Goal: Task Accomplishment & Management: Complete application form

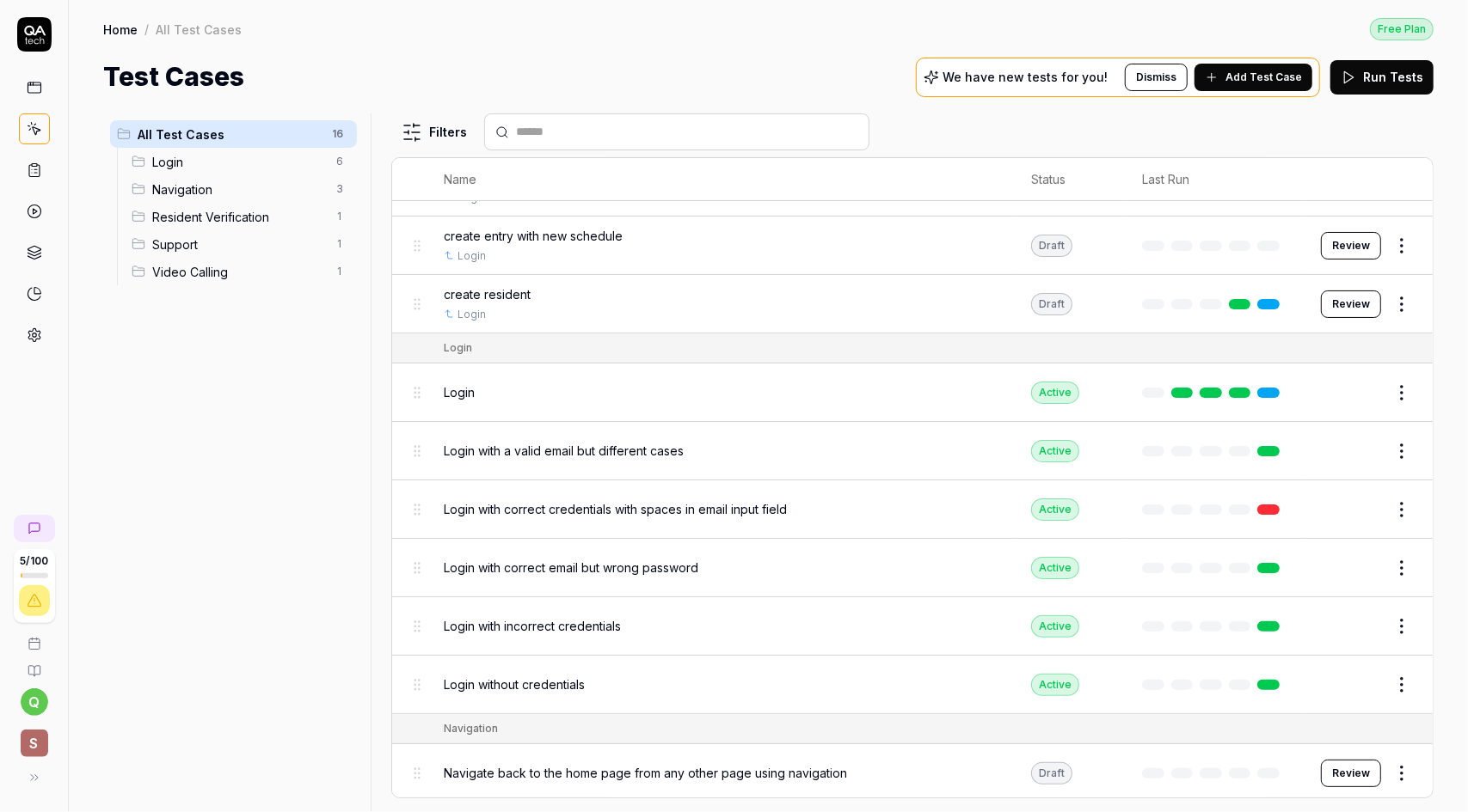
scroll to position [50, 0]
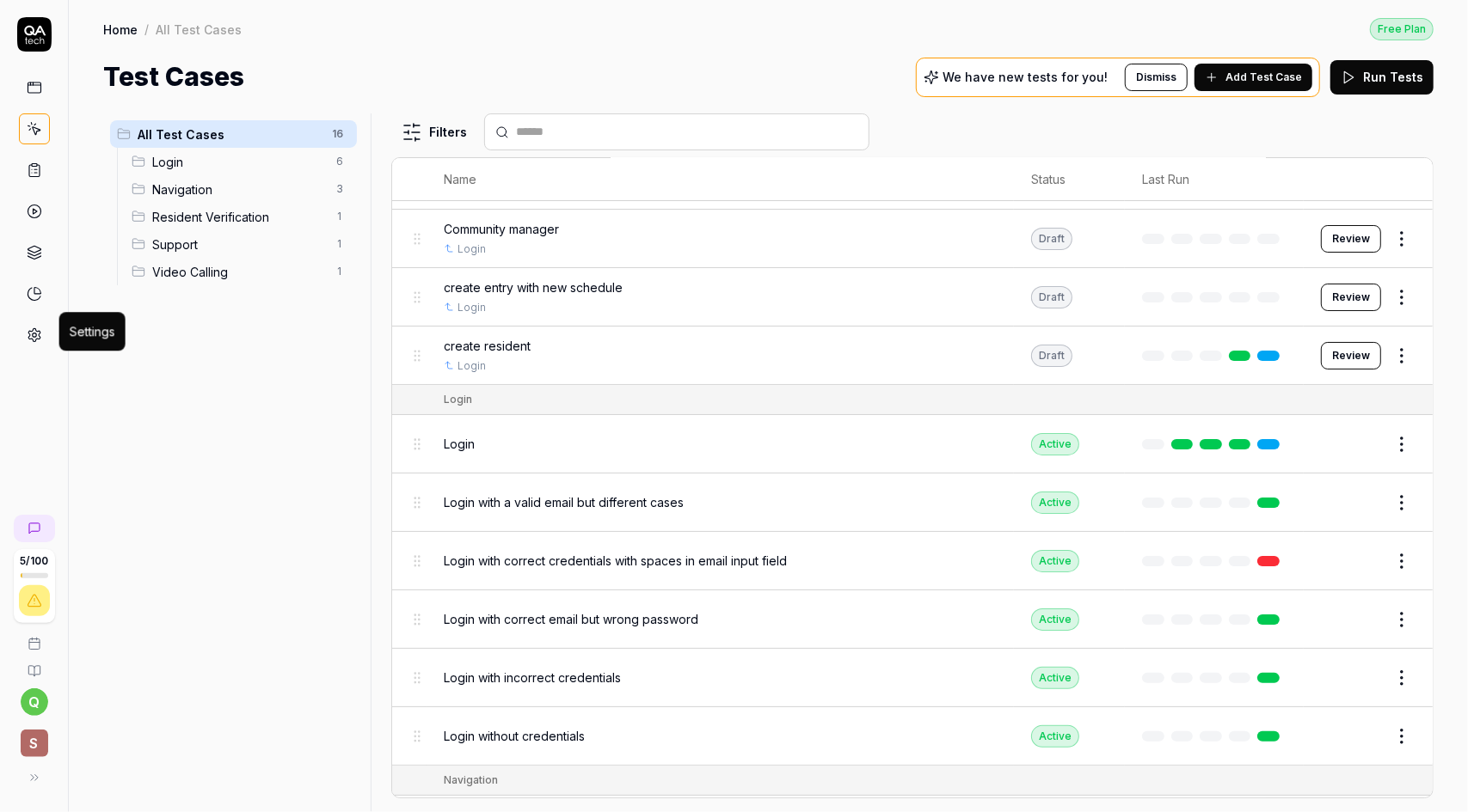
click at [30, 327] on icon at bounding box center [34, 335] width 16 height 16
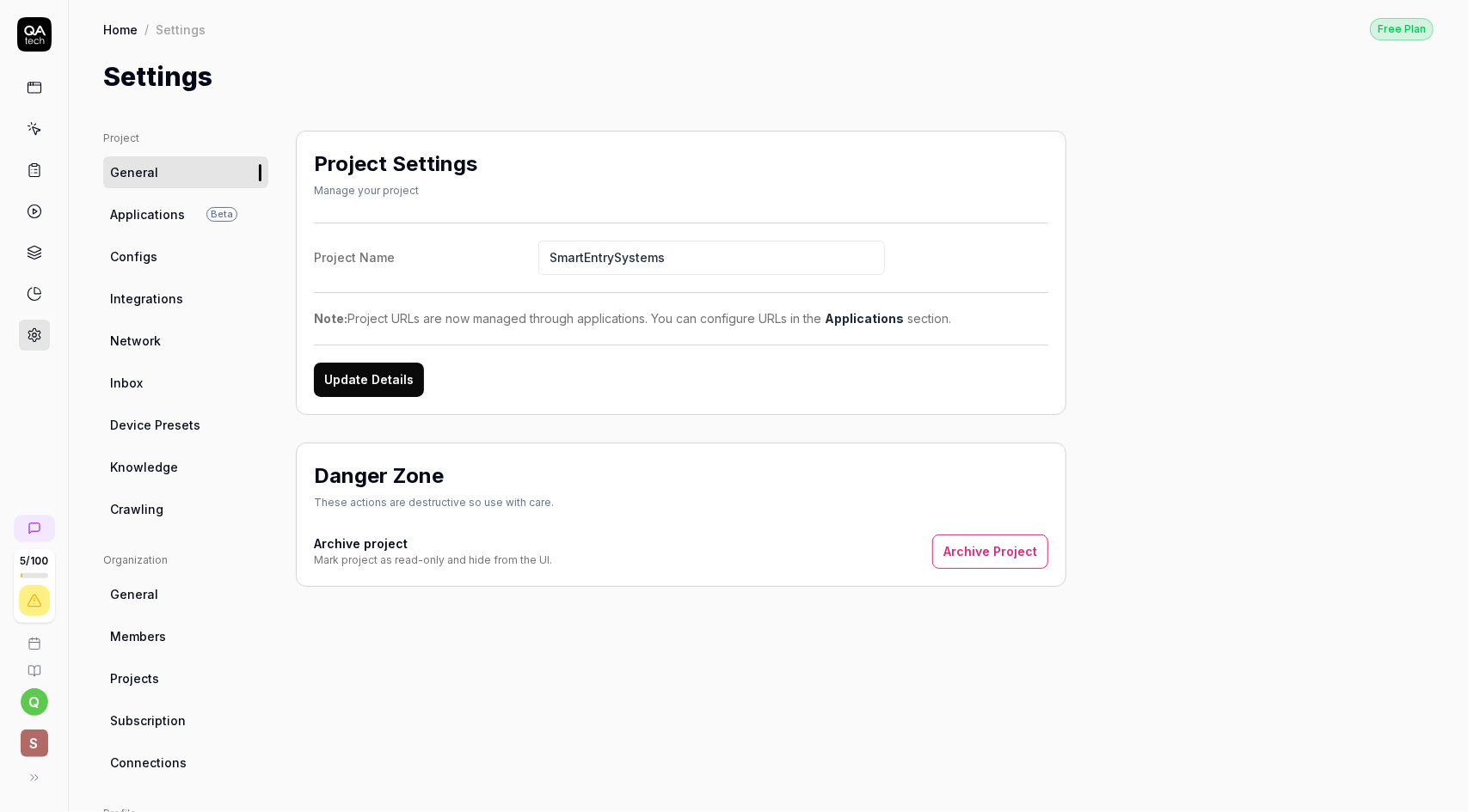
click at [161, 515] on link "Crawling" at bounding box center [185, 509] width 165 height 32
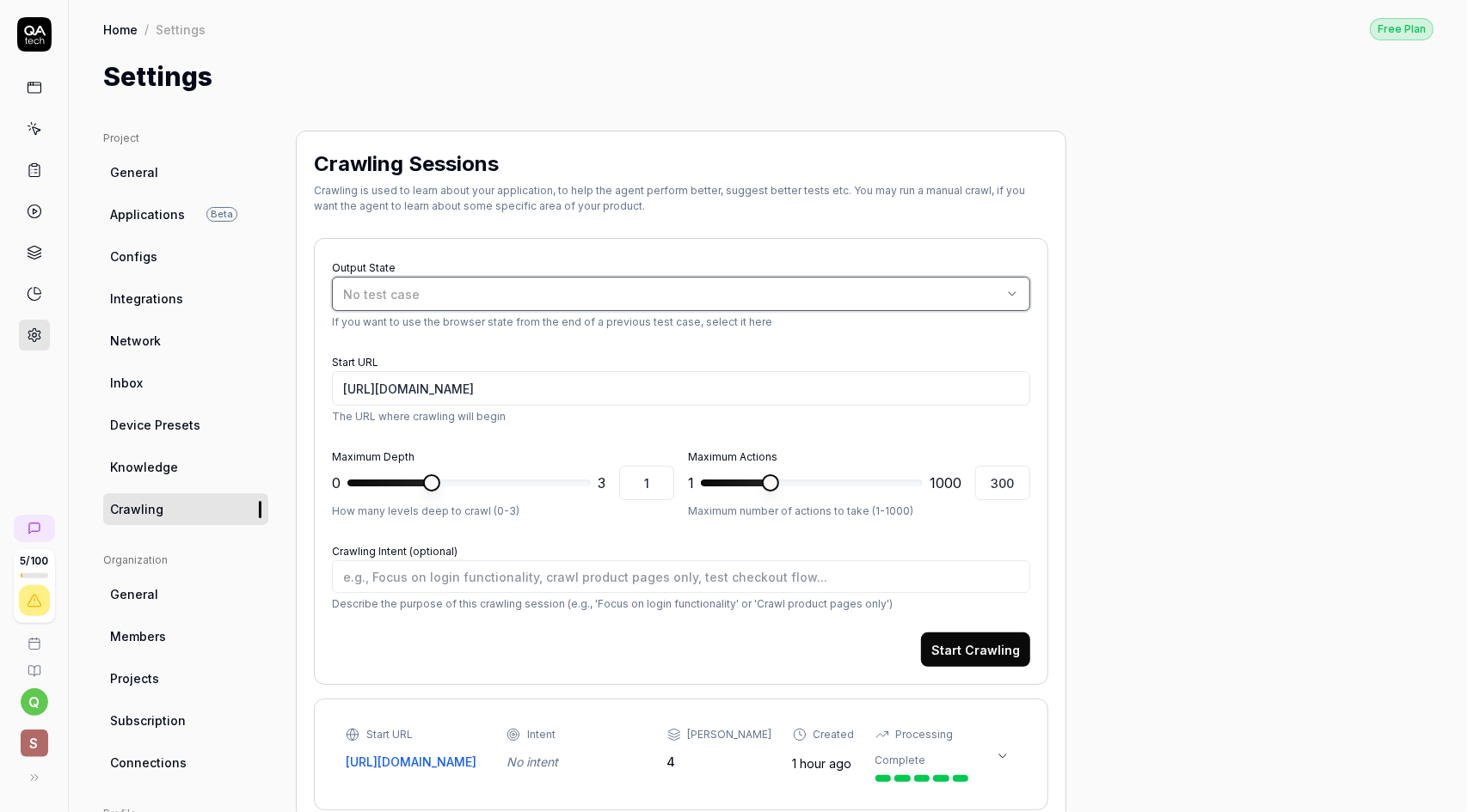
click at [394, 296] on span "No test case" at bounding box center [381, 295] width 77 height 15
click at [748, 206] on div "Crawling is used to learn about your application, to help the agent perform bet…" at bounding box center [682, 198] width 734 height 31
click at [435, 295] on div "No test case" at bounding box center [672, 294] width 658 height 18
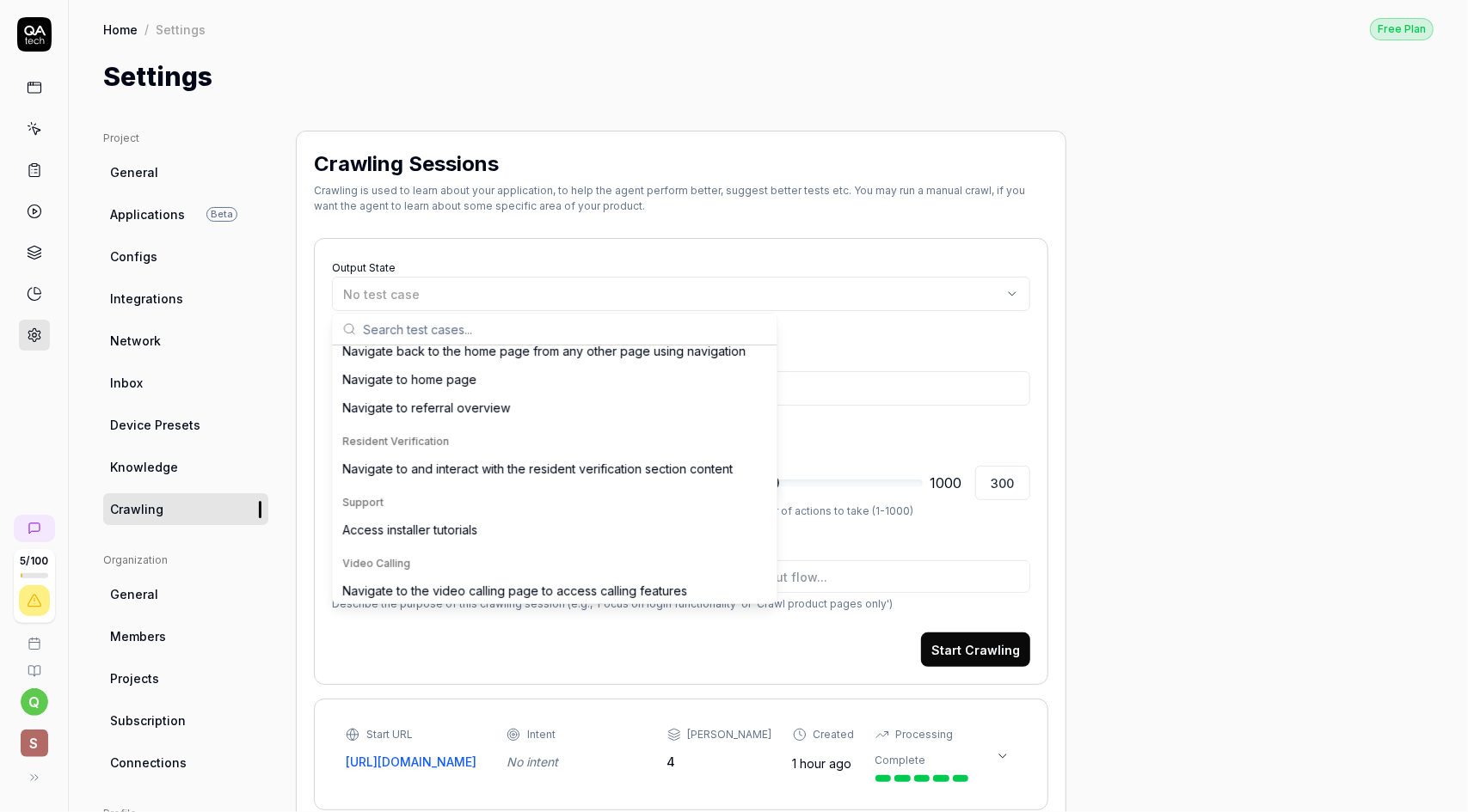
scroll to position [392, 0]
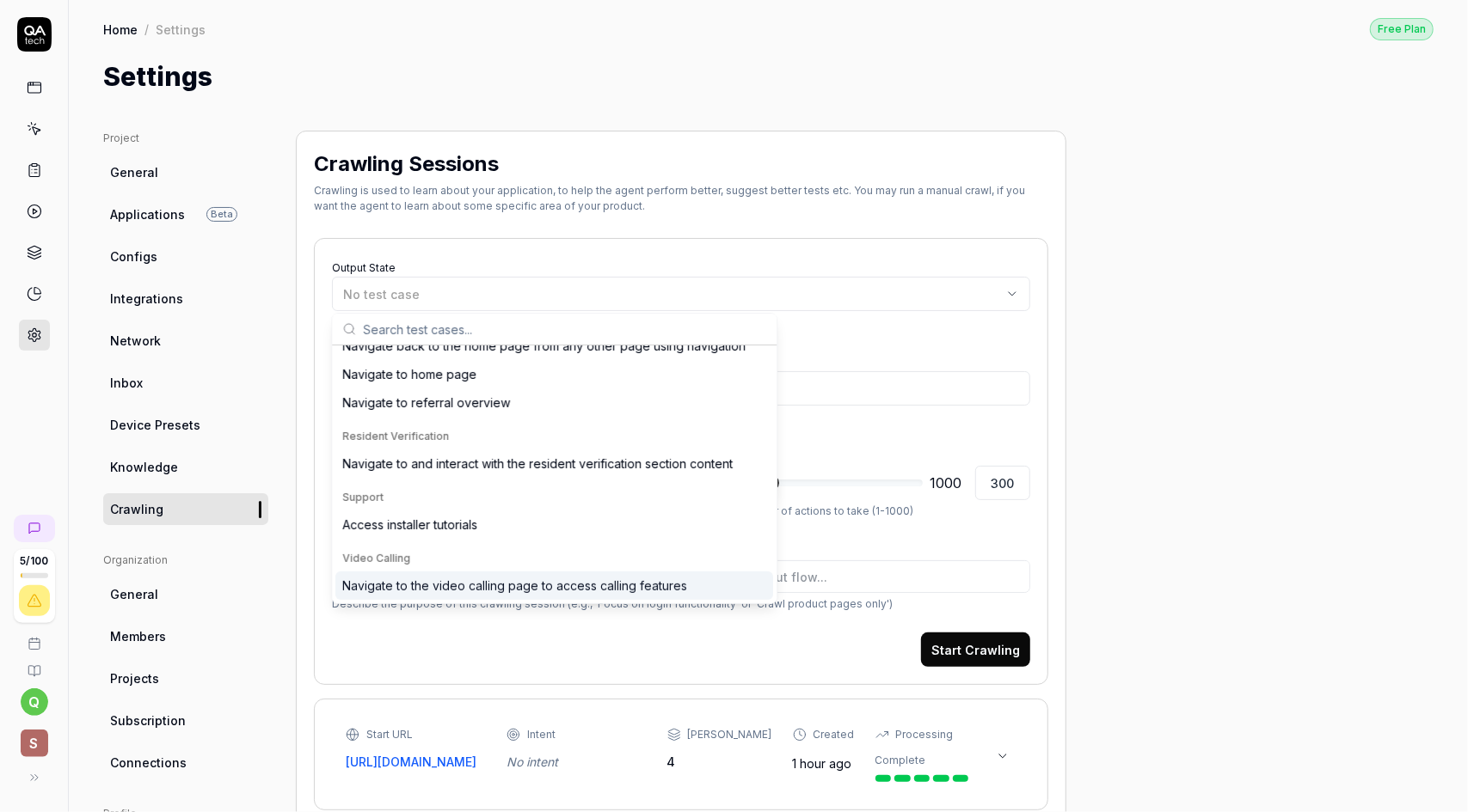
click at [875, 323] on p "If you want to use the browser state from the end of a previous test case, sele…" at bounding box center [681, 322] width 698 height 16
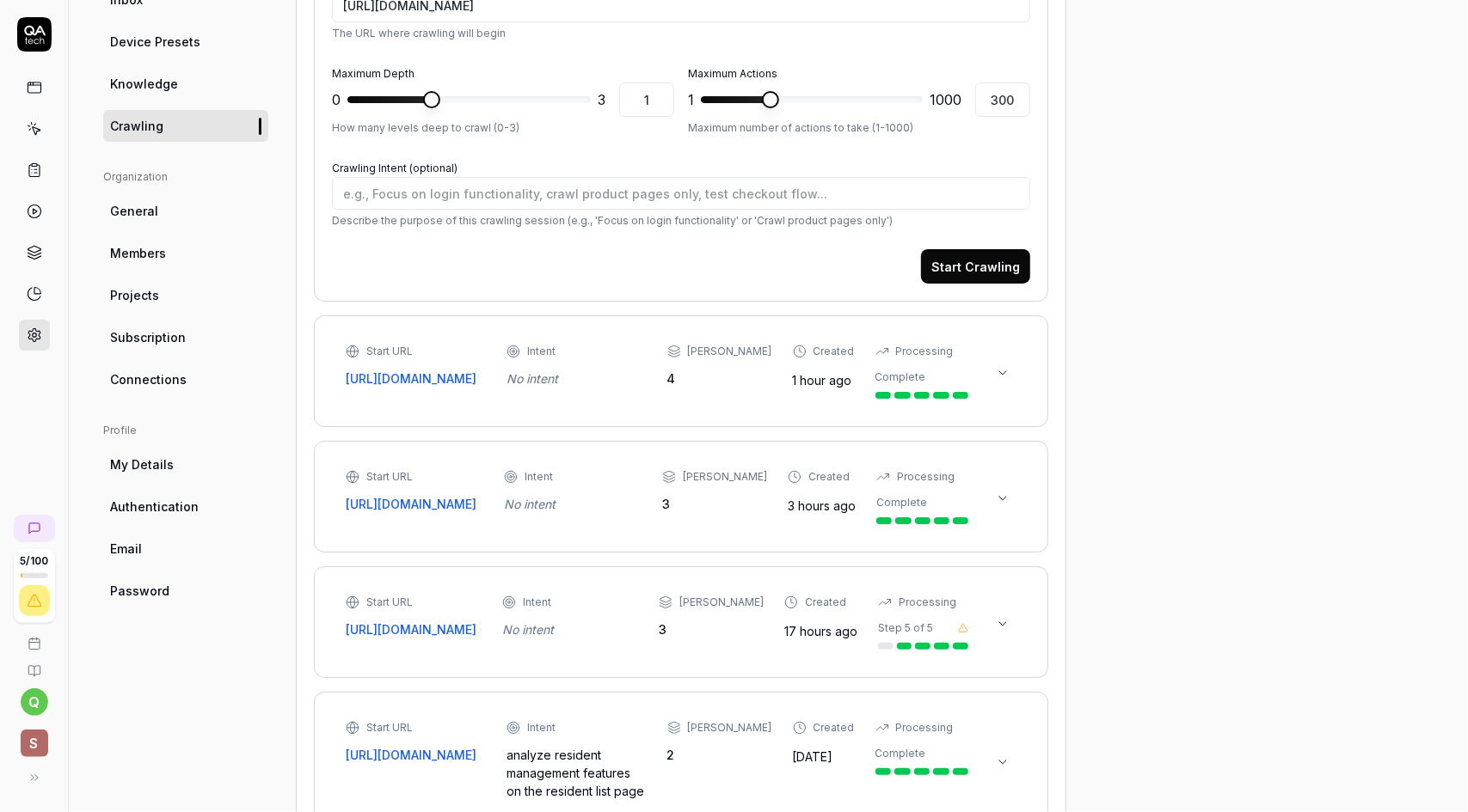
scroll to position [0, 0]
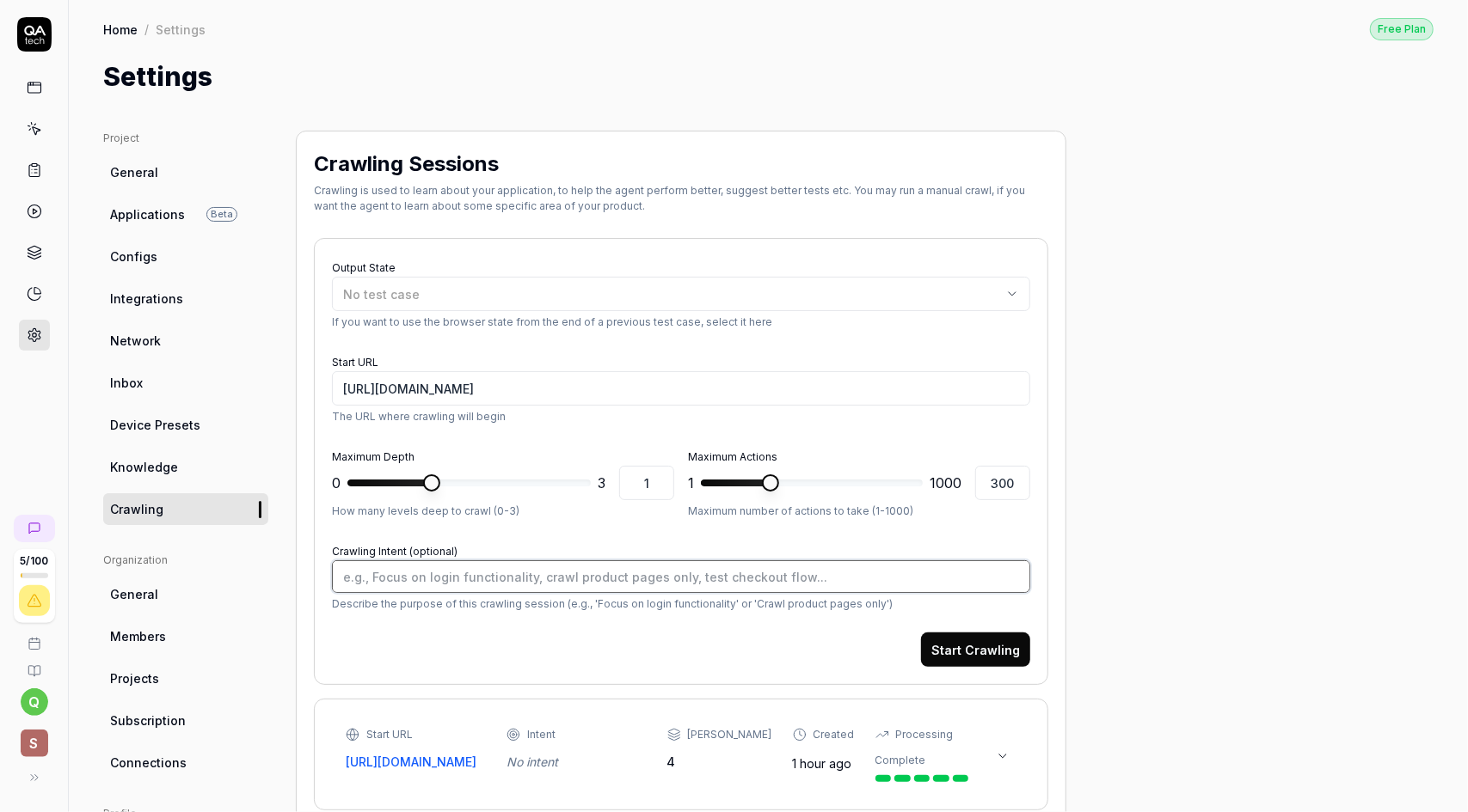
click at [461, 574] on textarea "Crawling Intent (optional)" at bounding box center [681, 577] width 698 height 32
click at [799, 574] on textarea "Crawling Intent (optional)" at bounding box center [681, 577] width 698 height 32
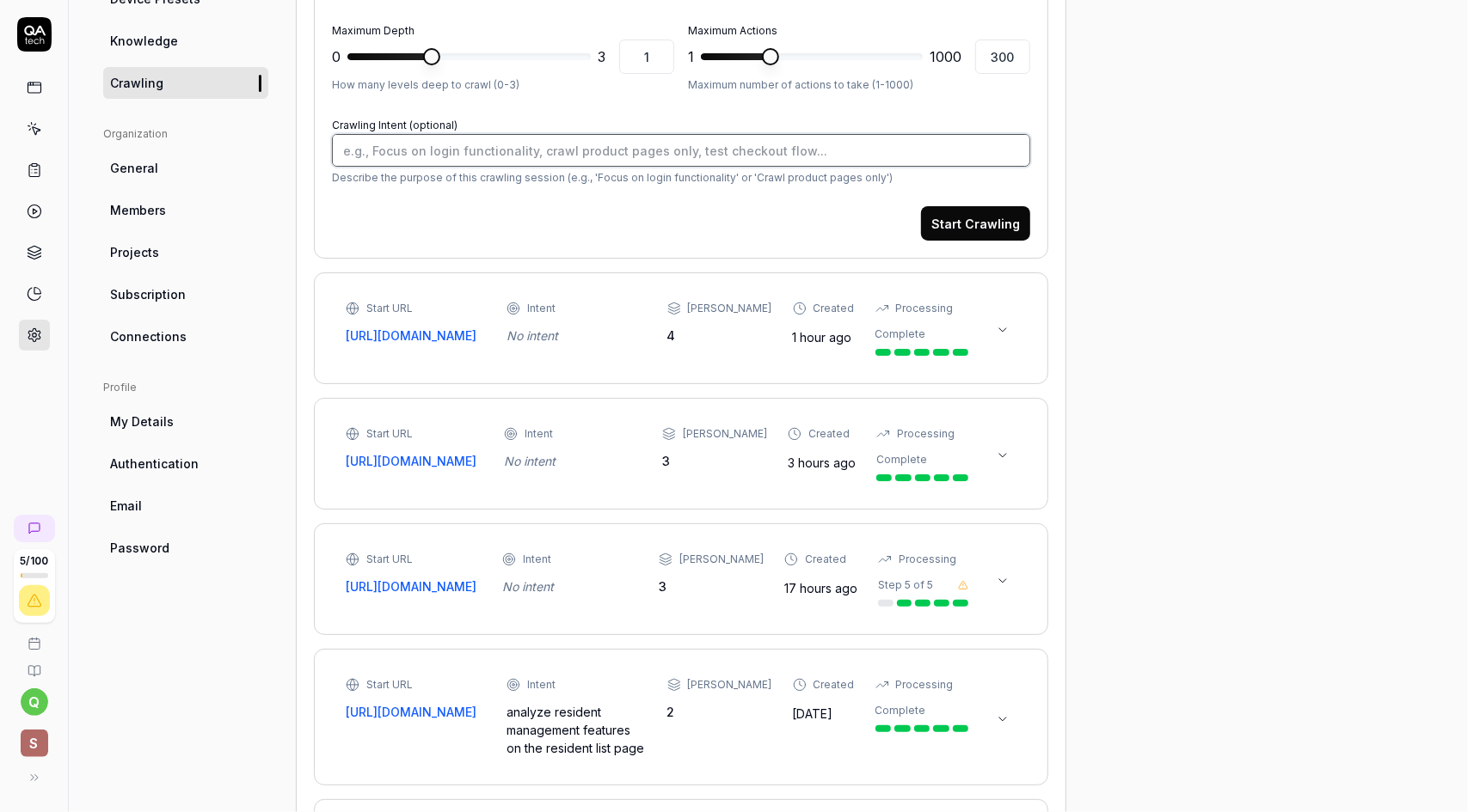
scroll to position [444, 0]
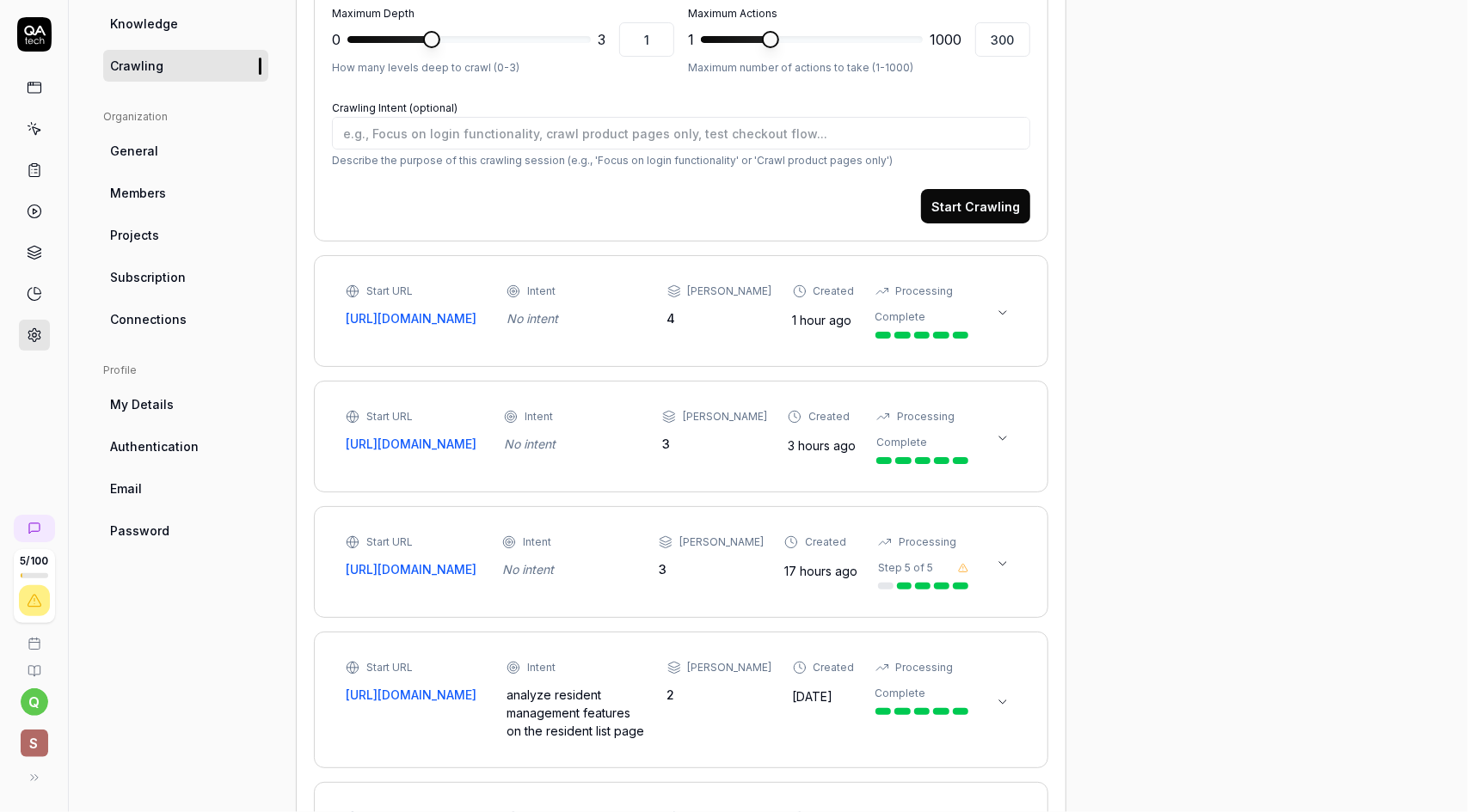
click at [1000, 309] on icon at bounding box center [1002, 312] width 14 height 14
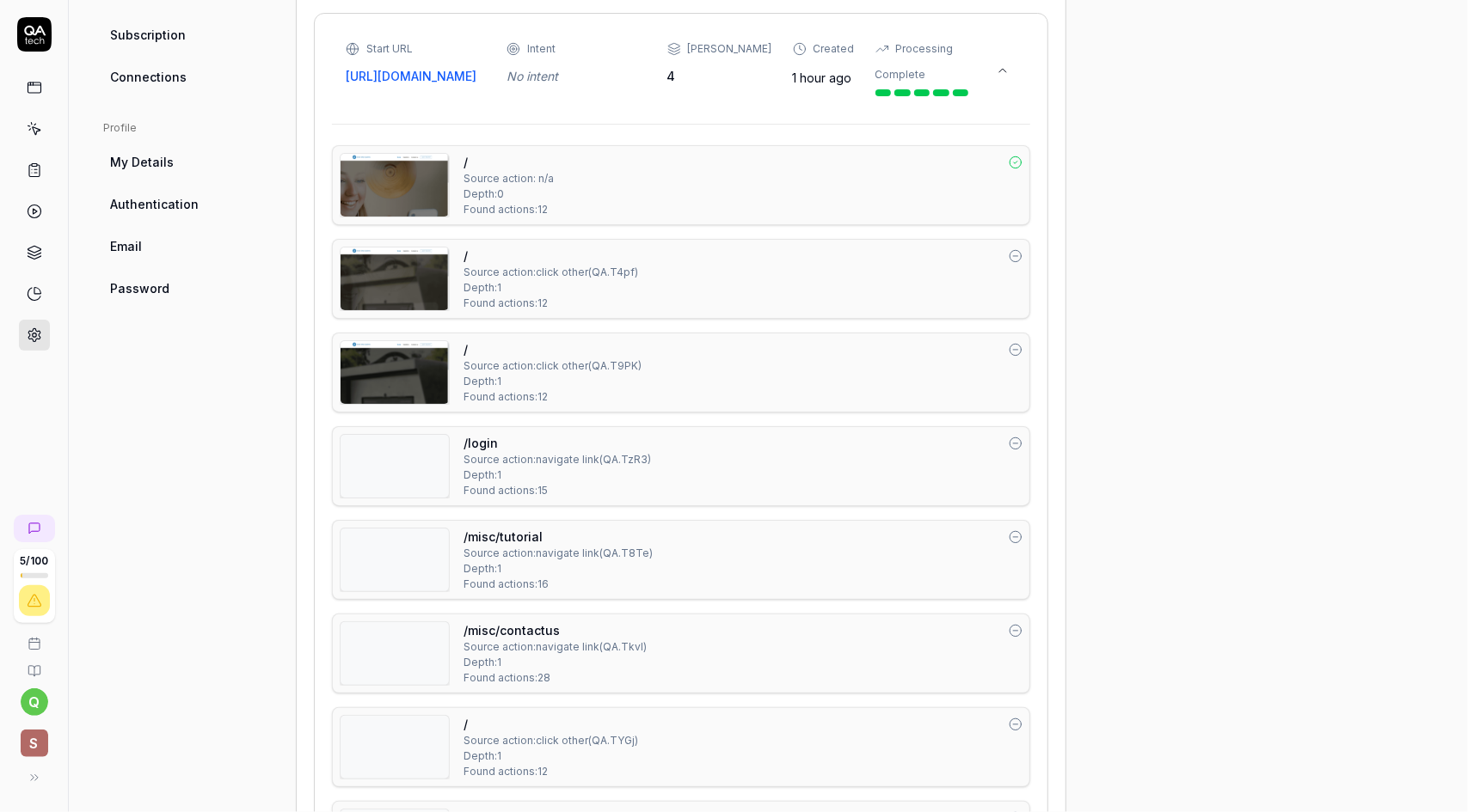
scroll to position [688, 0]
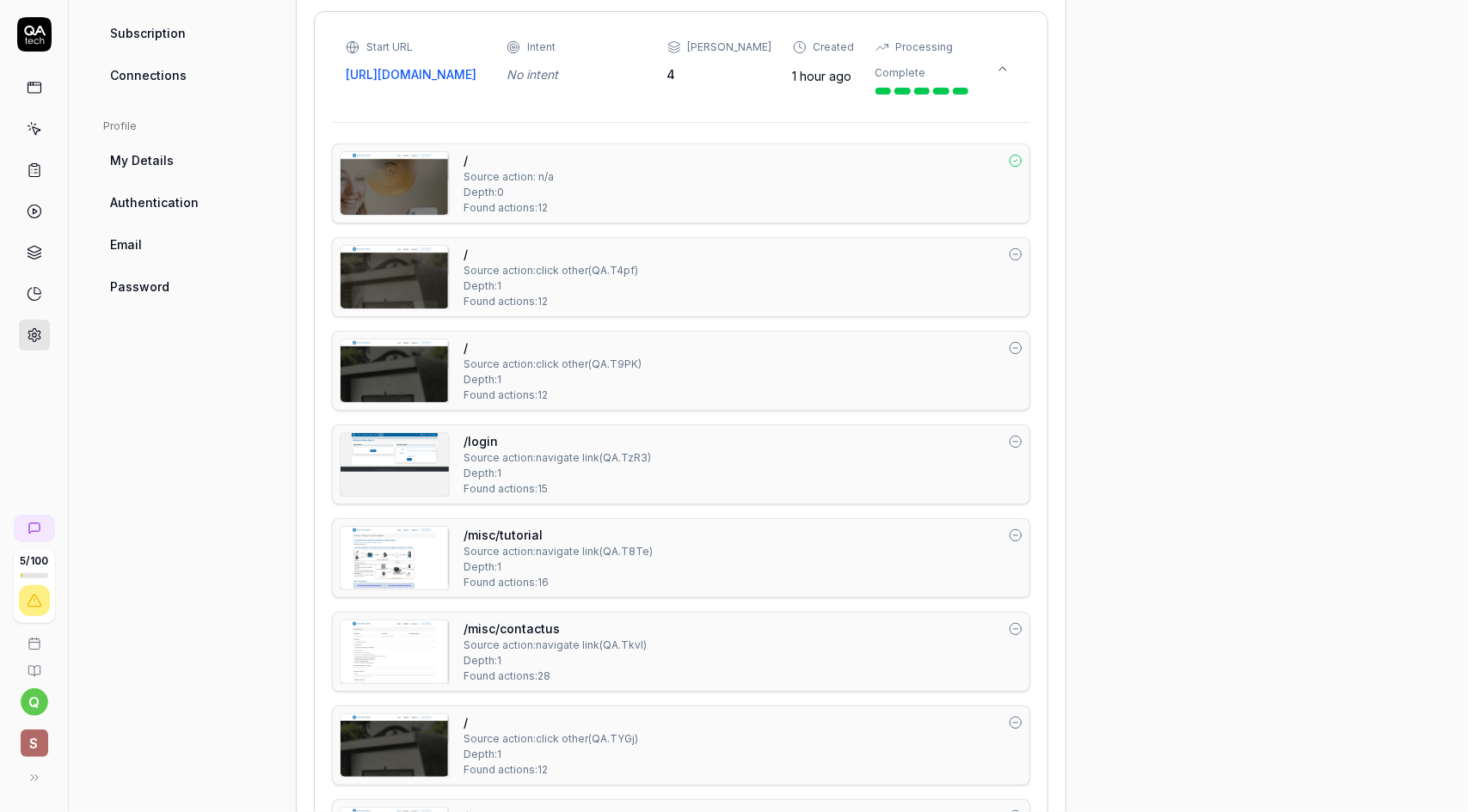
click at [1005, 65] on icon at bounding box center [1002, 69] width 14 height 14
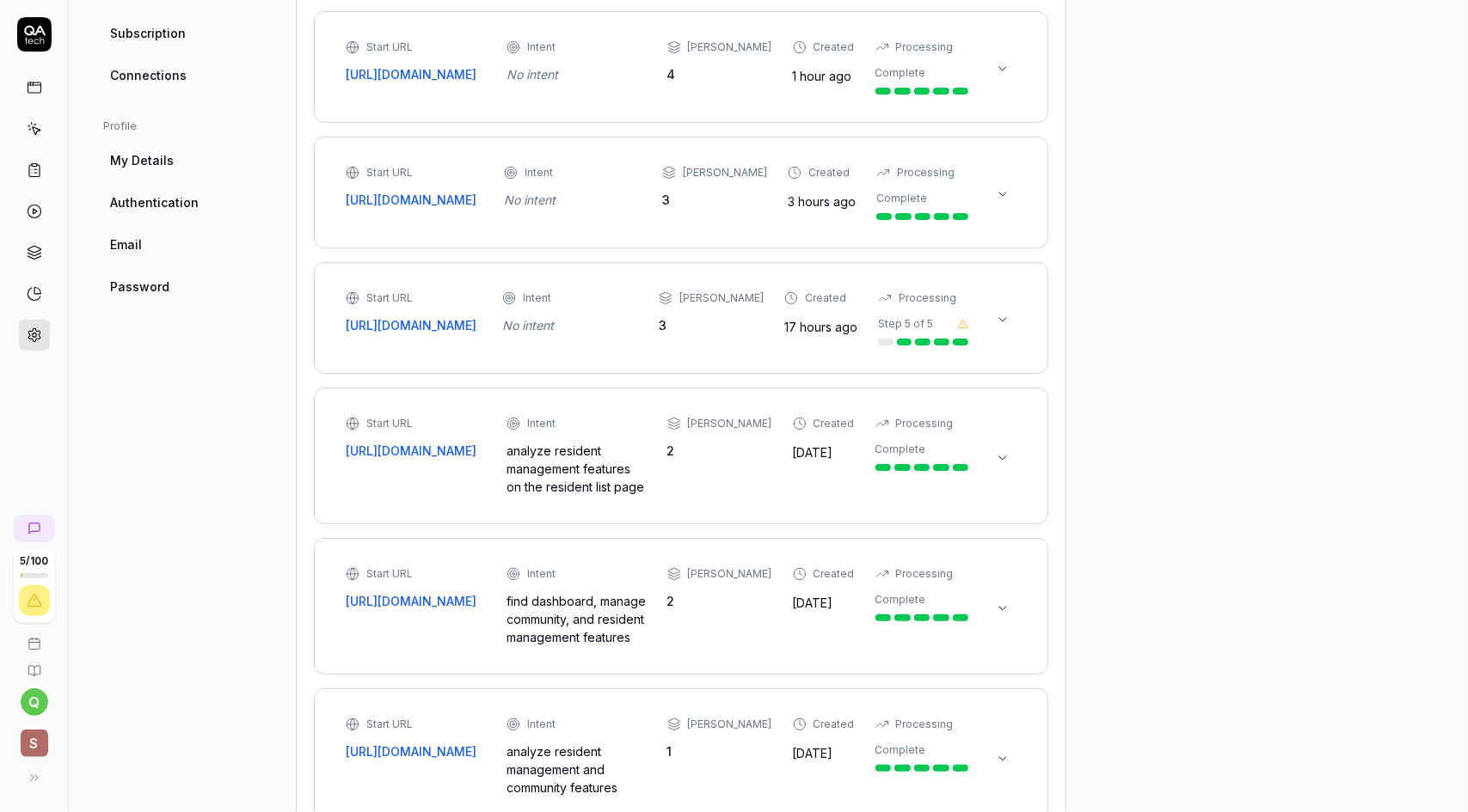
click at [1005, 65] on icon at bounding box center [1002, 69] width 14 height 14
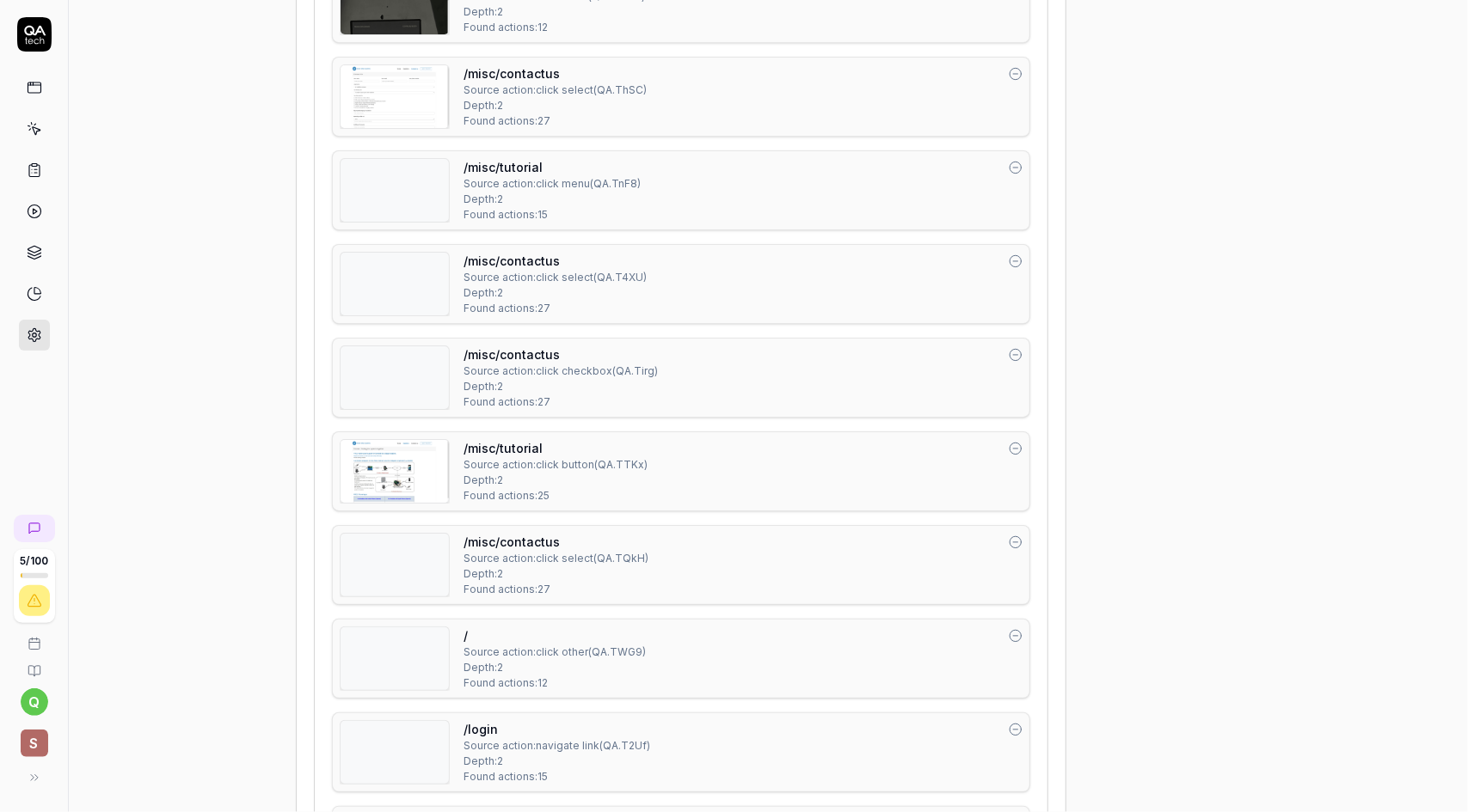
scroll to position [2063, 0]
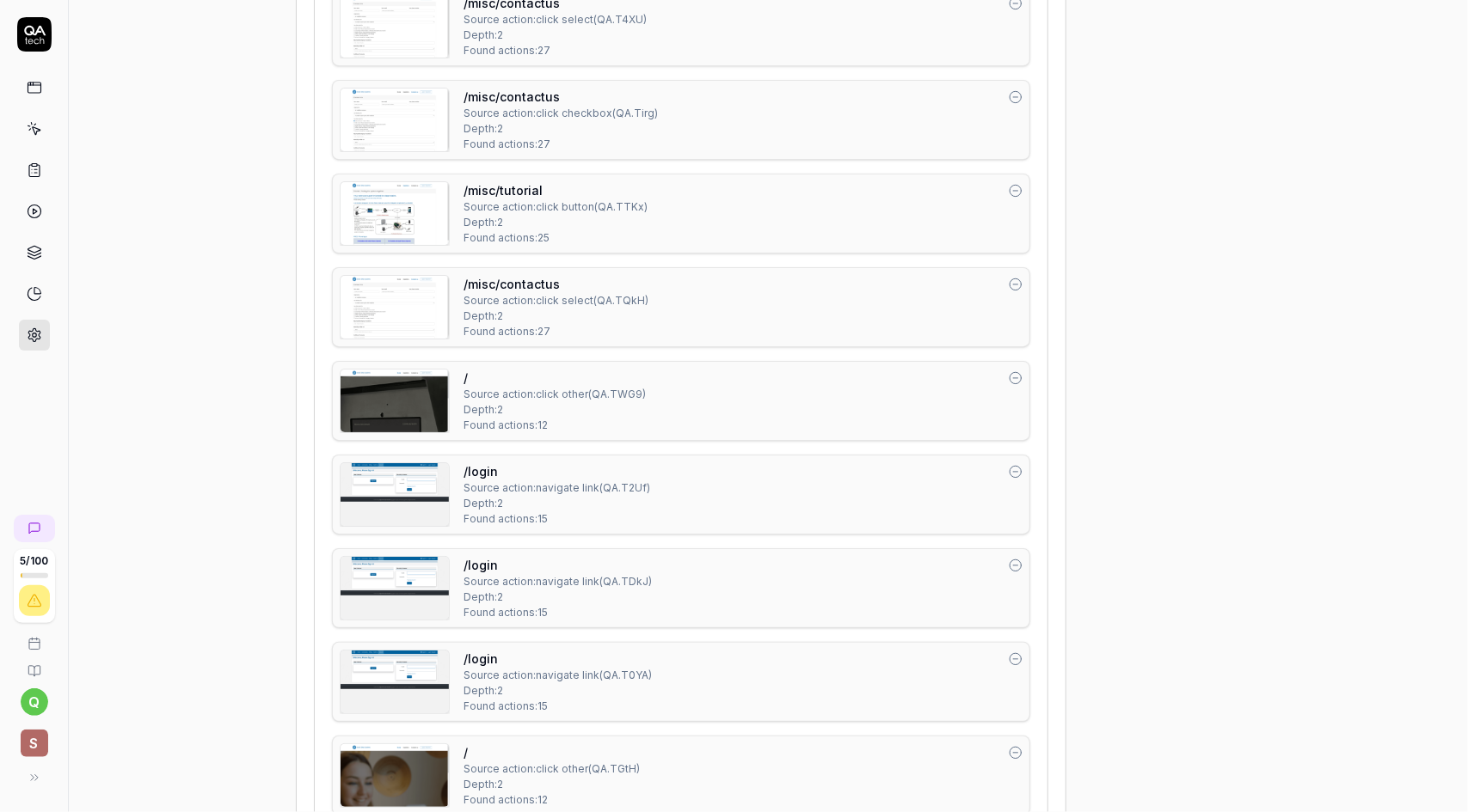
click at [962, 410] on div "/ Source action: click other ( QA.TWG9 ) Depth: 2 Found actions: 12" at bounding box center [743, 401] width 559 height 65
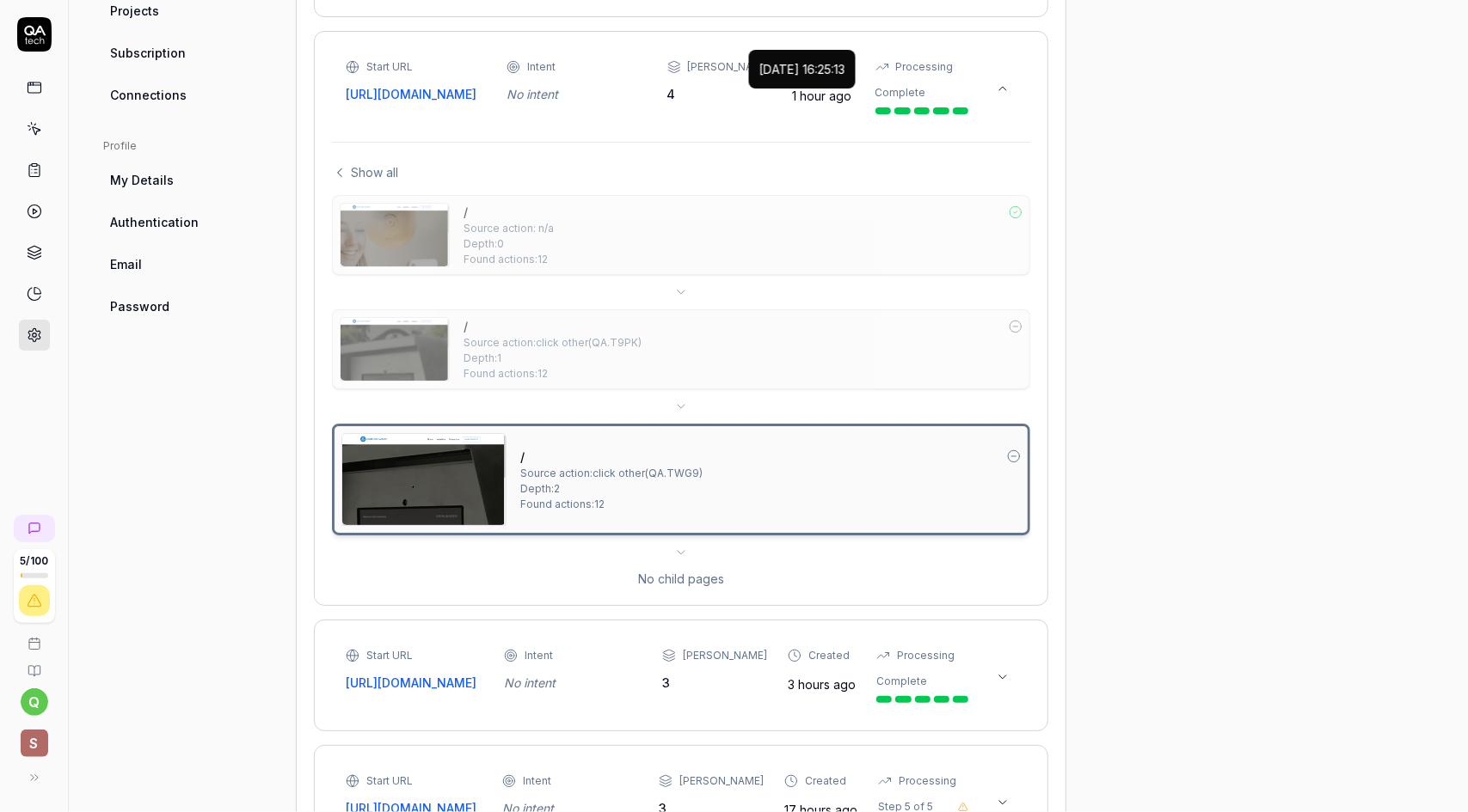
scroll to position [673, 0]
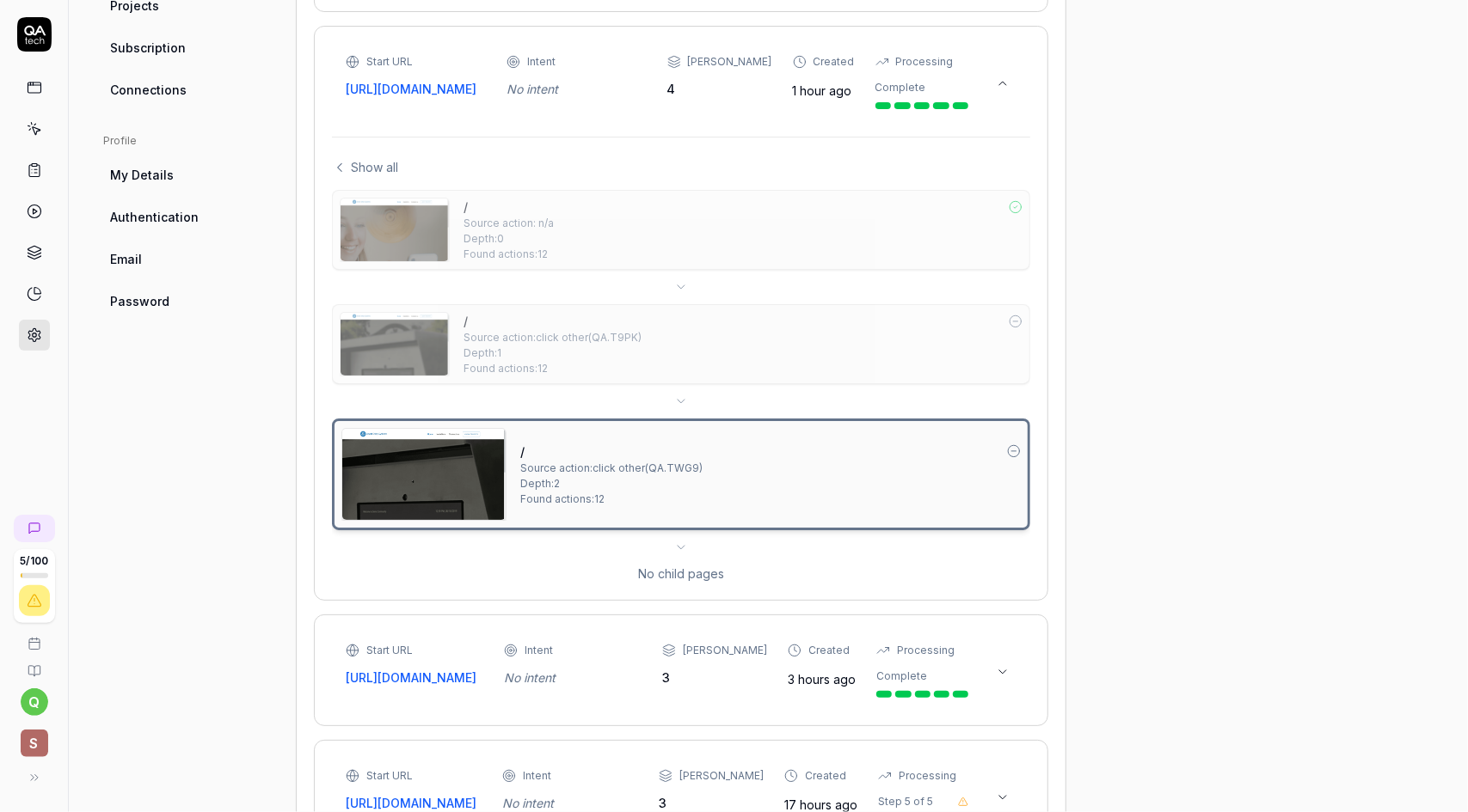
click at [688, 578] on div "No child pages" at bounding box center [681, 573] width 698 height 18
click at [936, 161] on div "Show all / Source action: n/a Depth: 0 Found actions: 12 / Source action: click…" at bounding box center [681, 359] width 698 height 446
click at [1002, 82] on icon at bounding box center [1002, 83] width 14 height 14
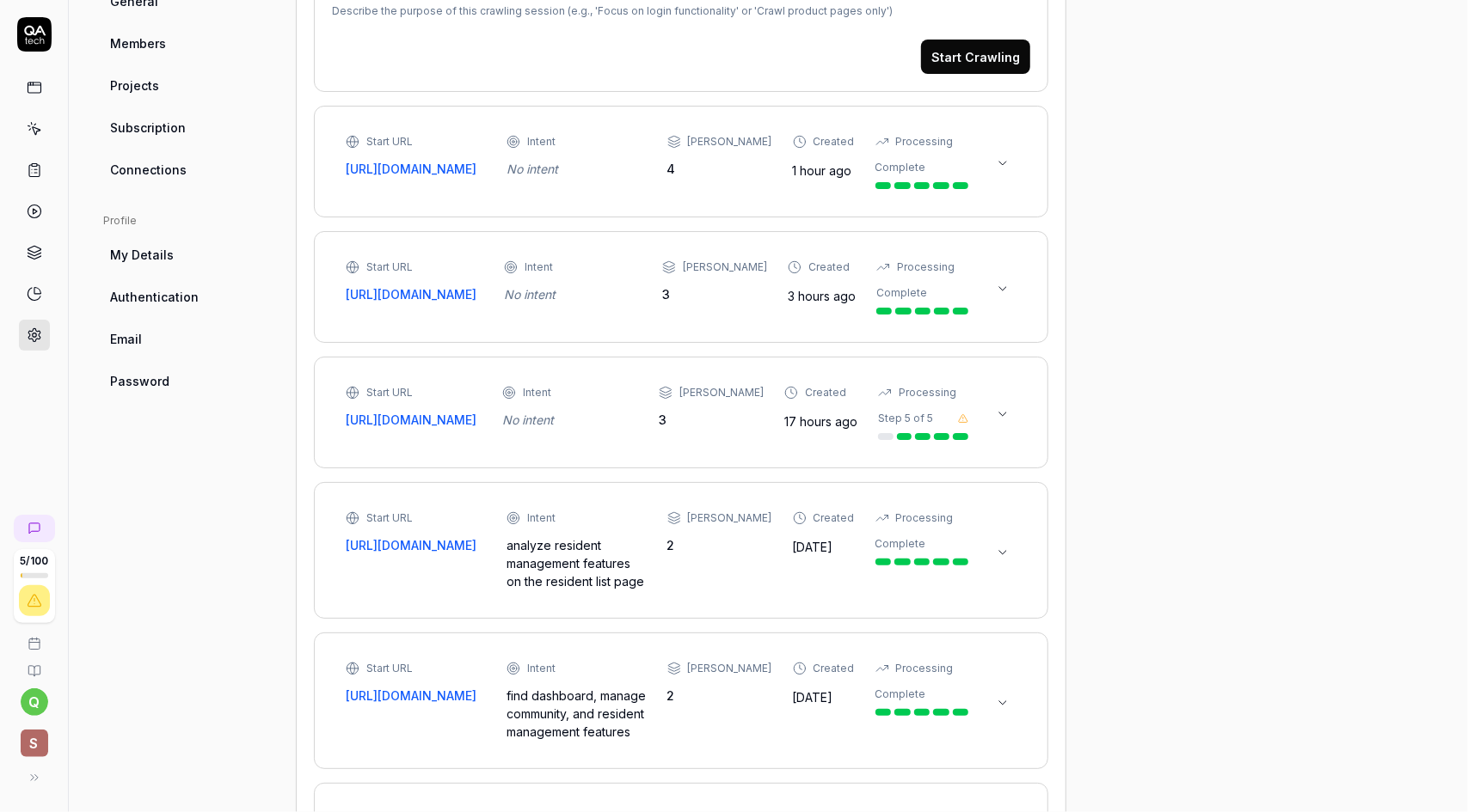
scroll to position [415, 0]
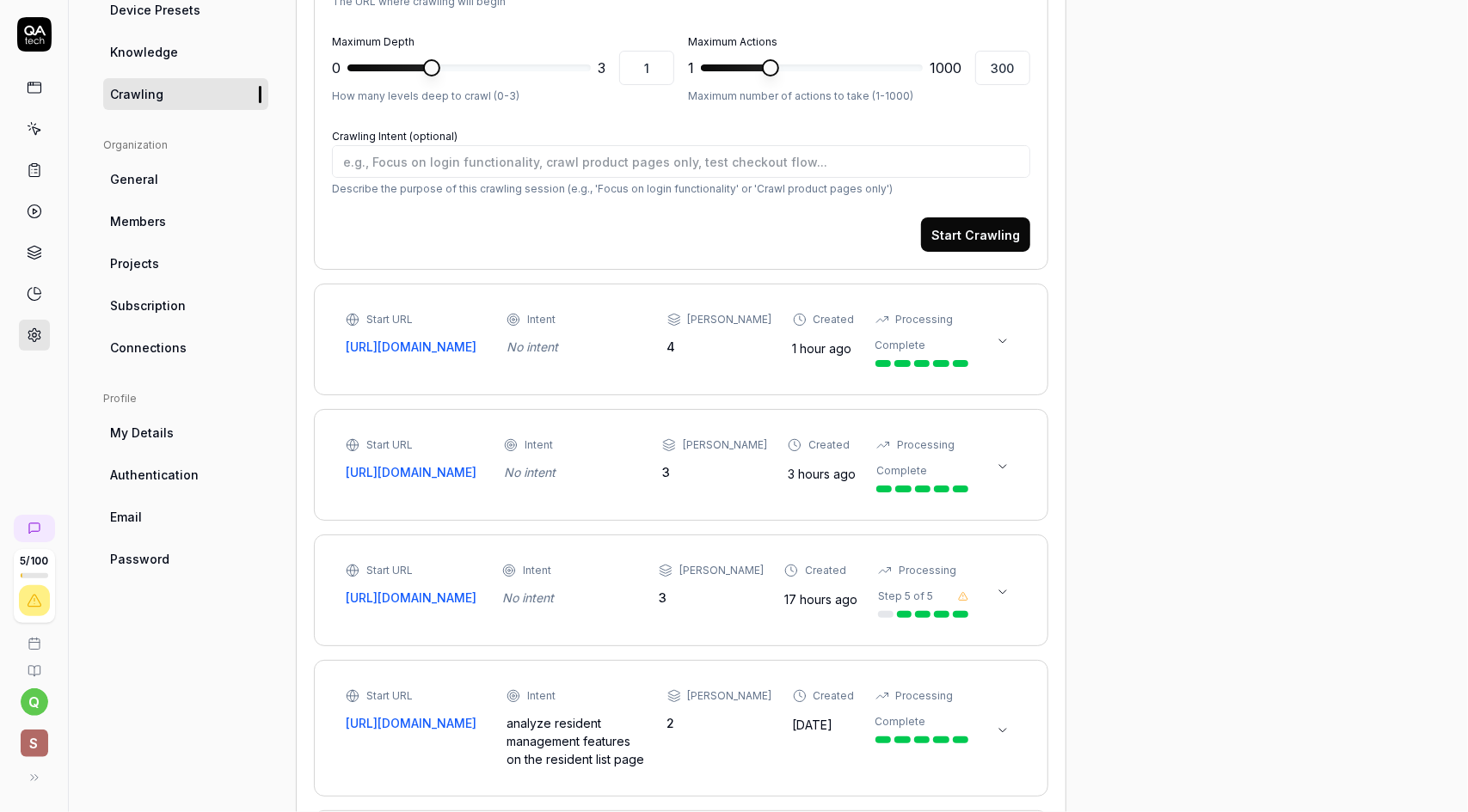
click at [643, 345] on div "No intent" at bounding box center [576, 347] width 140 height 18
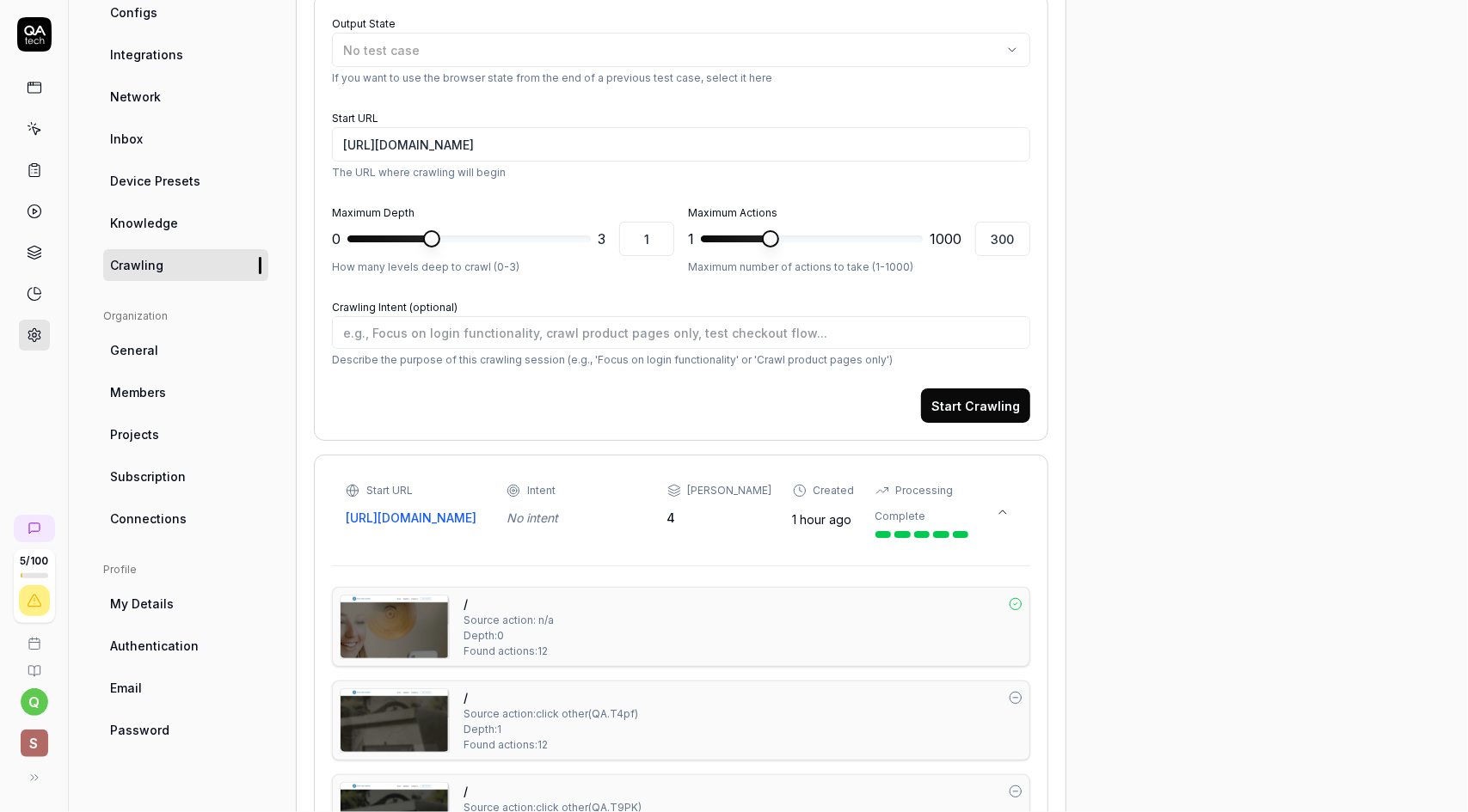
scroll to position [243, 0]
click at [148, 226] on span "Knowledge" at bounding box center [144, 223] width 68 height 18
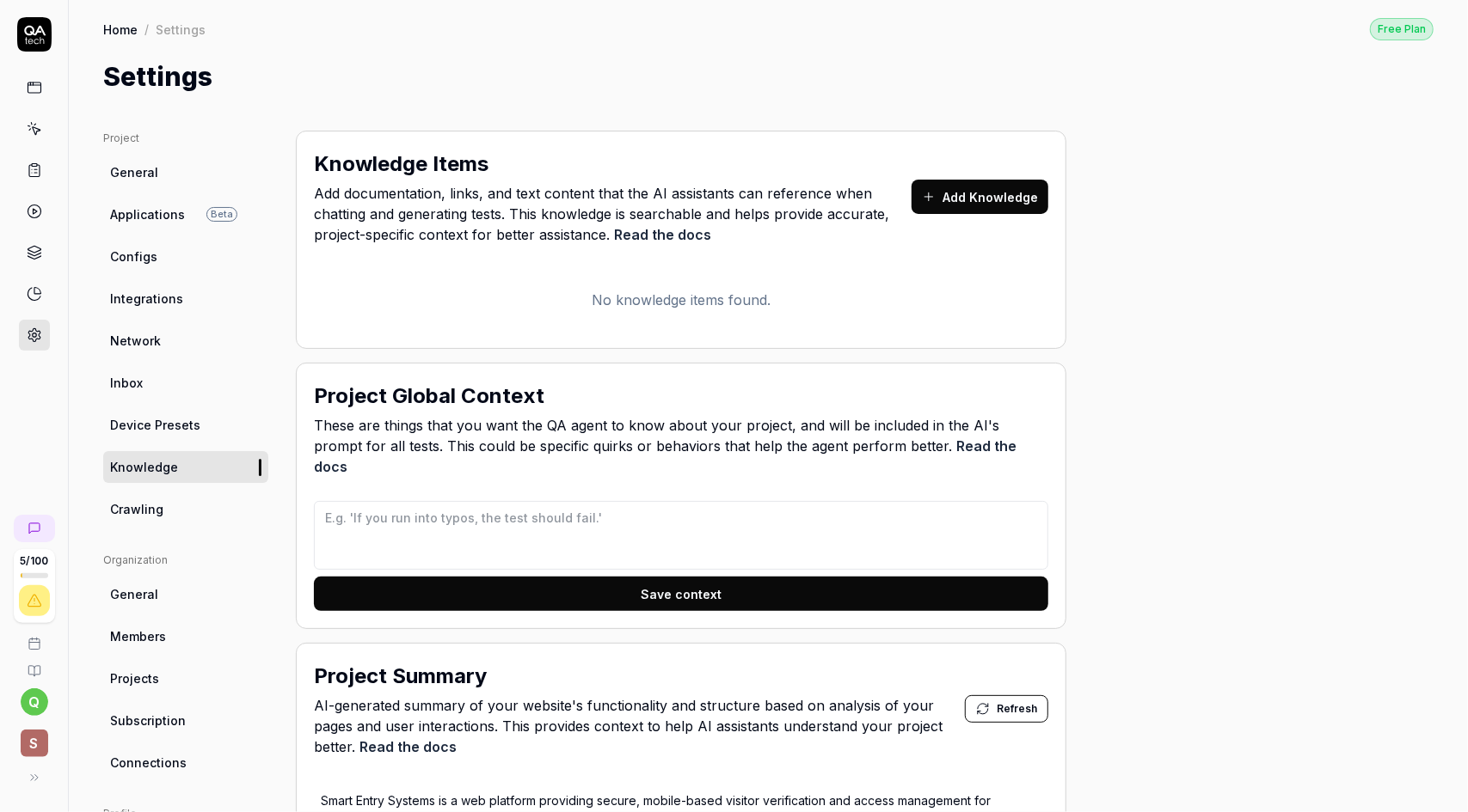
click at [528, 155] on div "Knowledge Items" at bounding box center [613, 163] width 598 height 31
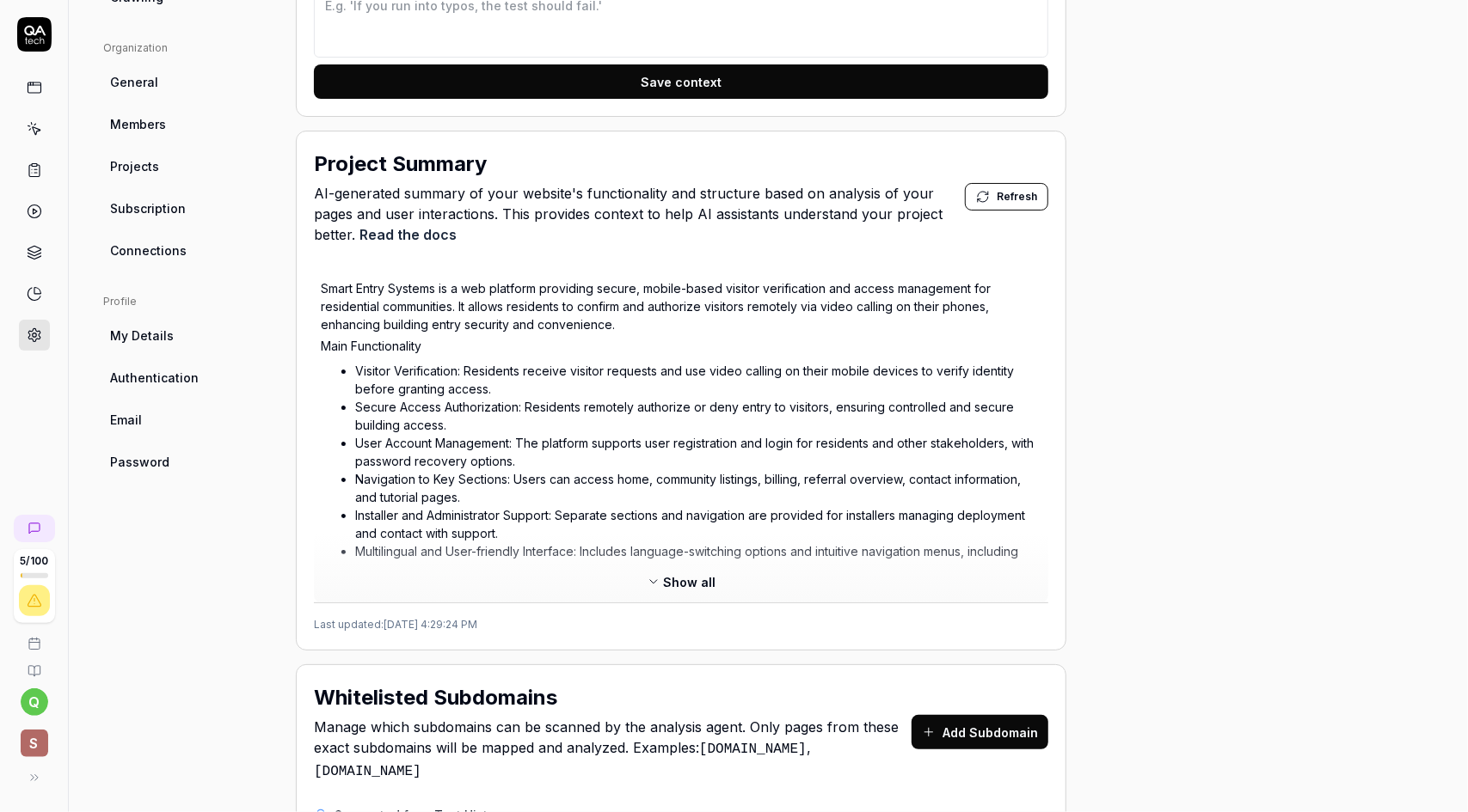
scroll to position [515, 0]
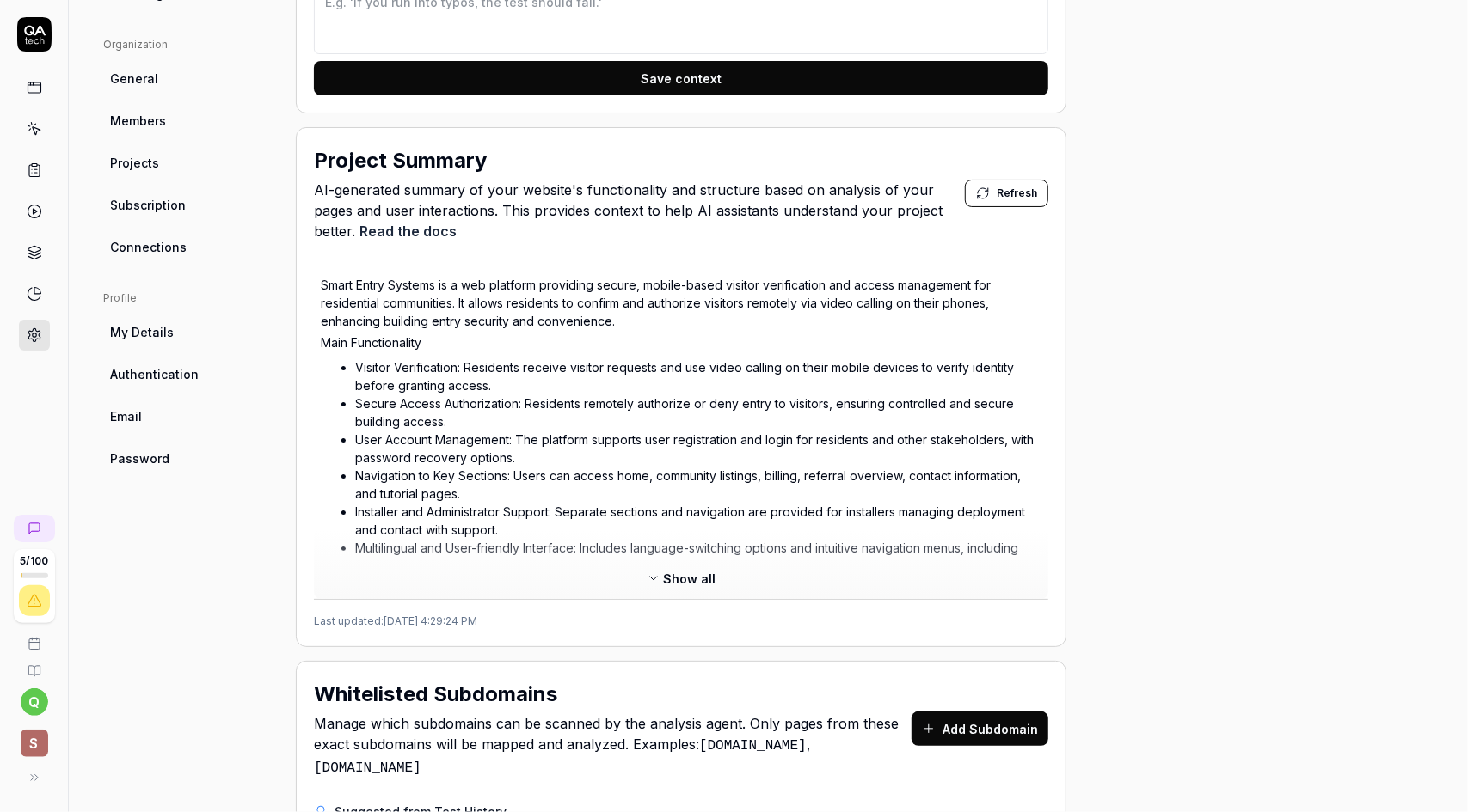
click at [166, 327] on span "My Details" at bounding box center [142, 332] width 64 height 18
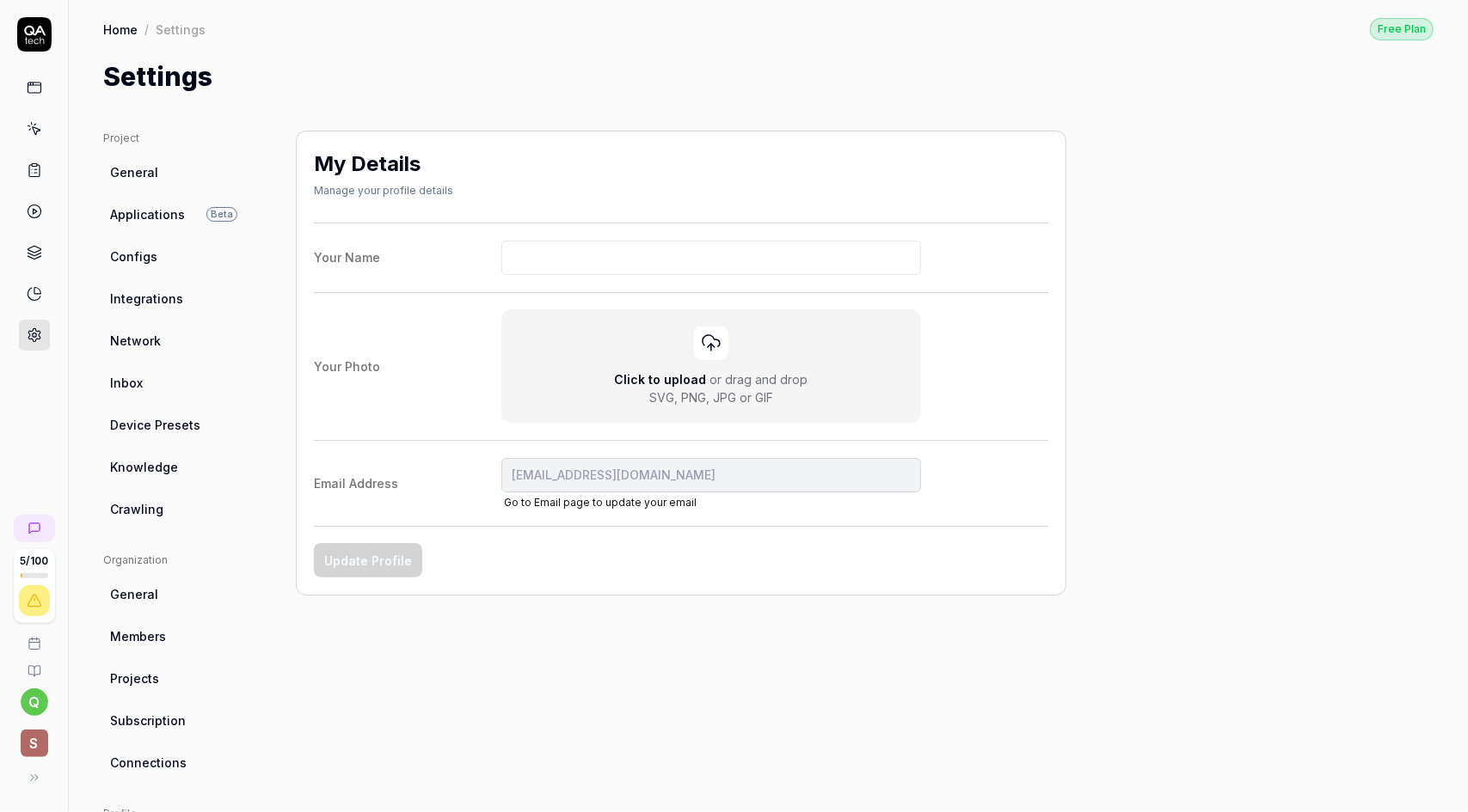
click at [161, 168] on link "General" at bounding box center [185, 172] width 165 height 32
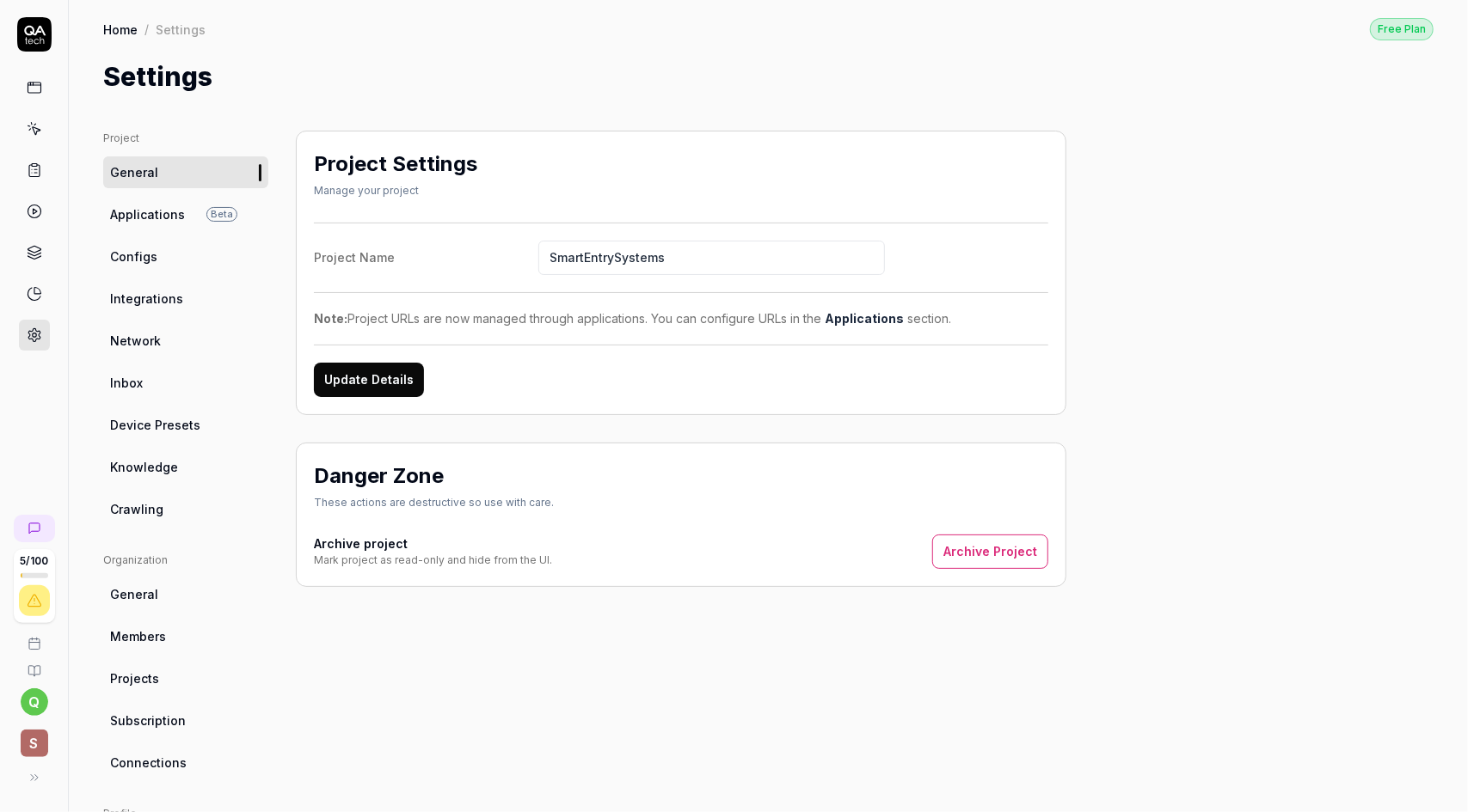
click at [154, 220] on span "Applications" at bounding box center [147, 214] width 75 height 18
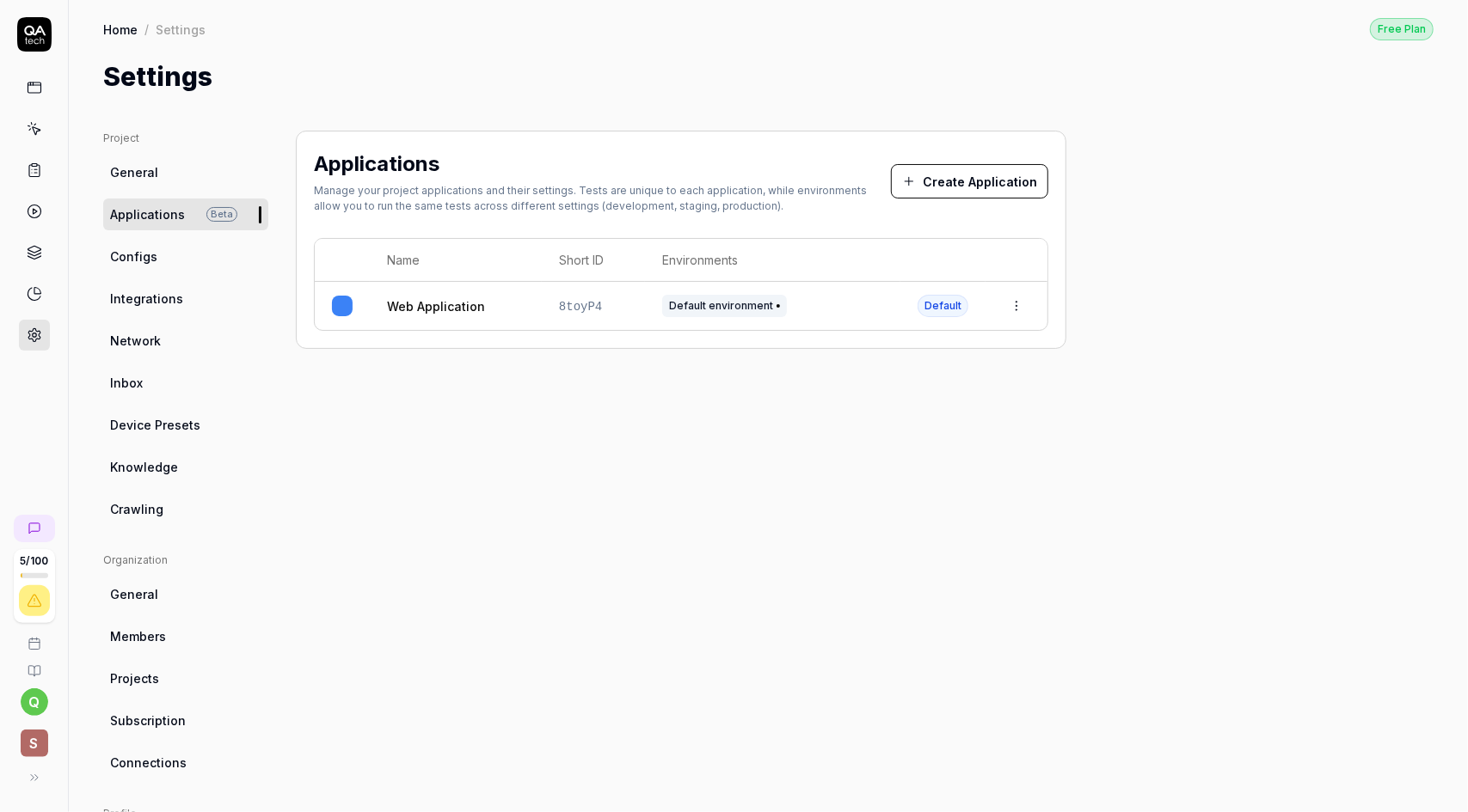
click at [151, 261] on span "Configs" at bounding box center [134, 256] width 47 height 18
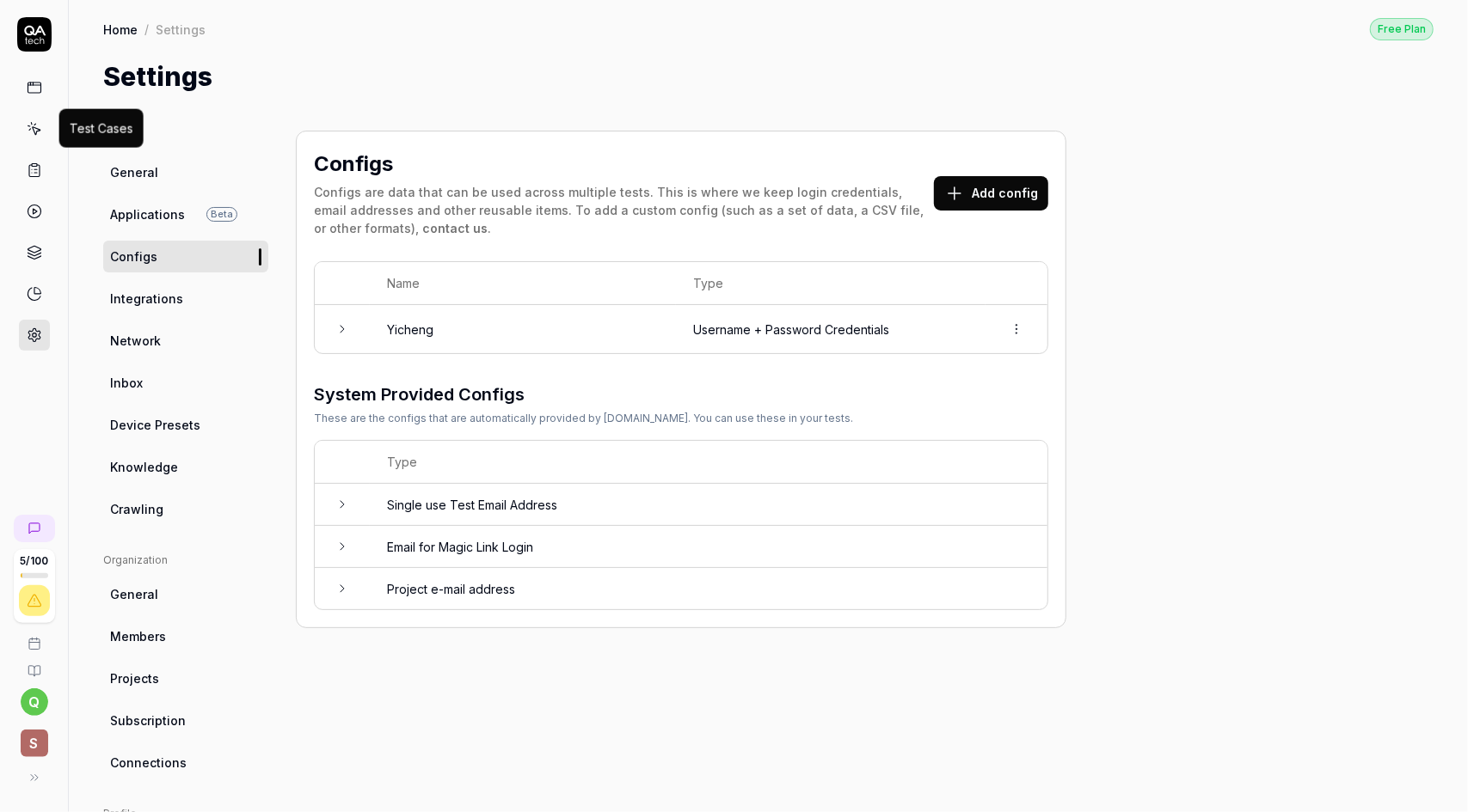
click at [32, 127] on icon at bounding box center [35, 131] width 7 height 7
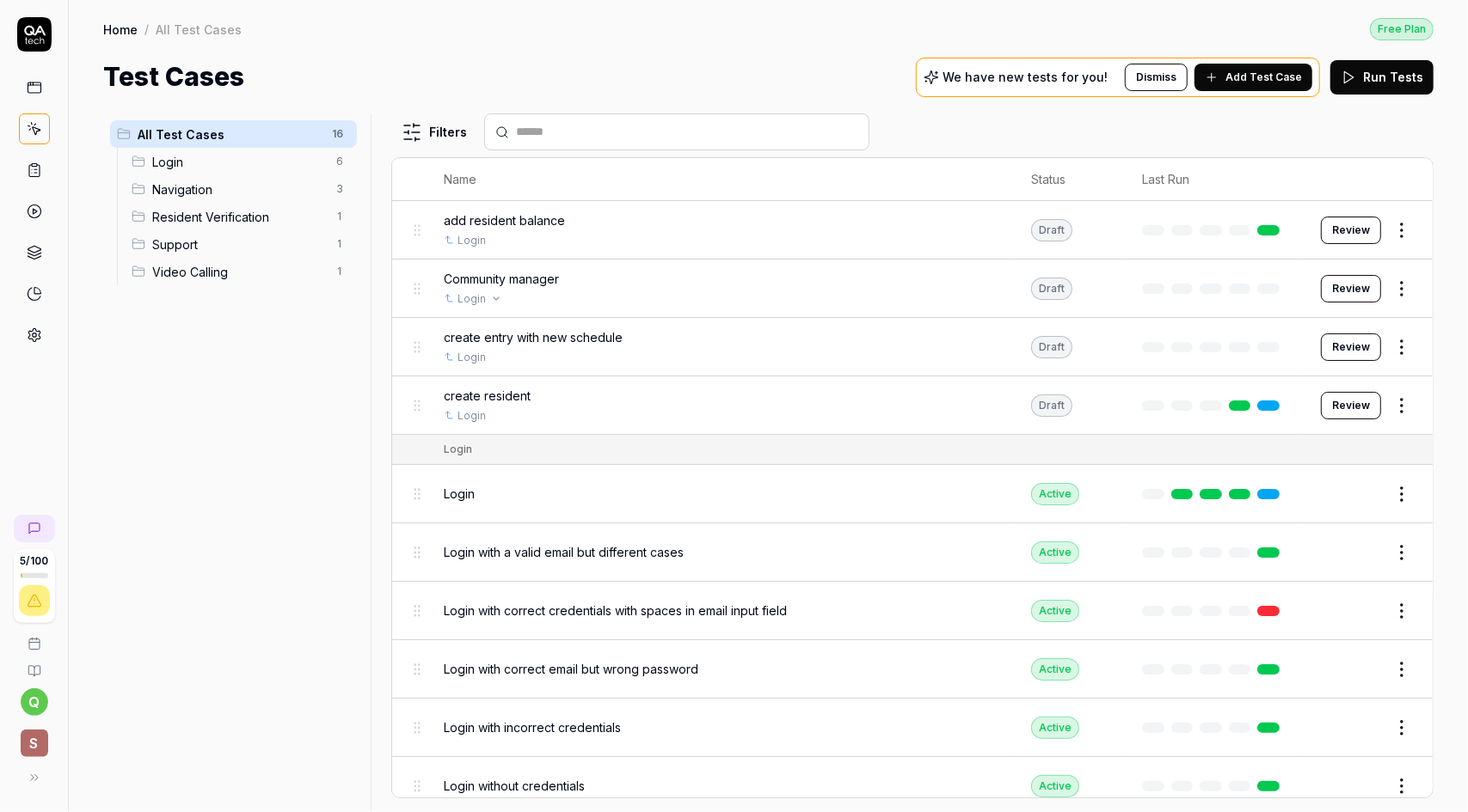
click at [646, 293] on div "Login" at bounding box center [721, 298] width 553 height 16
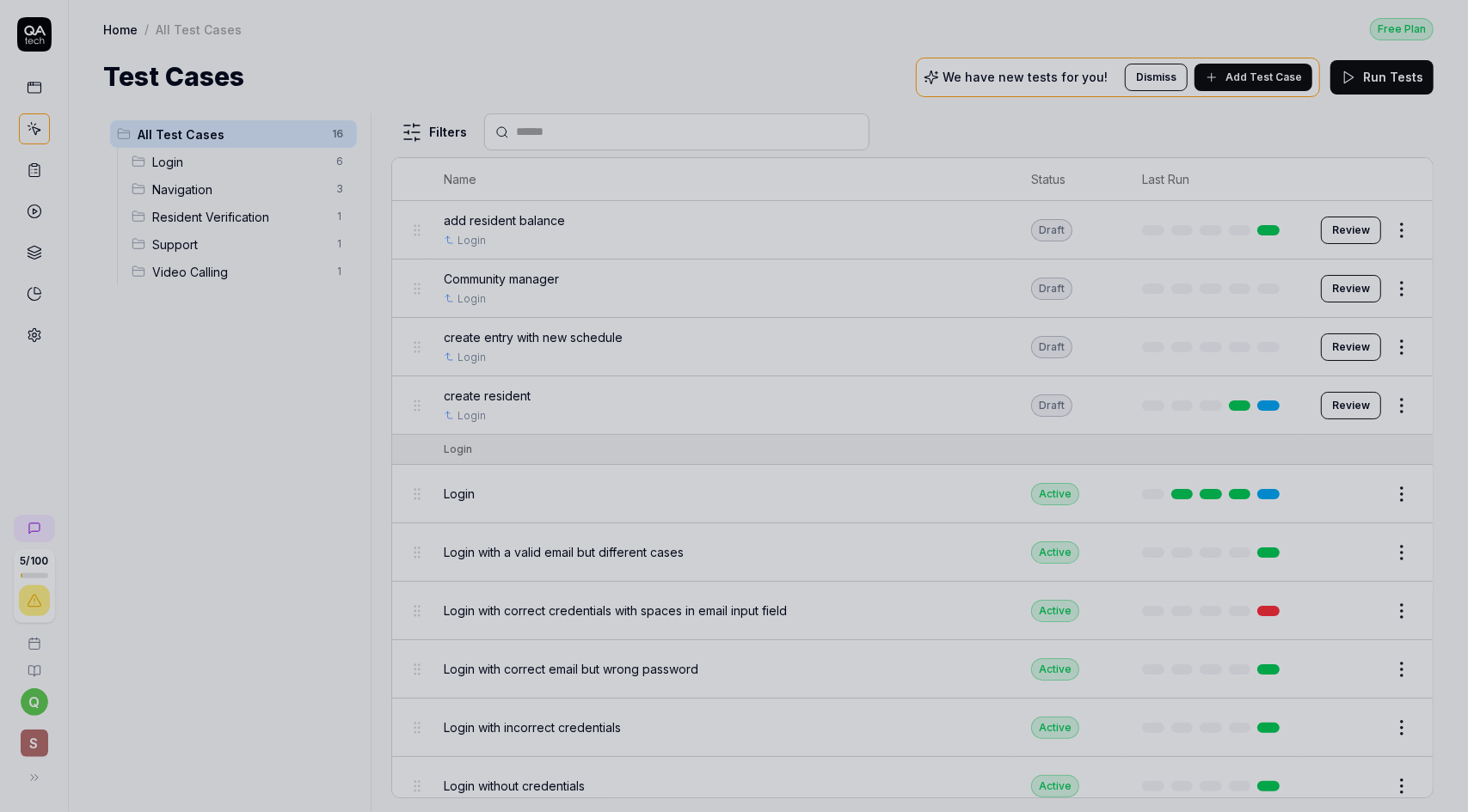
click at [862, 279] on div at bounding box center [734, 406] width 1468 height 812
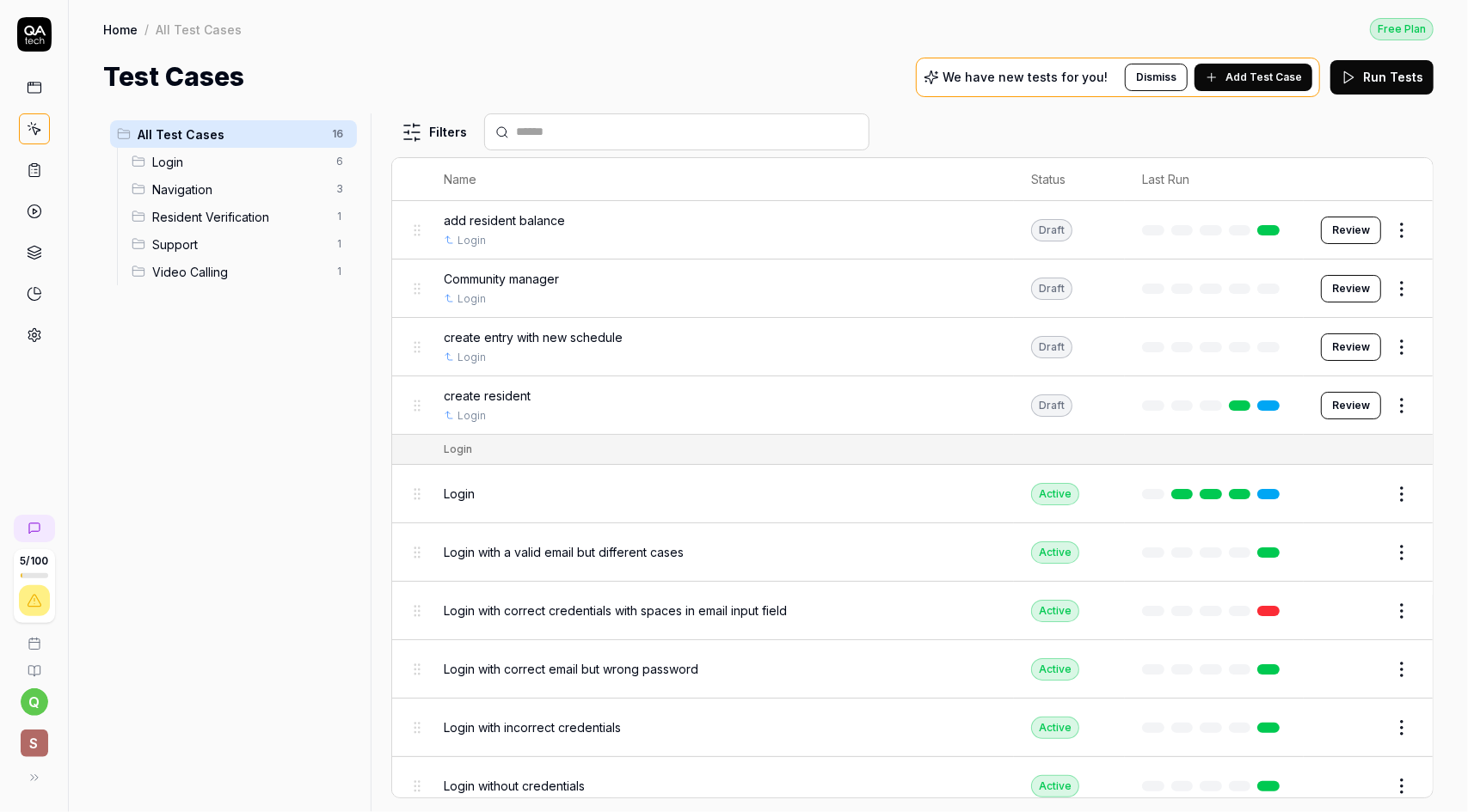
click at [1344, 285] on button "Review" at bounding box center [1351, 289] width 60 height 28
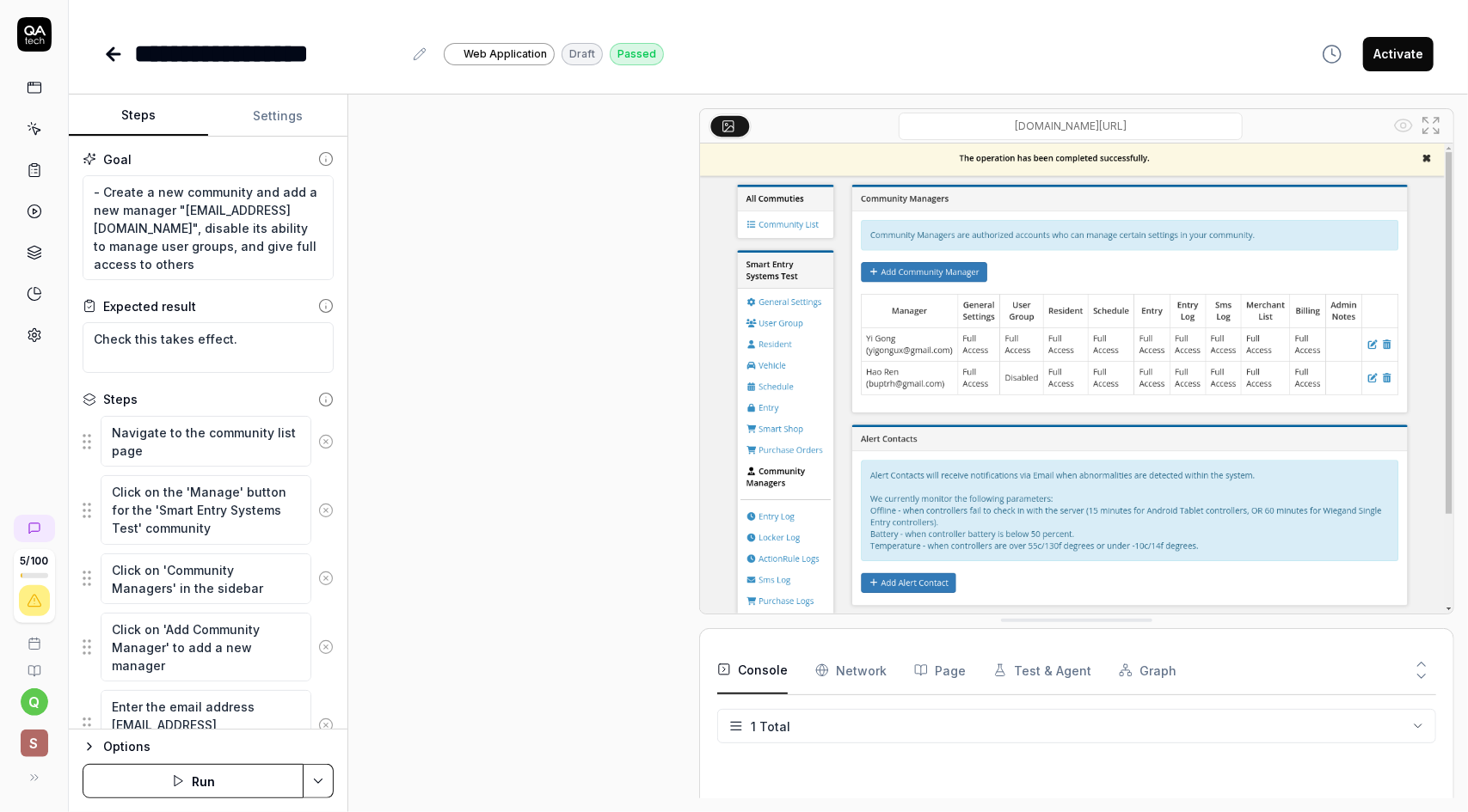
scroll to position [955, 0]
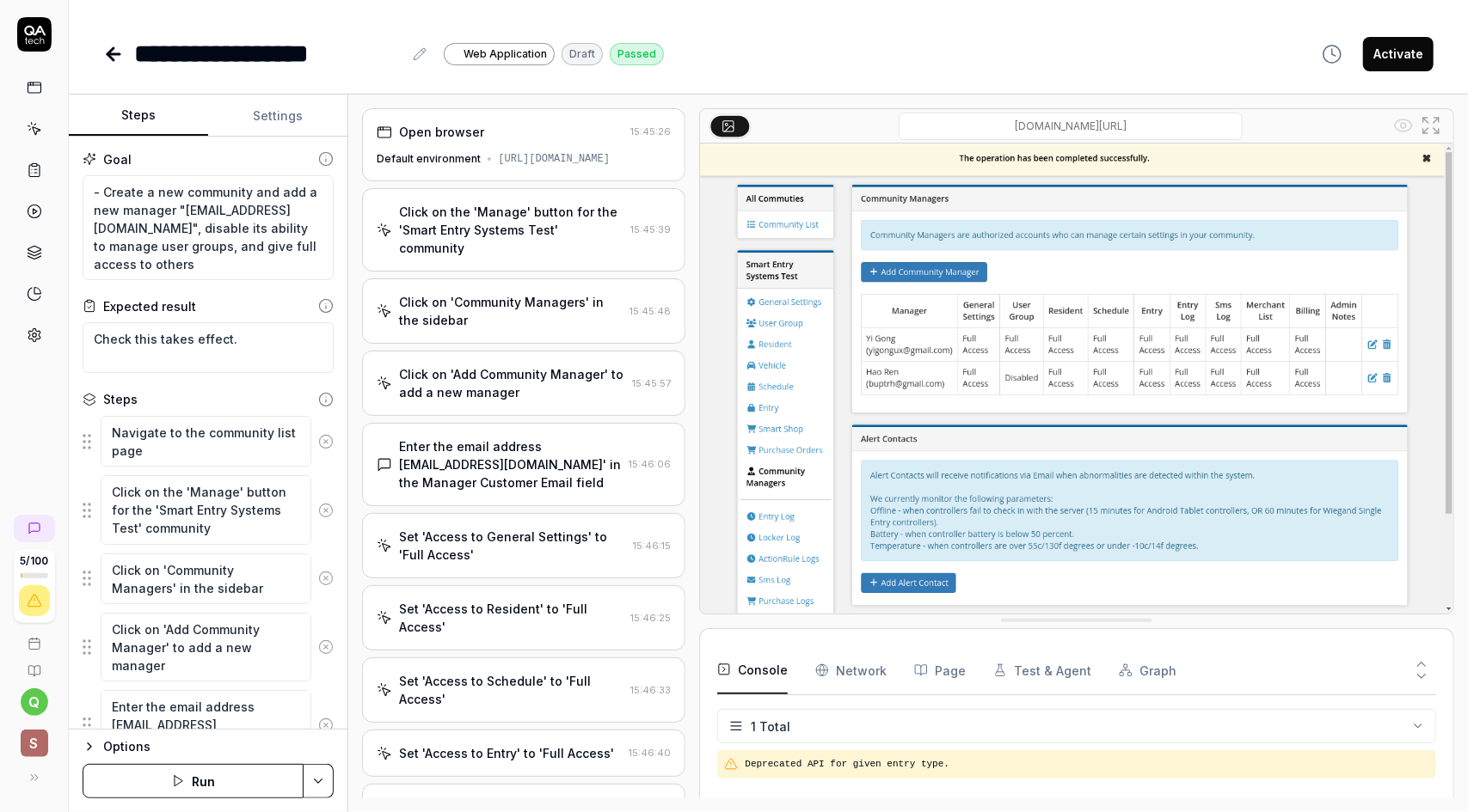
click at [590, 248] on div "Click on the 'Manage' button for the 'Smart Entry Systems Test' community" at bounding box center [511, 230] width 224 height 54
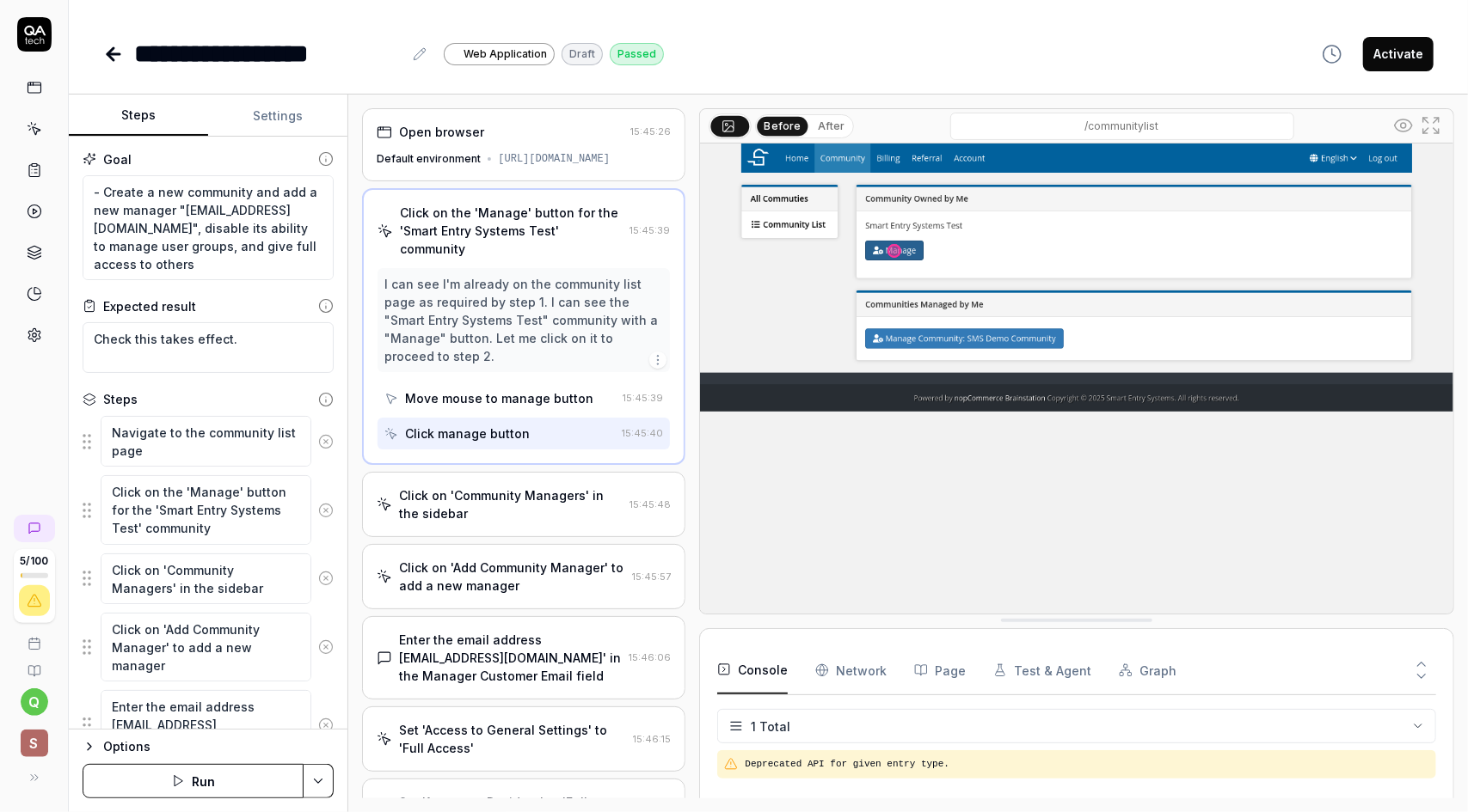
click at [557, 160] on div "[URL][DOMAIN_NAME]" at bounding box center [554, 159] width 112 height 16
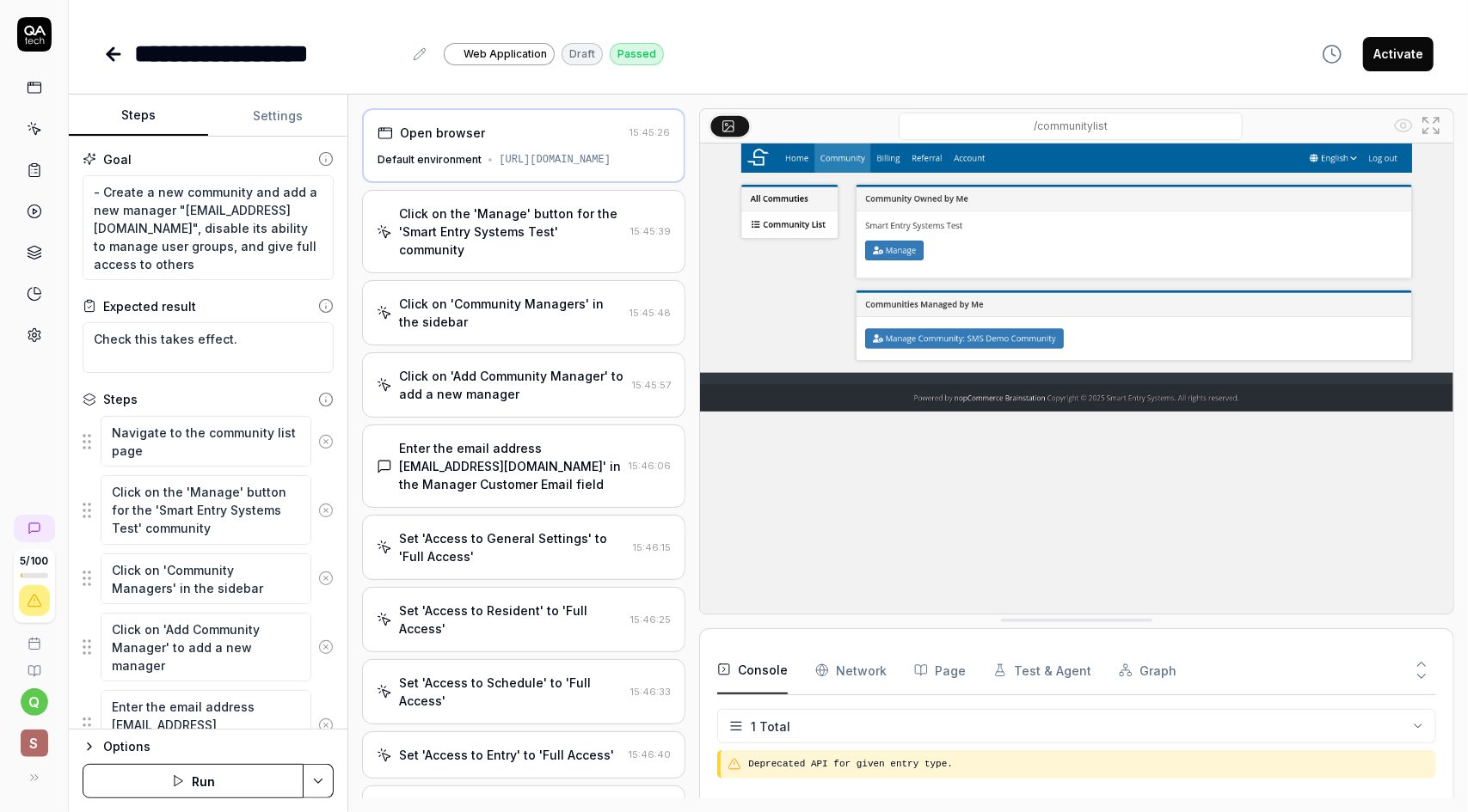
click at [580, 222] on div "Click on the 'Manage' button for the 'Smart Entry Systems Test' community" at bounding box center [511, 232] width 224 height 54
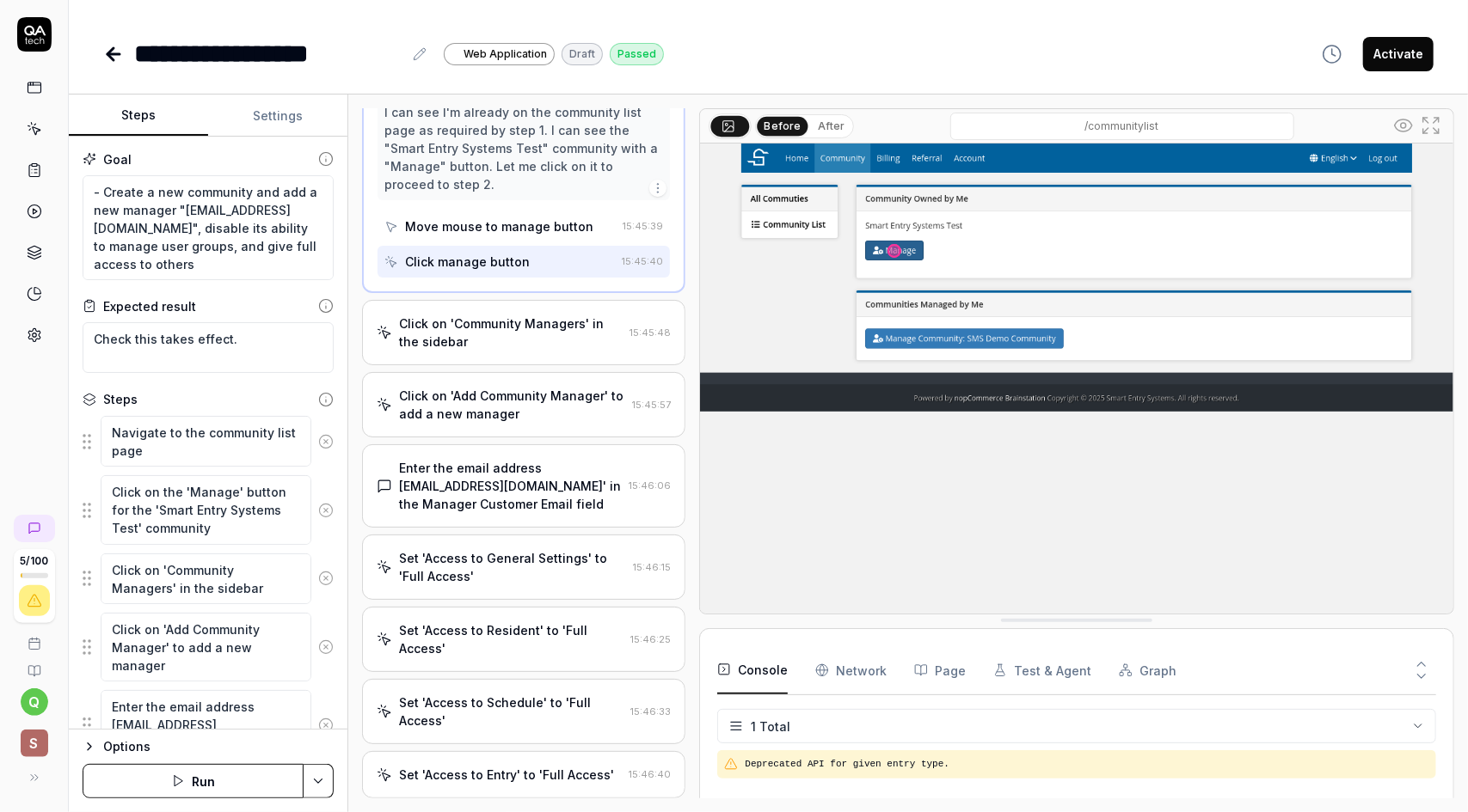
click at [562, 341] on div "Click on 'Community Managers' in the sidebar" at bounding box center [510, 332] width 223 height 36
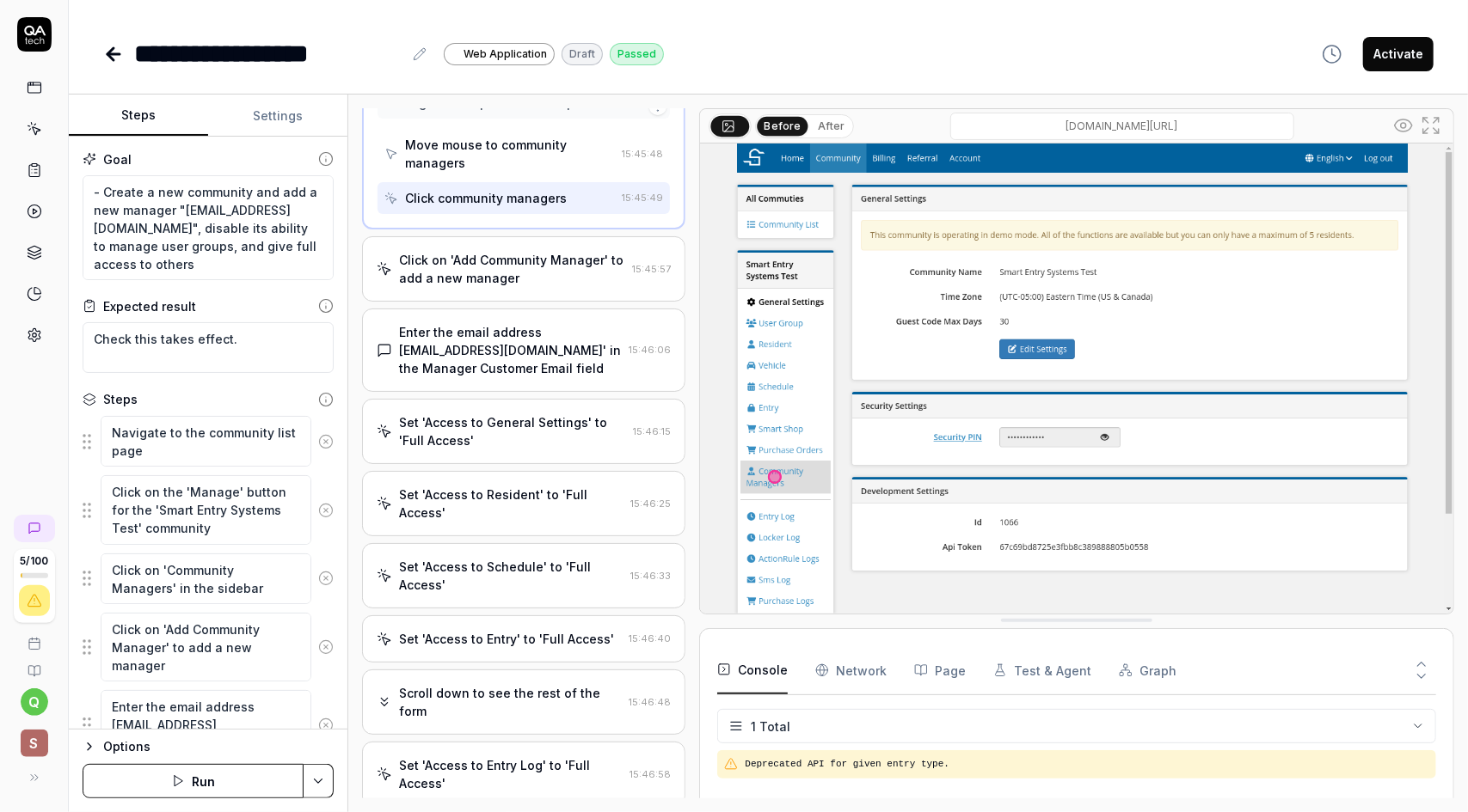
click at [561, 281] on div "Click on 'Add Community Manager' to add a new manager" at bounding box center [512, 269] width 226 height 36
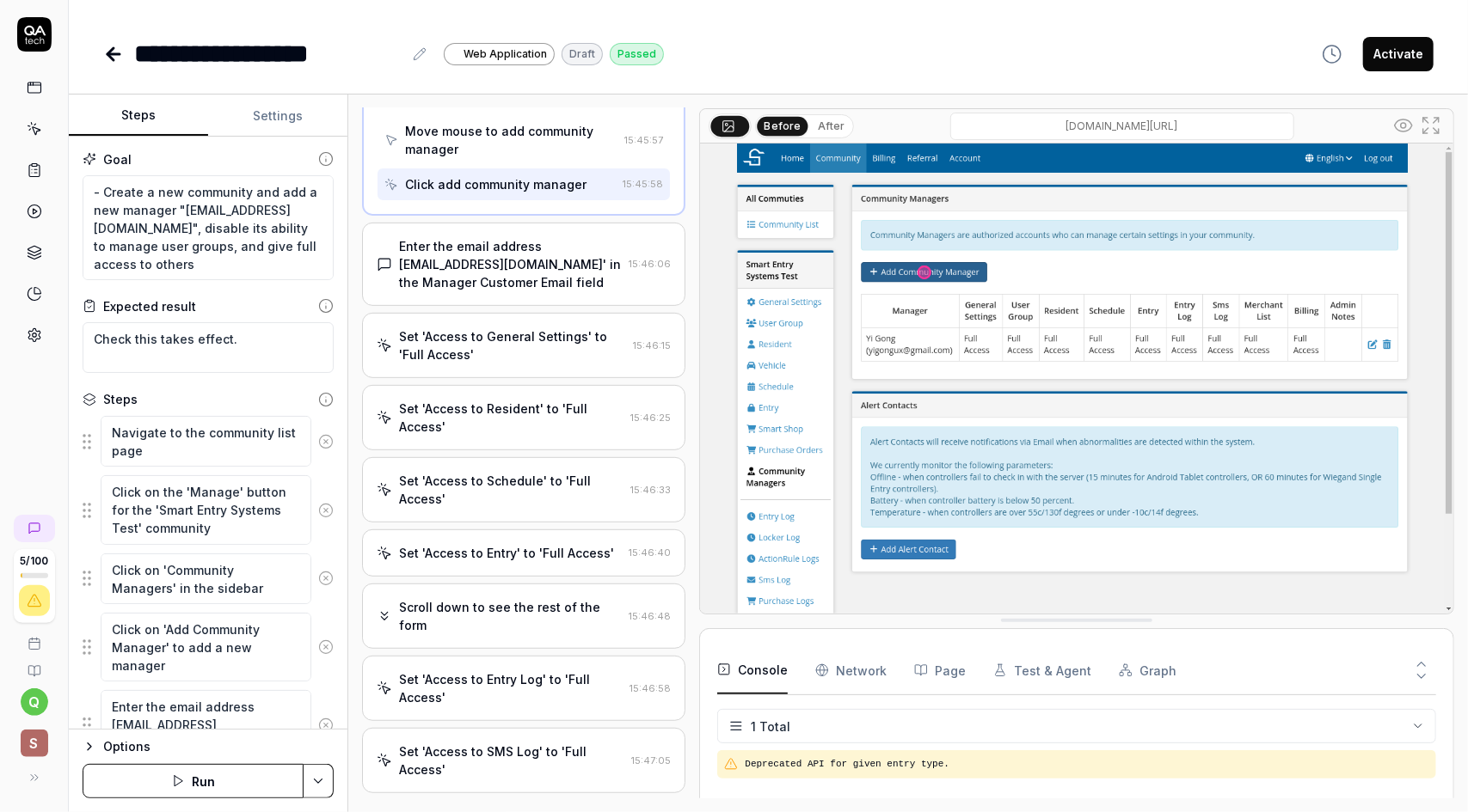
click at [561, 281] on div "Enter the email address [EMAIL_ADDRESS][DOMAIN_NAME]' in the Manager Customer E…" at bounding box center [510, 264] width 223 height 54
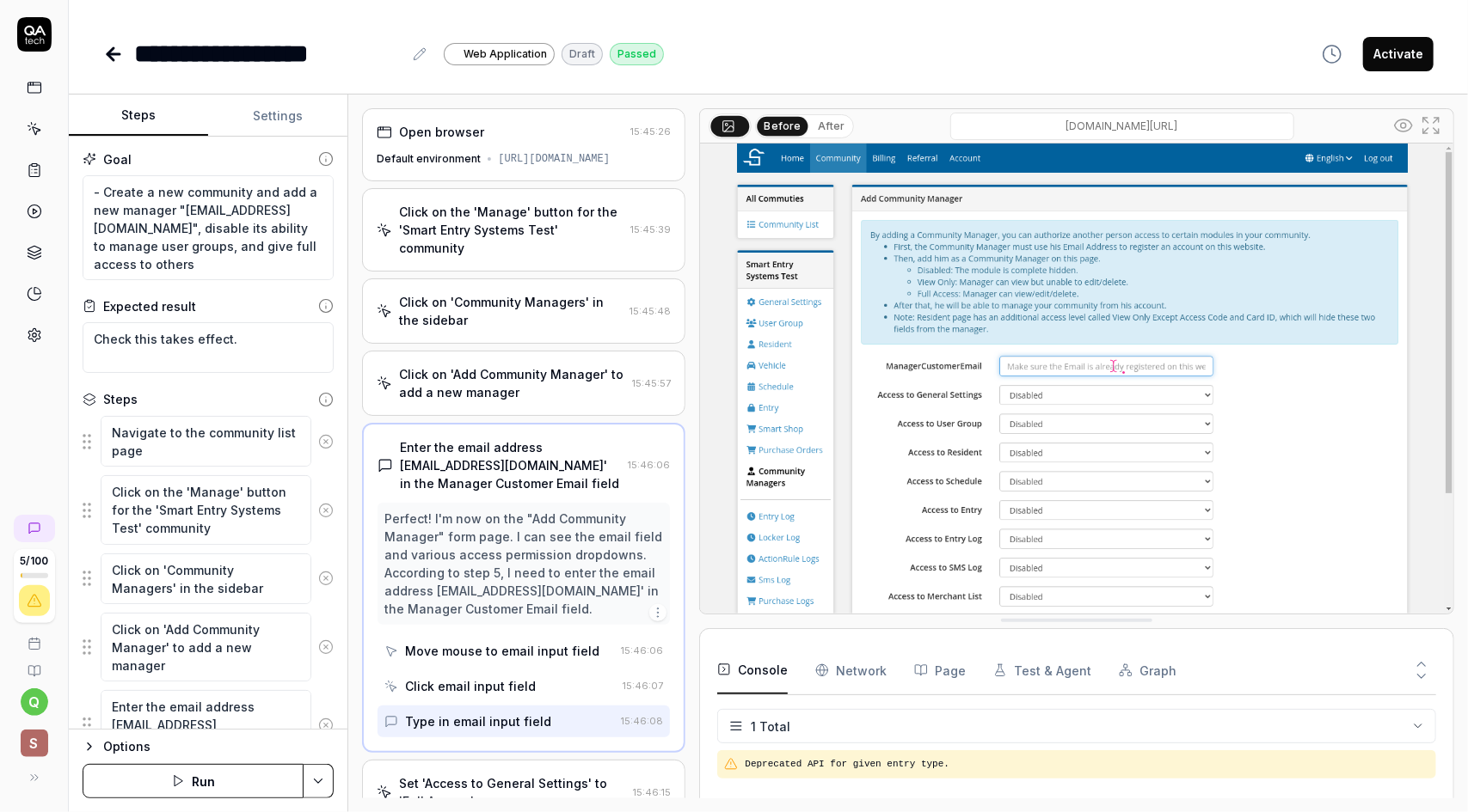
click at [578, 238] on div "Click on the 'Manage' button for the 'Smart Entry Systems Test' community" at bounding box center [511, 230] width 224 height 54
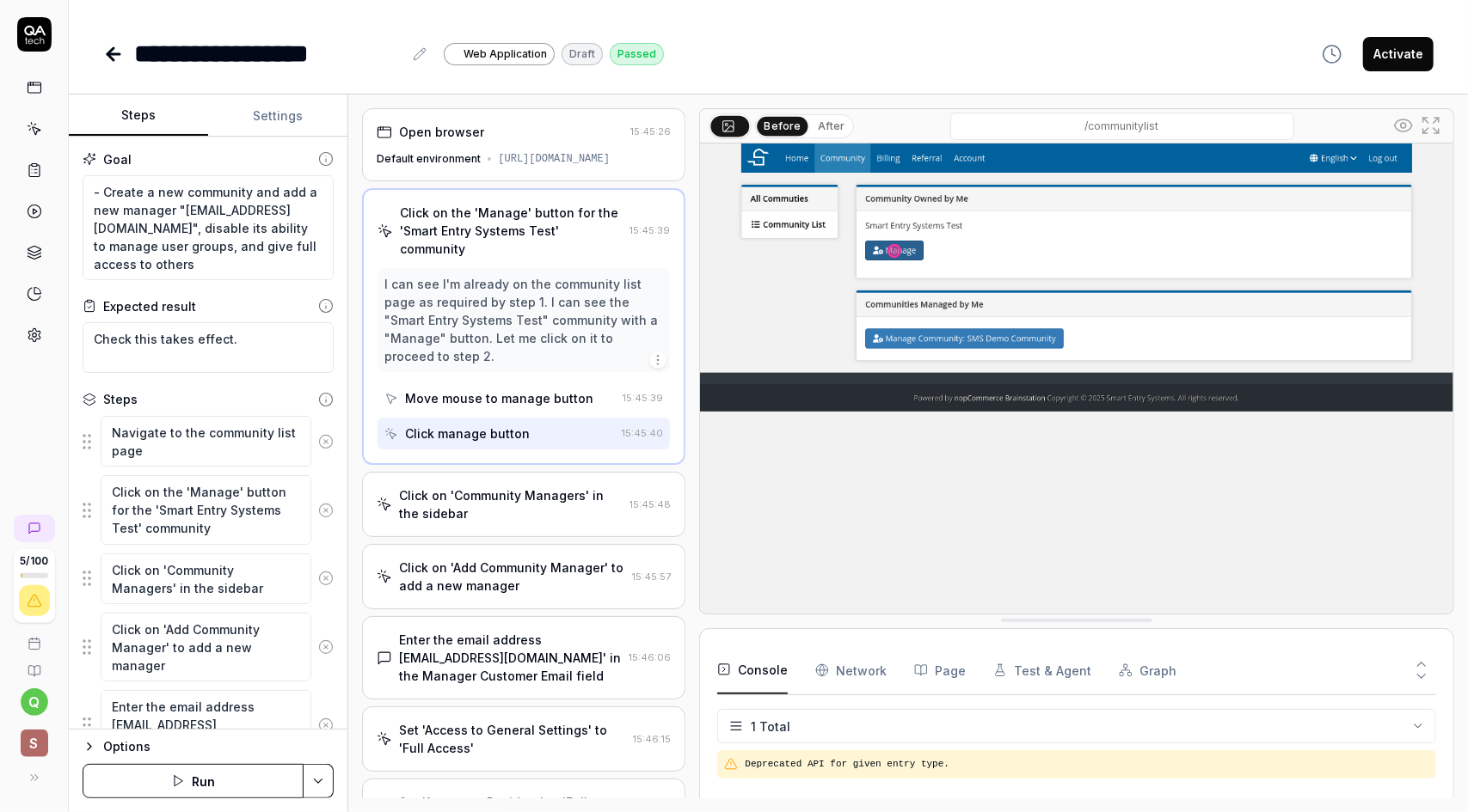
click at [535, 504] on div "Click on 'Community Managers' in the sidebar" at bounding box center [510, 504] width 223 height 36
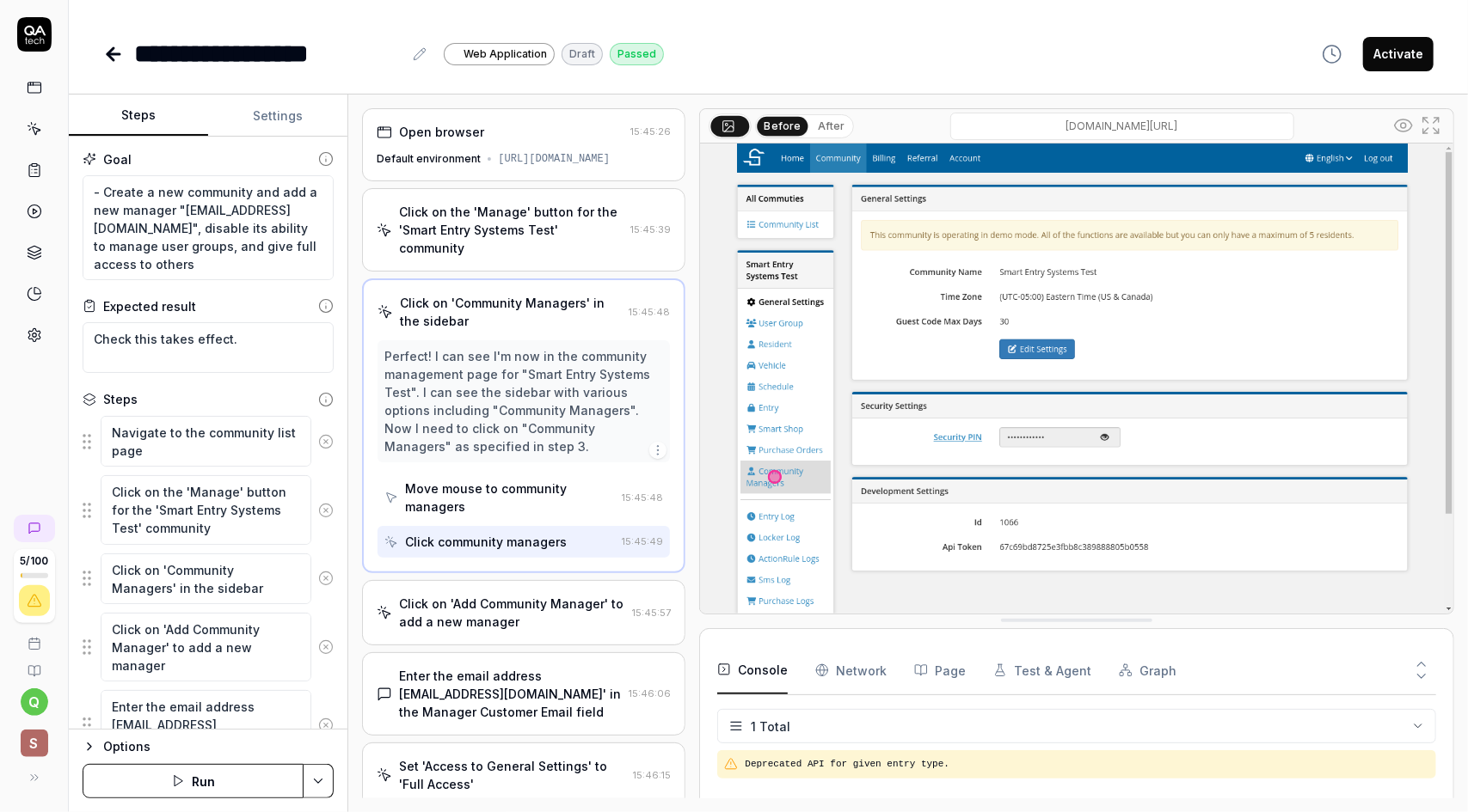
click at [491, 257] on div "Click on the 'Manage' button for the 'Smart Entry Systems Test' community" at bounding box center [511, 230] width 224 height 54
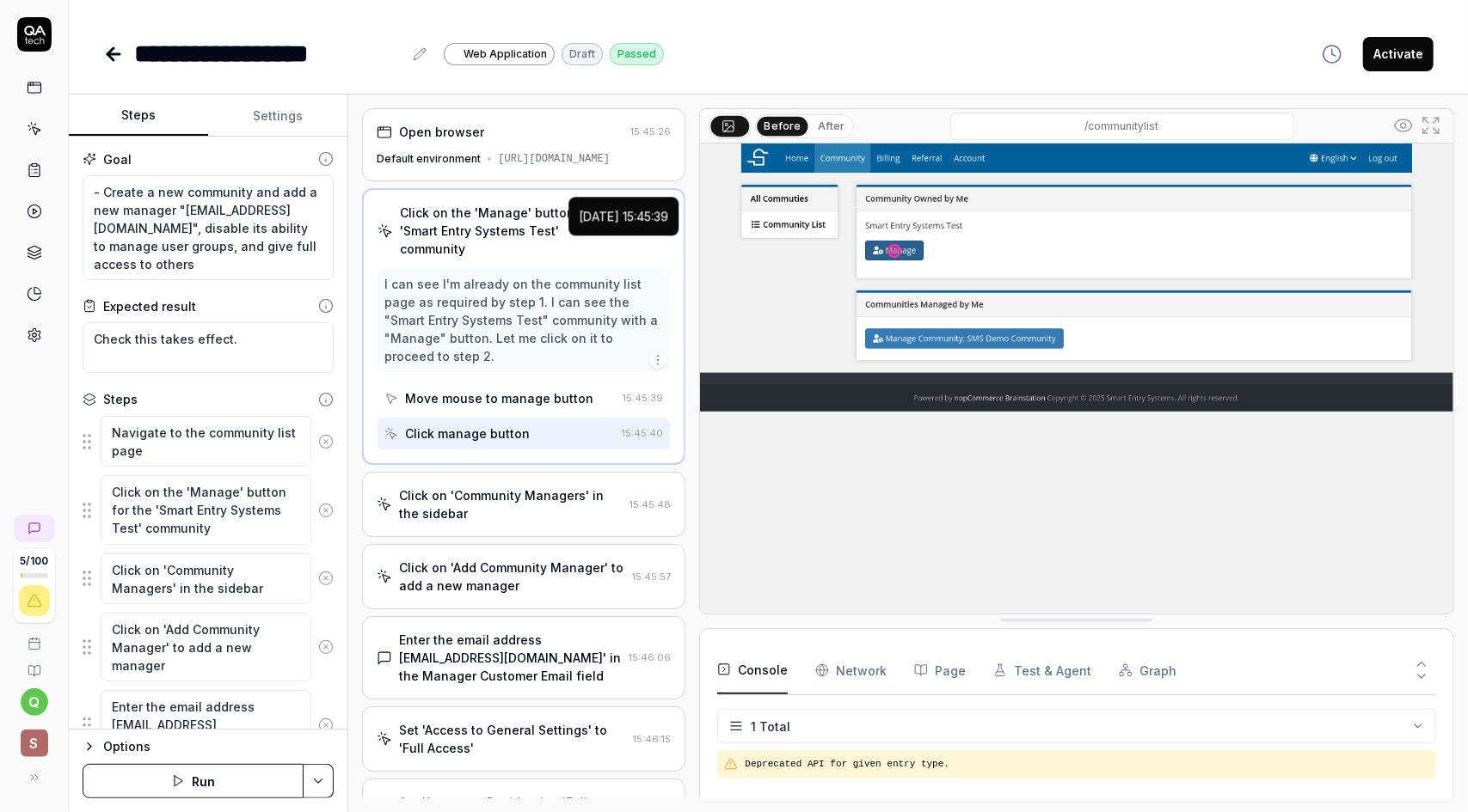
click at [596, 516] on div "Click on 'Community Managers' in the sidebar" at bounding box center [510, 504] width 223 height 36
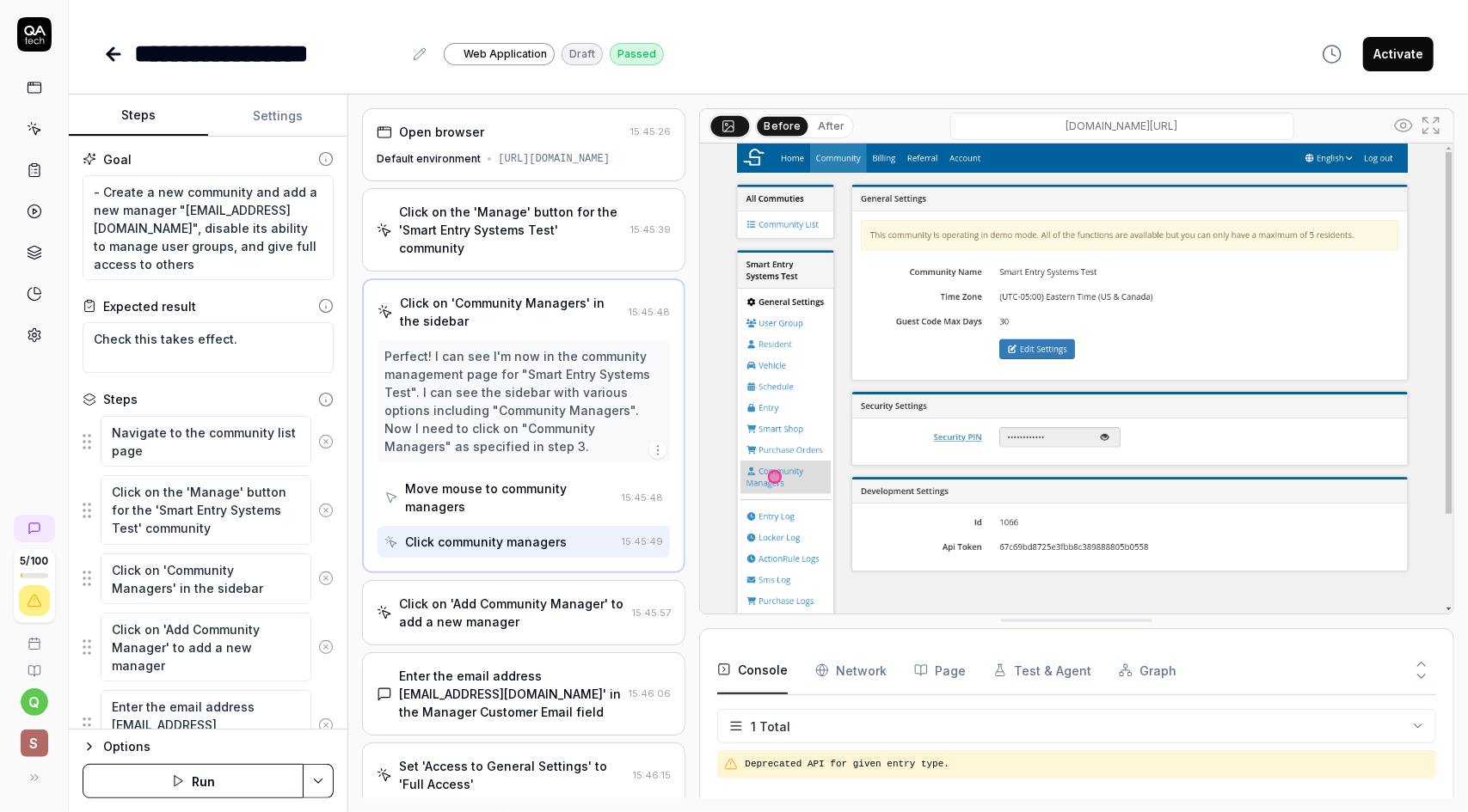
click at [595, 622] on div "Click on 'Add Community Manager' to add a new manager" at bounding box center [512, 613] width 226 height 36
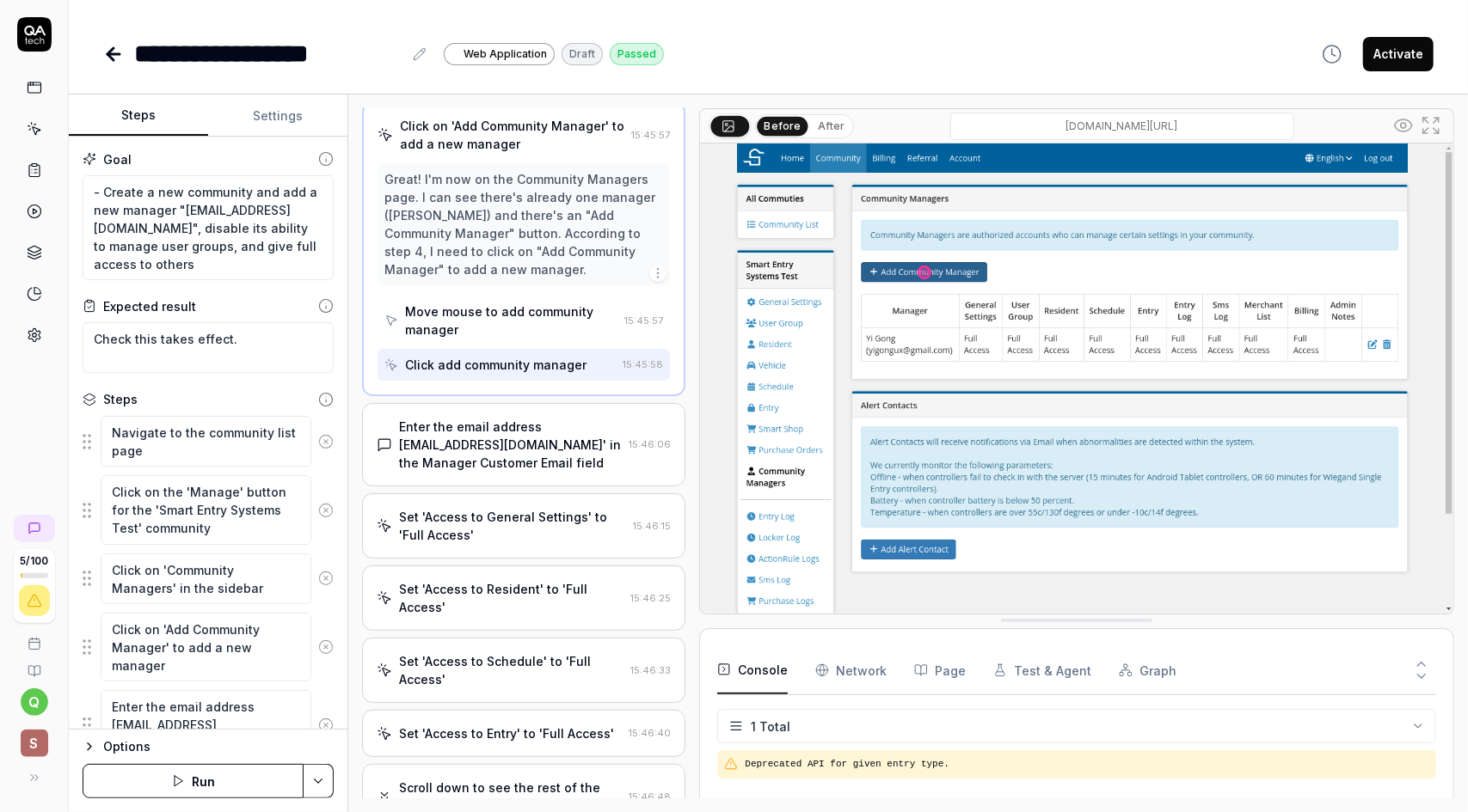
scroll to position [258, 0]
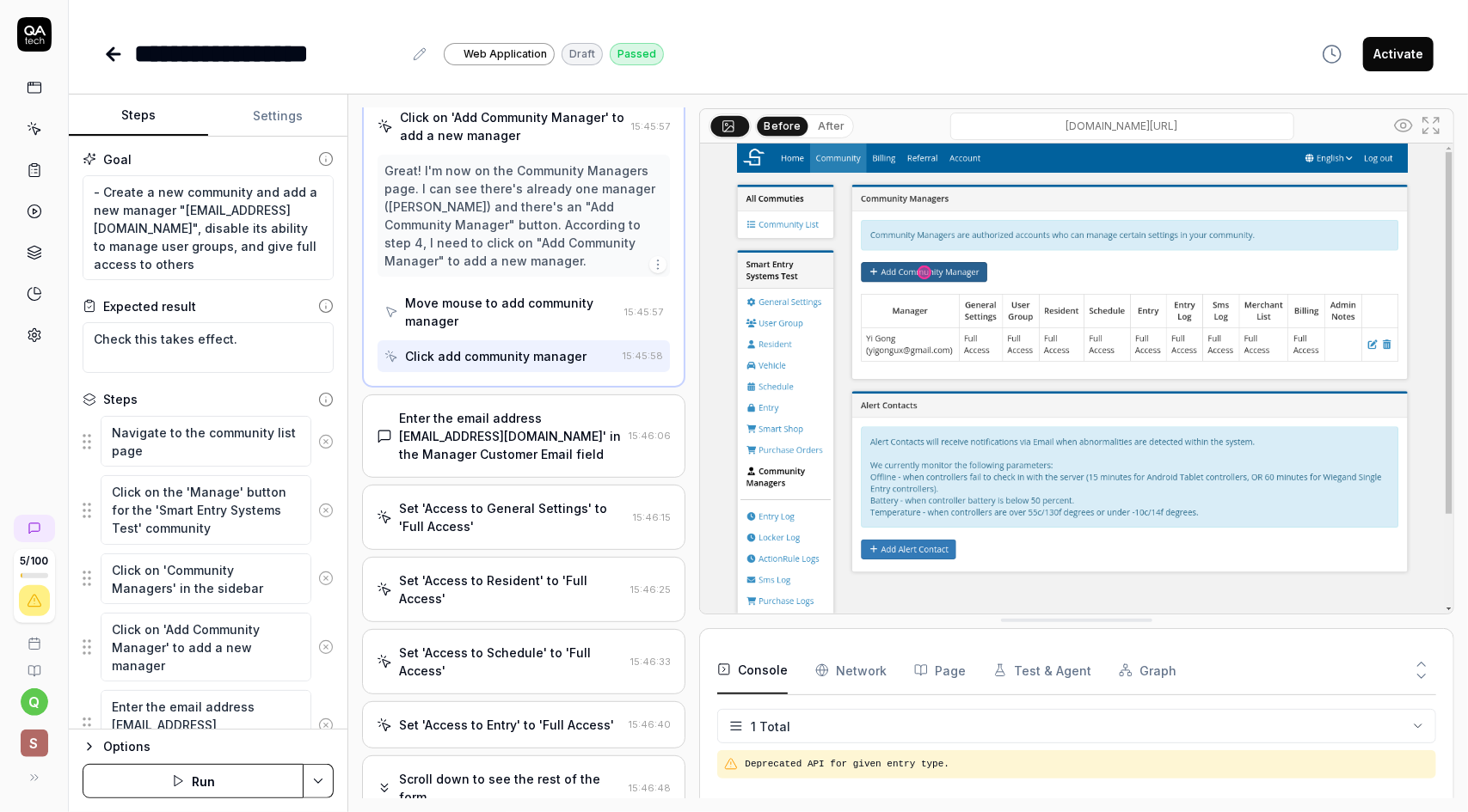
click at [553, 462] on div "Enter the email address [EMAIL_ADDRESS][DOMAIN_NAME]' in the Manager Customer E…" at bounding box center [510, 436] width 223 height 54
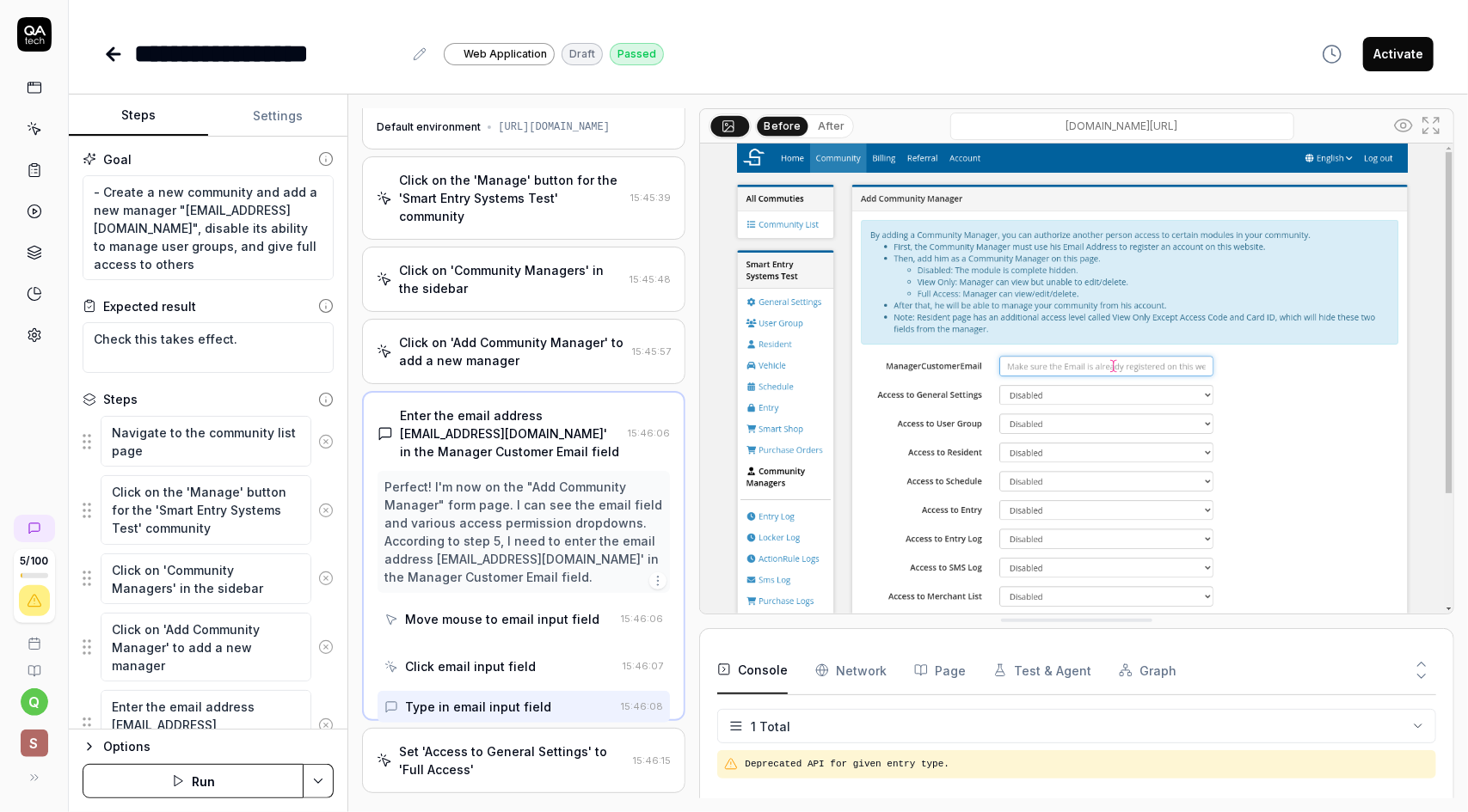
scroll to position [0, 0]
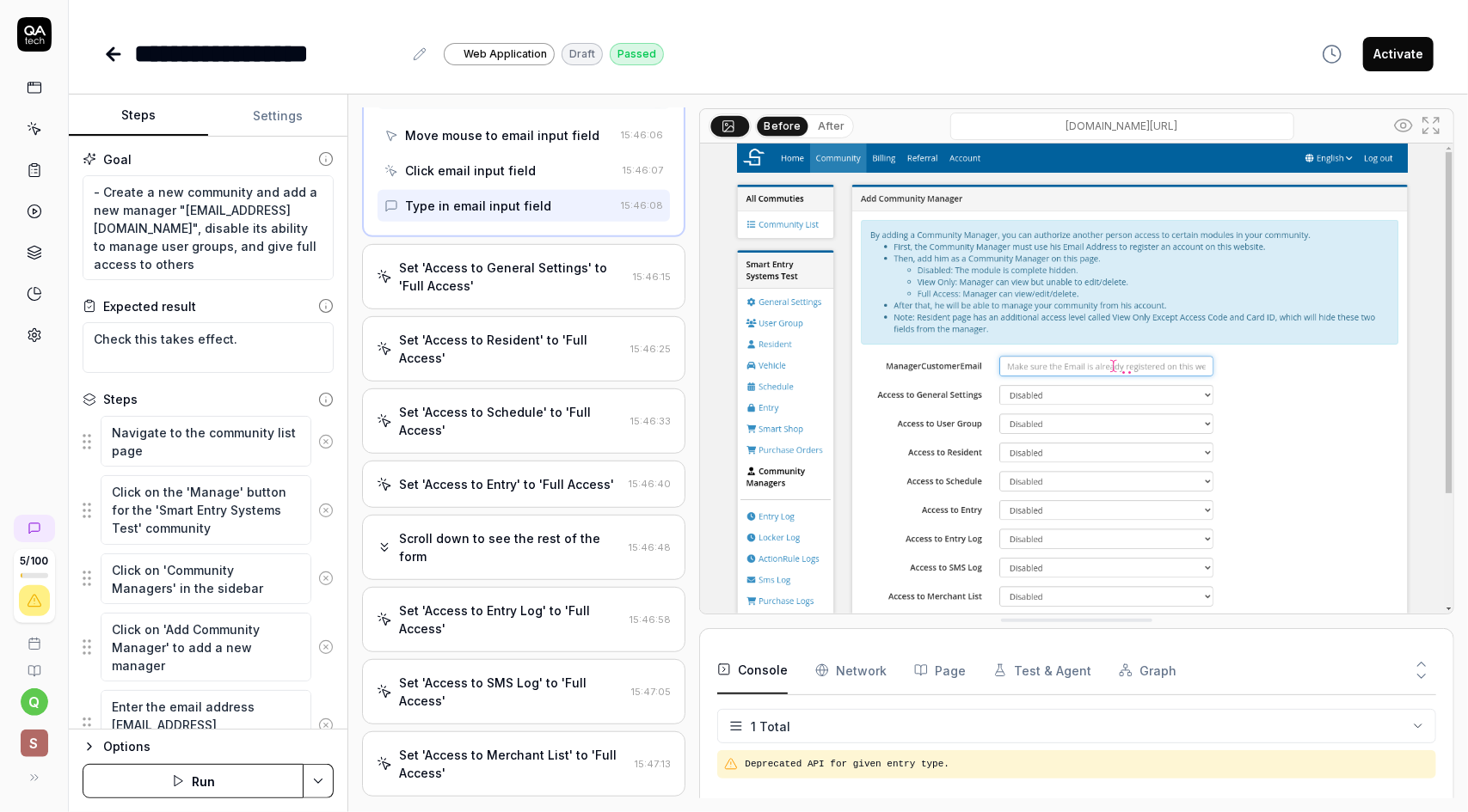
click at [519, 278] on div "Set 'Access to General Settings' to 'Full Access'" at bounding box center [512, 276] width 227 height 36
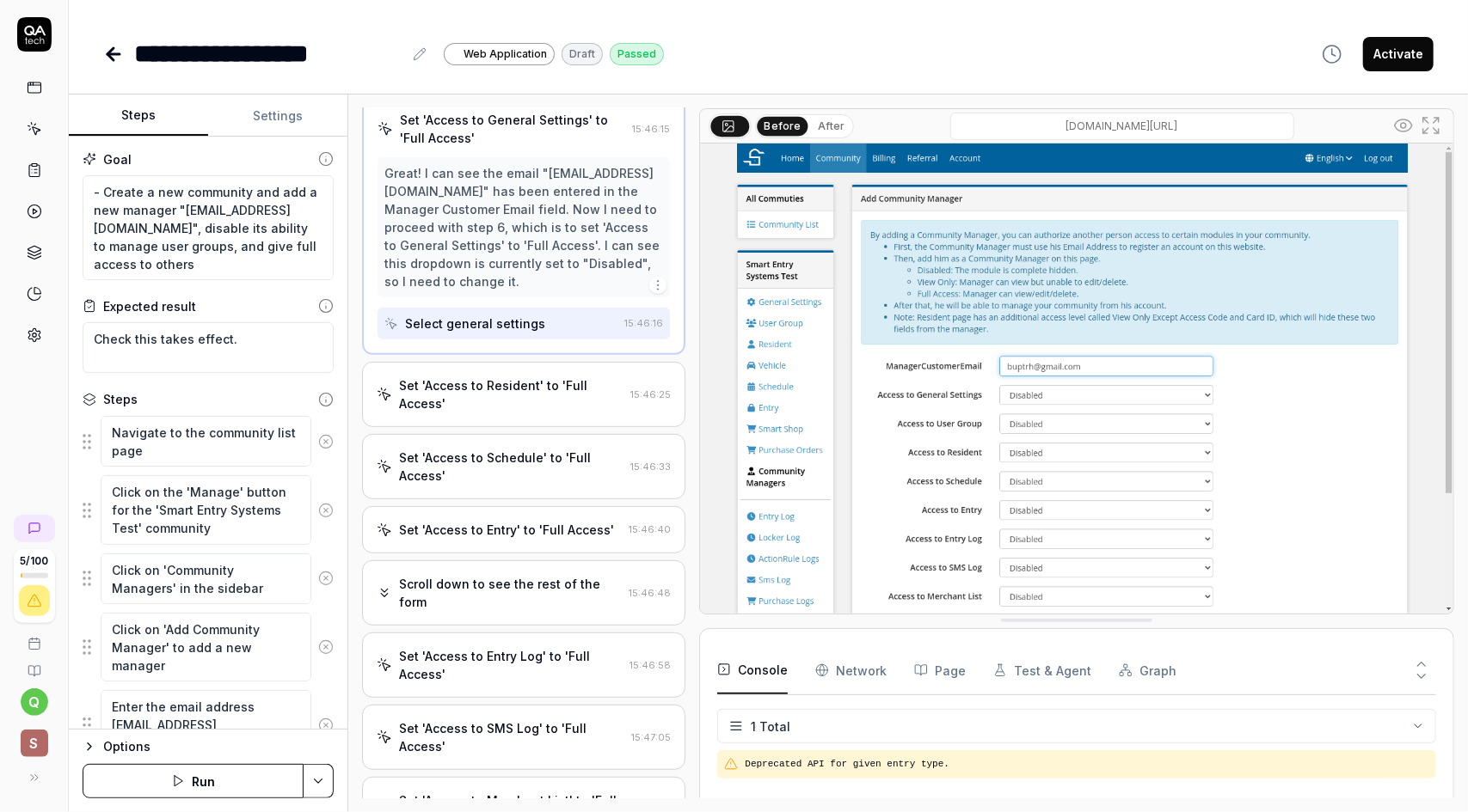
scroll to position [430, 0]
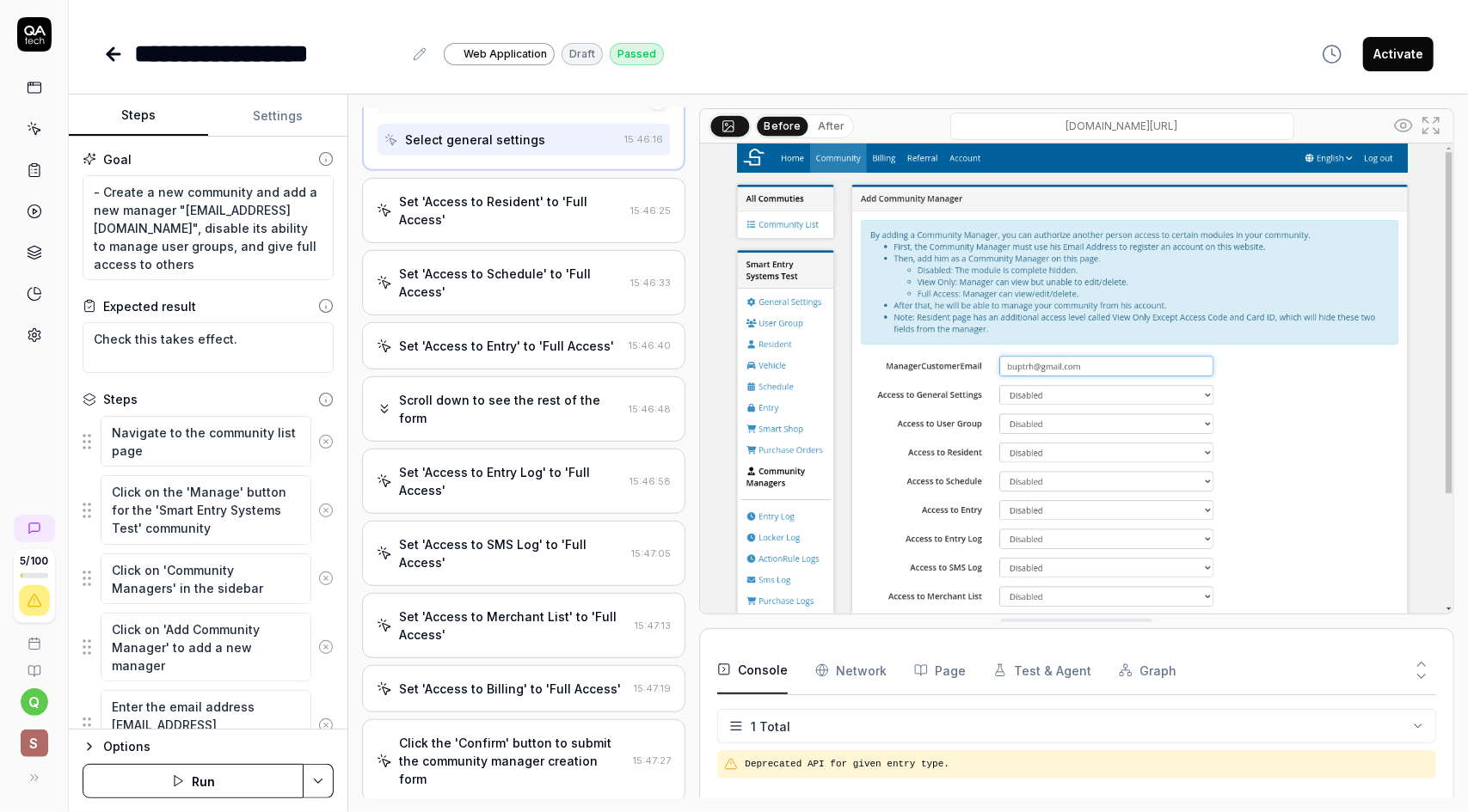
click at [587, 216] on div "Set 'Access to Resident' to 'Full Access'" at bounding box center [511, 210] width 224 height 36
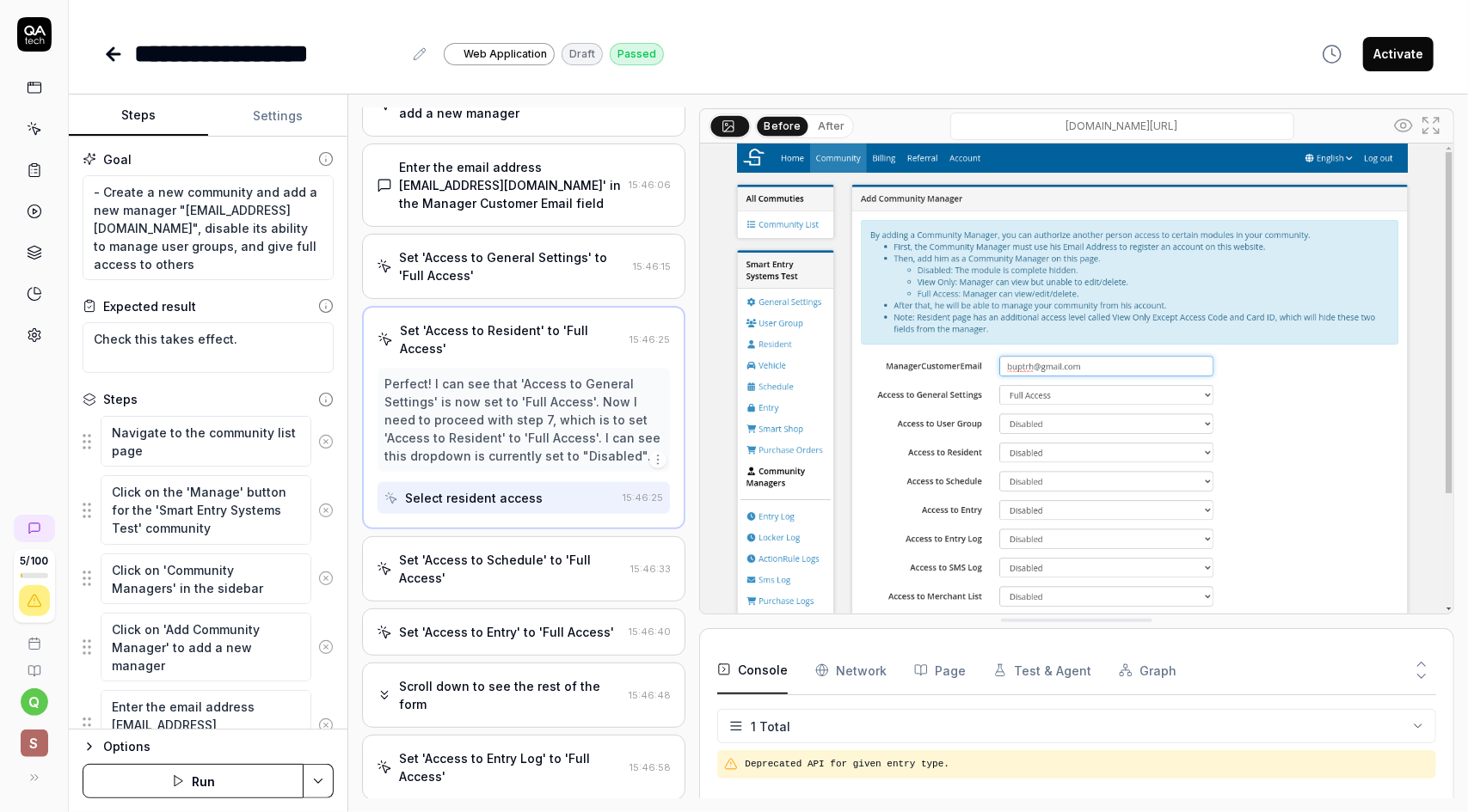
click at [577, 601] on div "Set 'Access to Schedule' to 'Full Access' 15:46:33" at bounding box center [523, 569] width 324 height 65
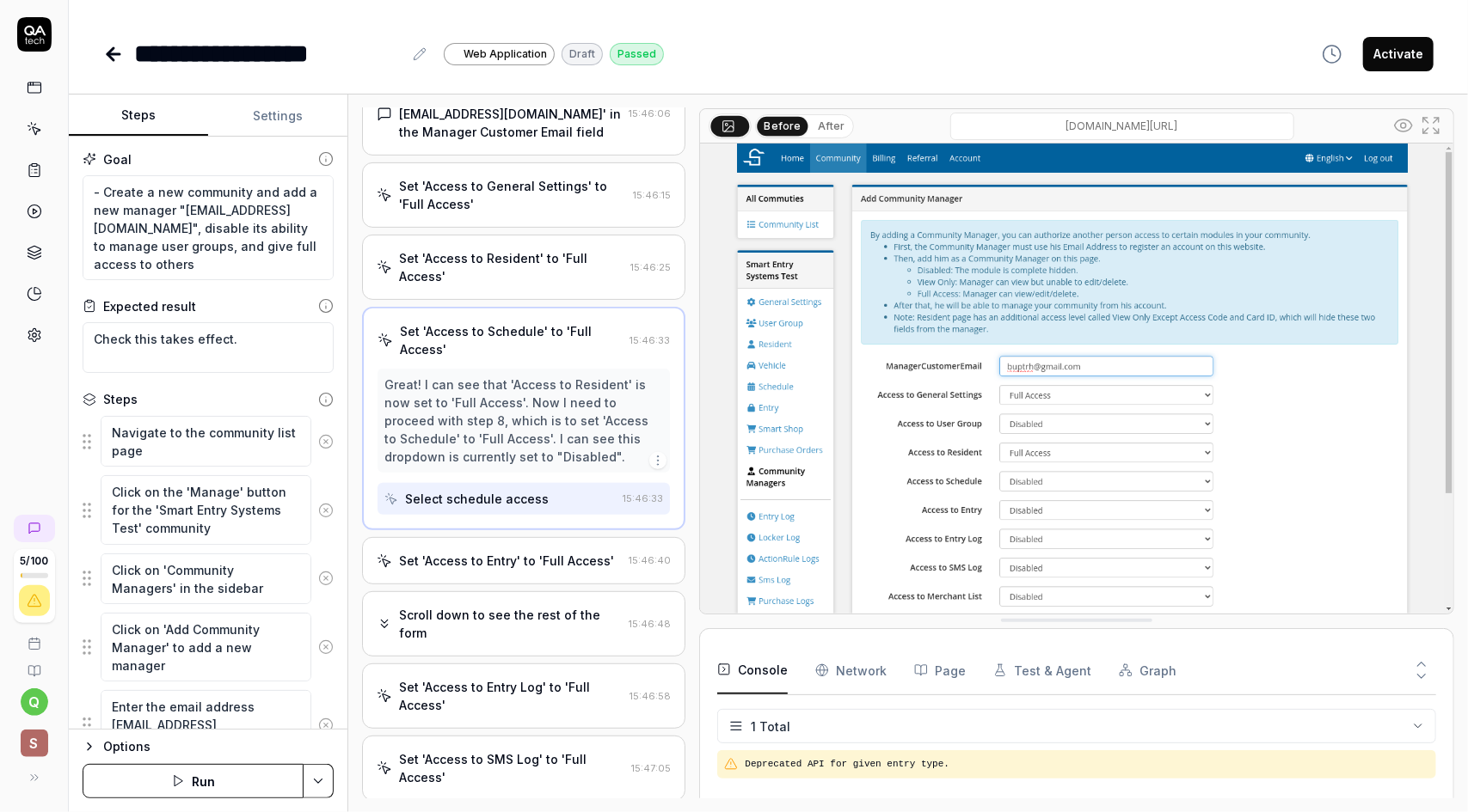
click at [583, 570] on div "Set 'Access to Entry' to 'Full Access'" at bounding box center [506, 560] width 215 height 18
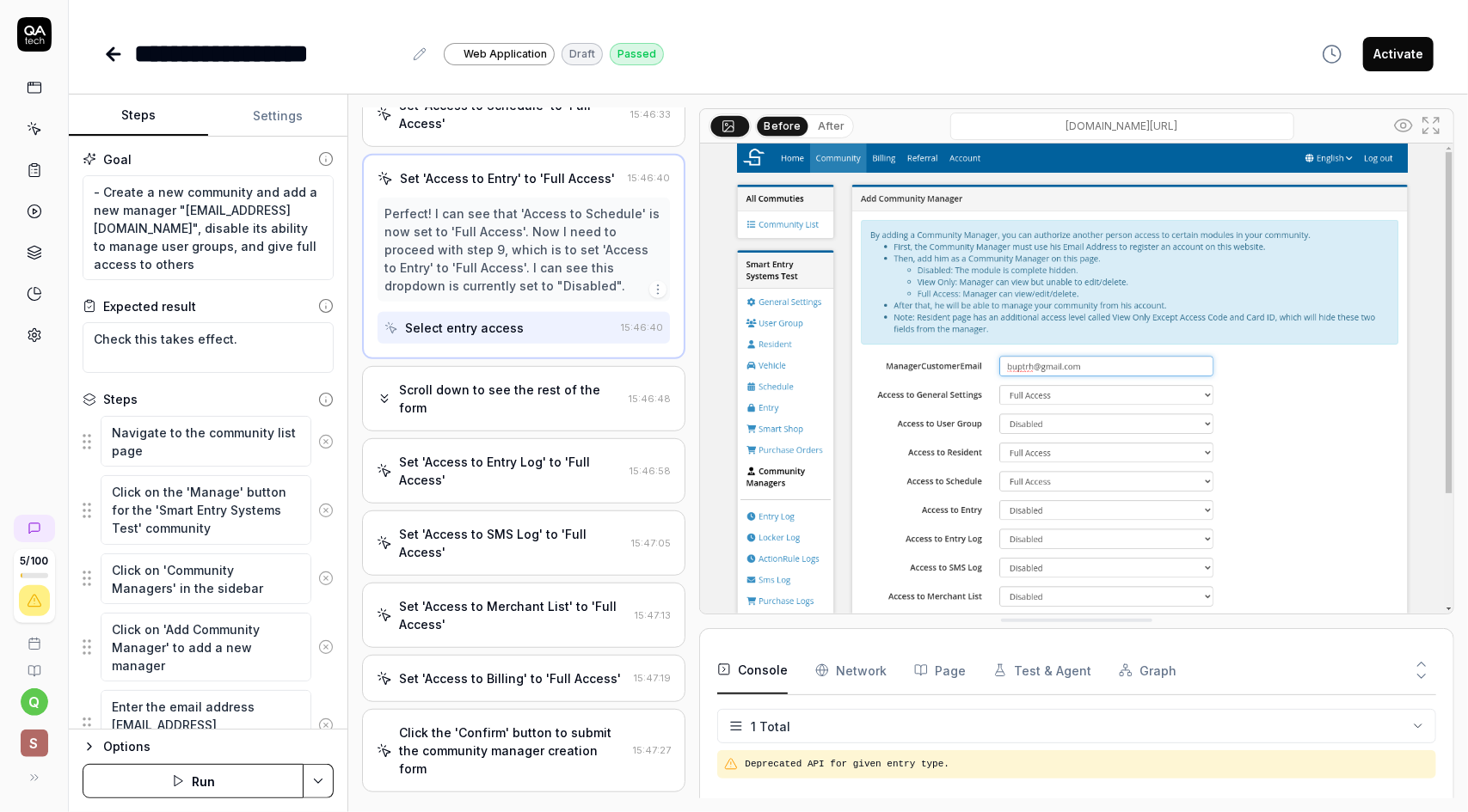
click at [581, 403] on div "Scroll down to see the rest of the form" at bounding box center [510, 399] width 223 height 36
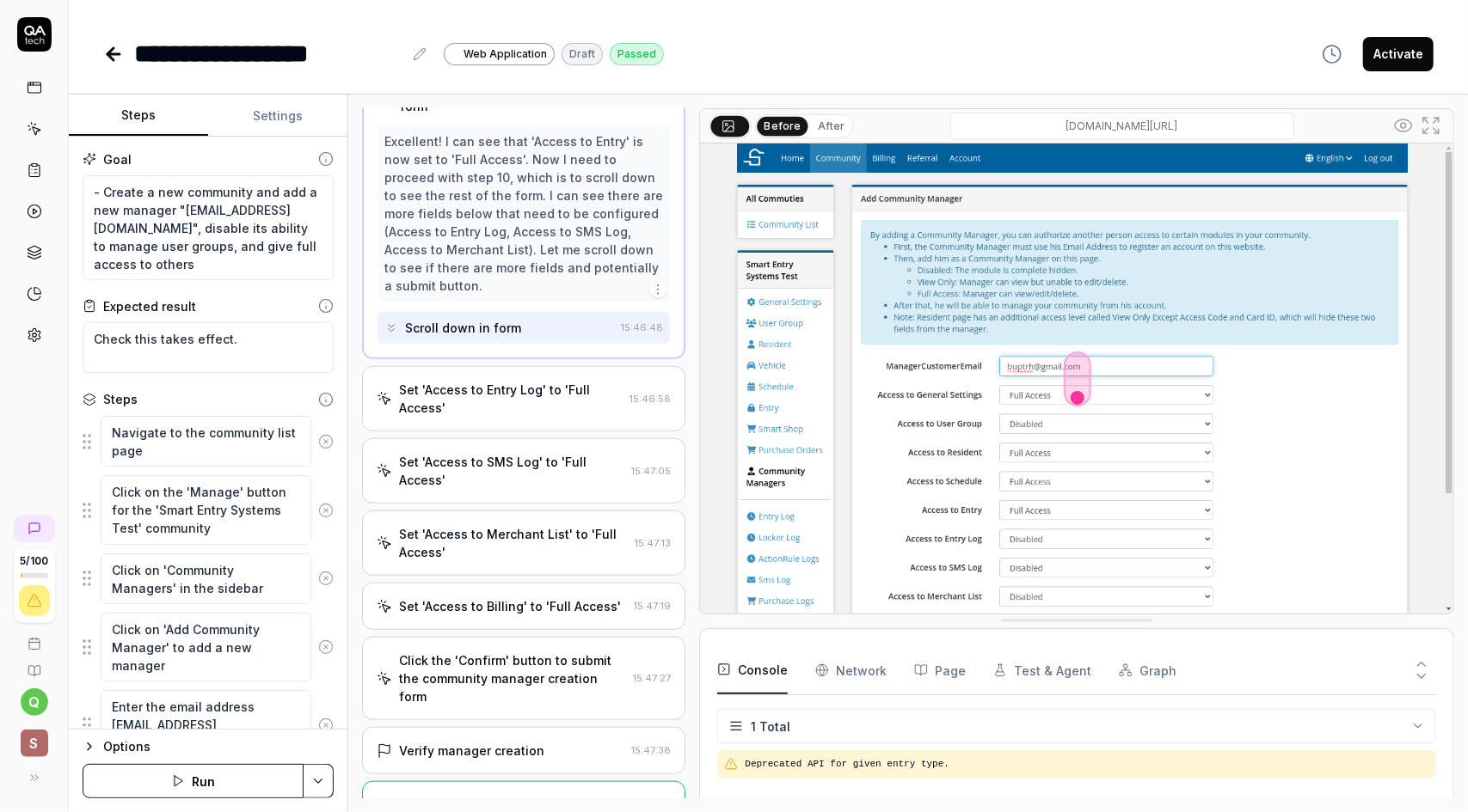
click at [581, 417] on div "Set 'Access to Entry Log' to 'Full Access'" at bounding box center [510, 399] width 223 height 36
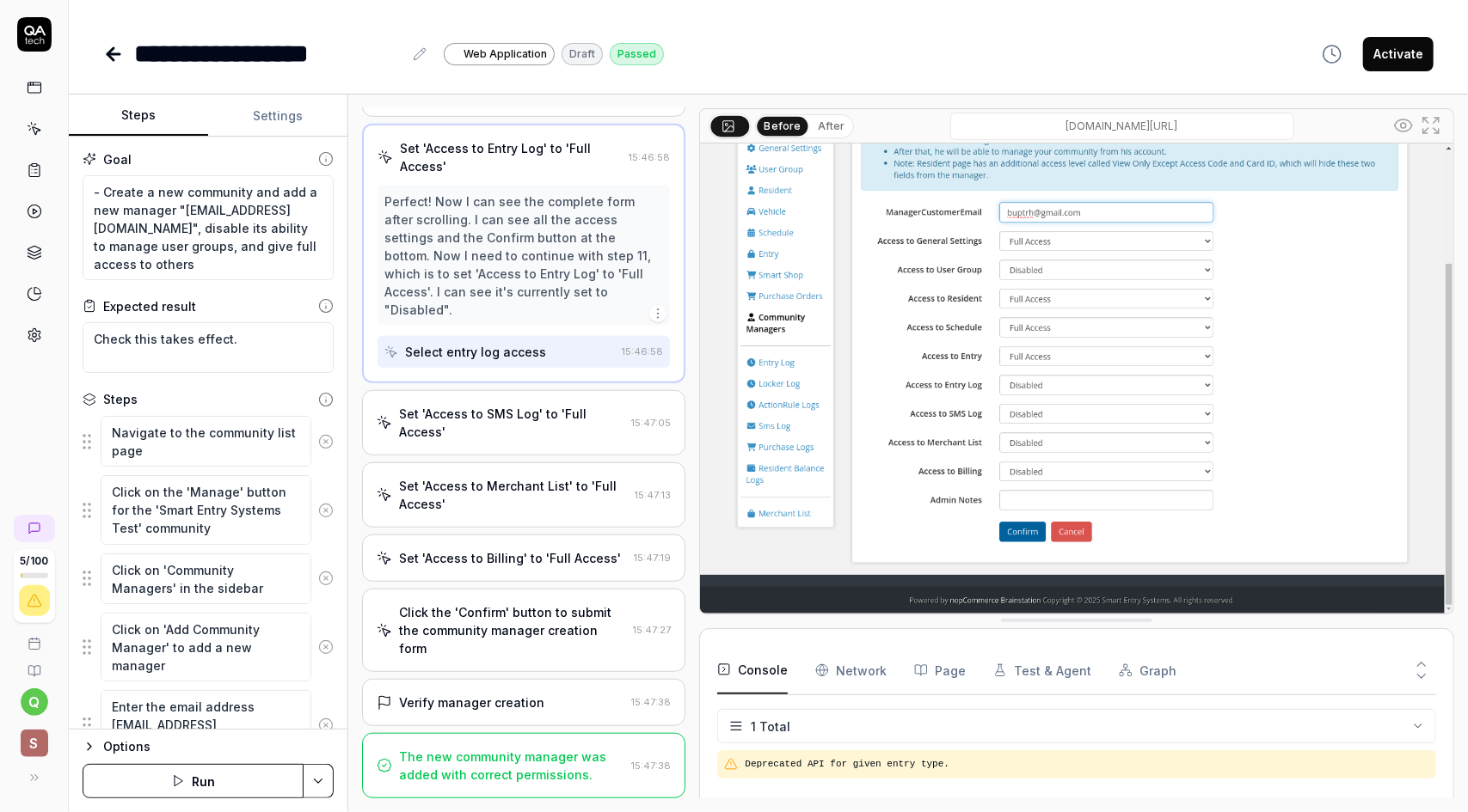
click at [596, 426] on div "Set 'Access to SMS Log' to 'Full Access'" at bounding box center [511, 423] width 225 height 36
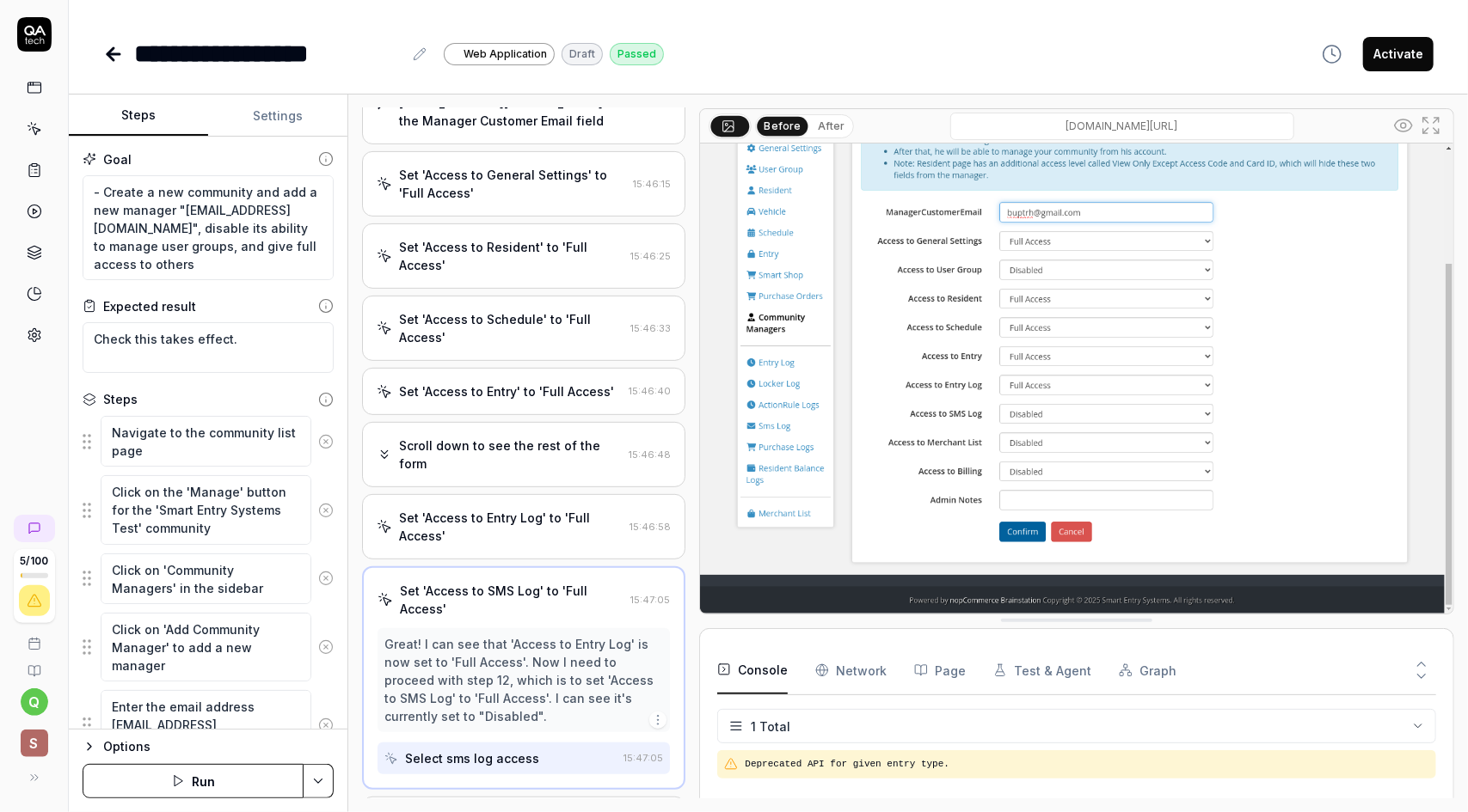
scroll to position [702, 0]
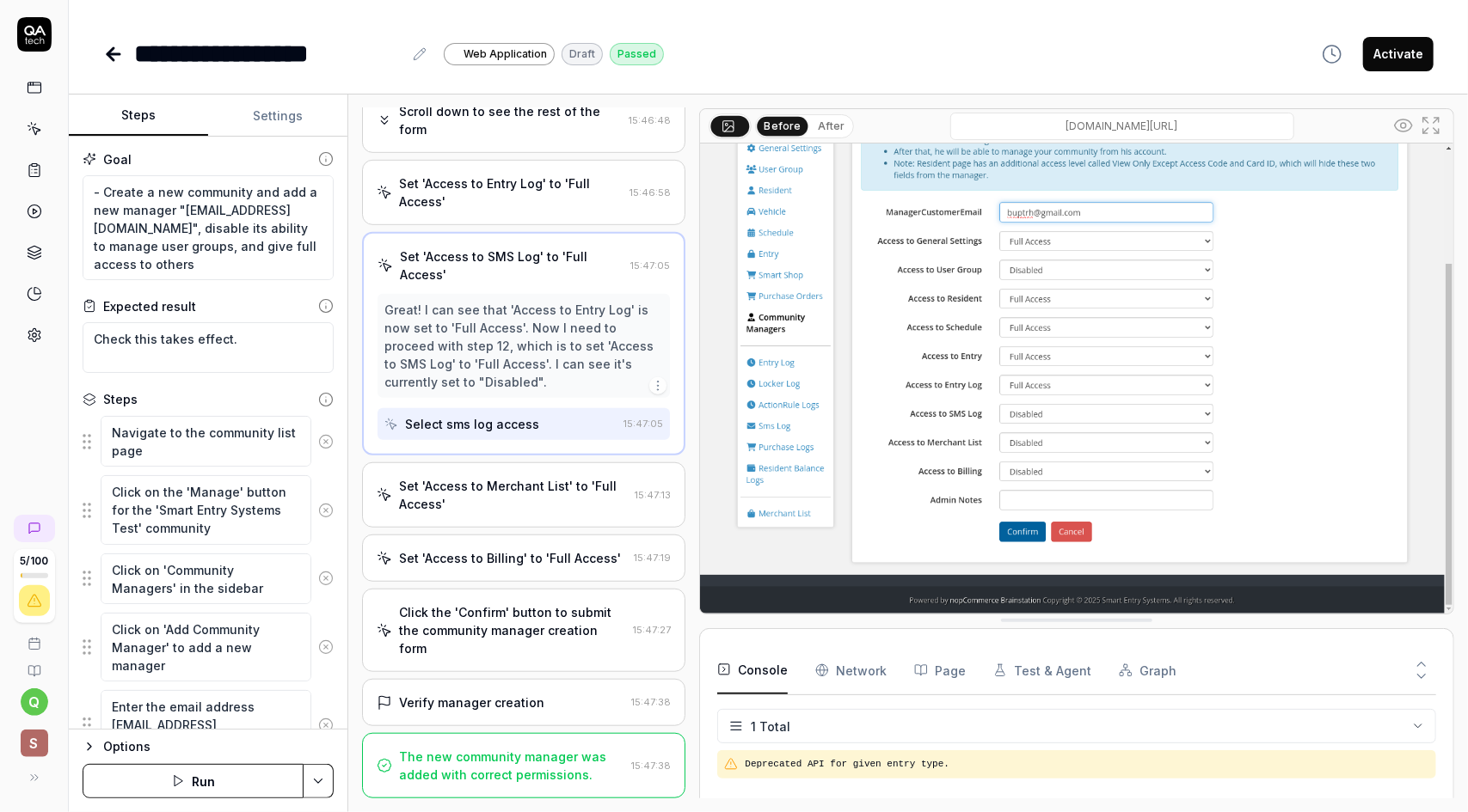
click at [542, 502] on div "Set 'Access to Merchant List' to 'Full Access'" at bounding box center [513, 495] width 229 height 36
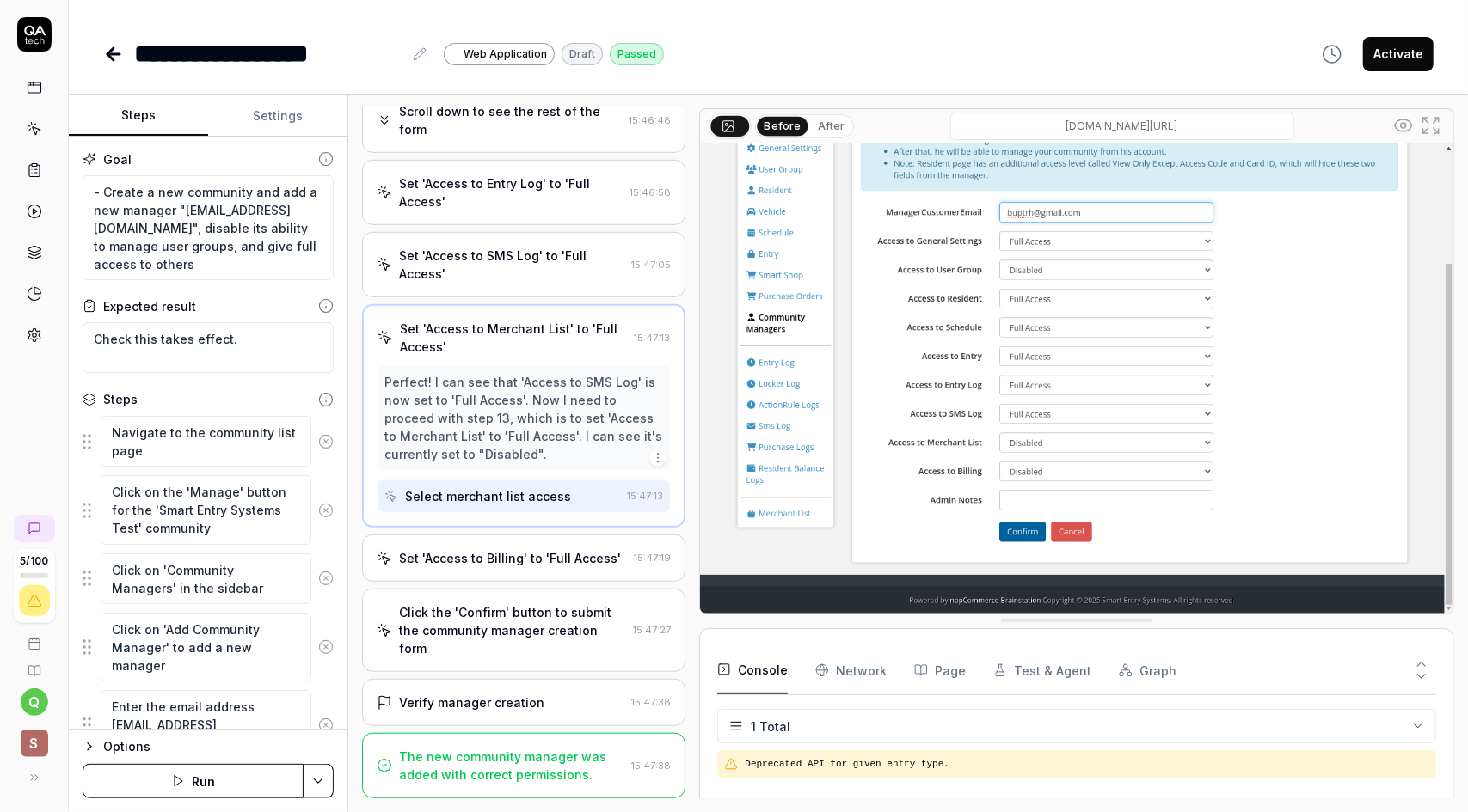
click at [557, 567] on div "Set 'Access to Billing' to 'Full Access'" at bounding box center [509, 558] width 222 height 18
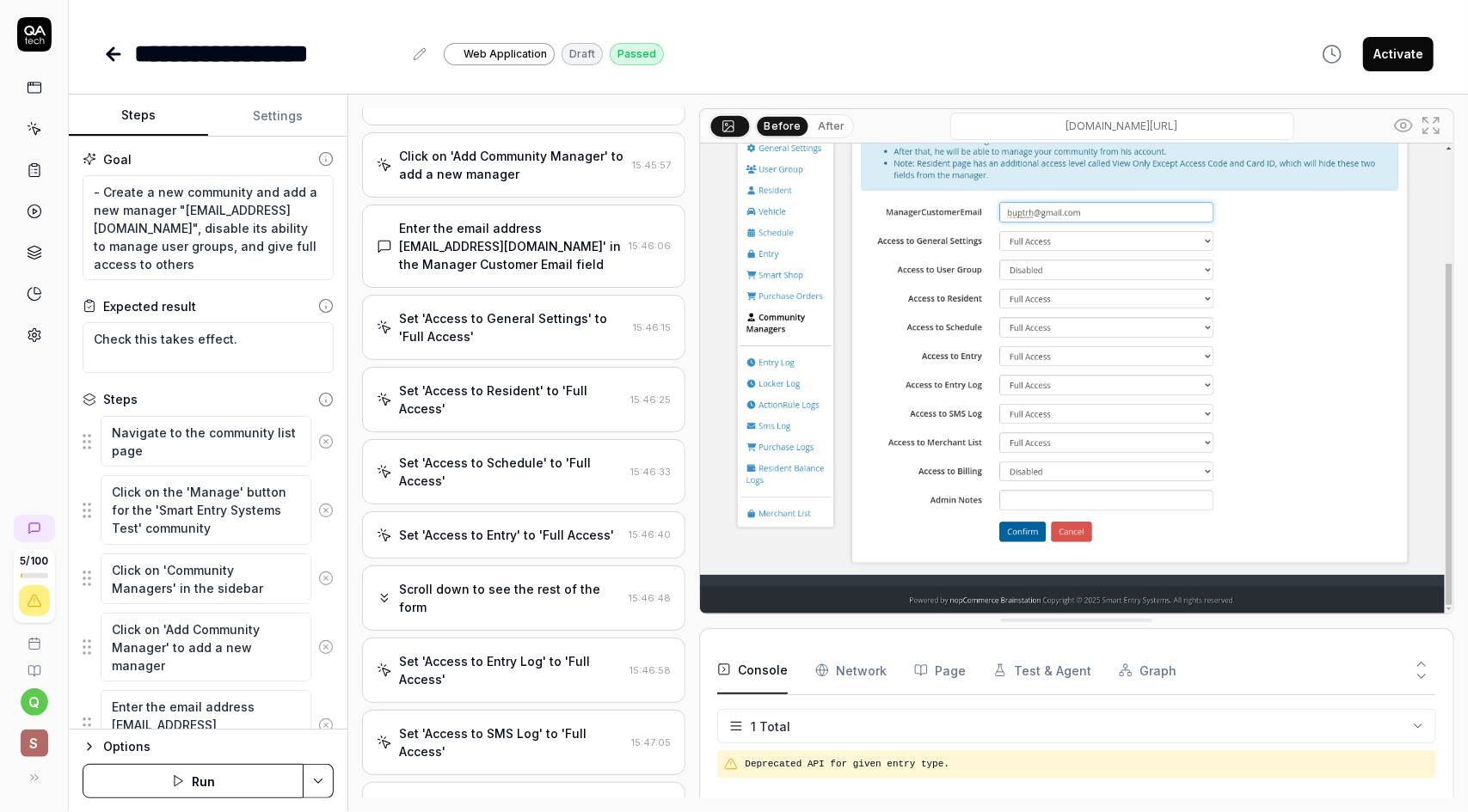
scroll to position [0, 0]
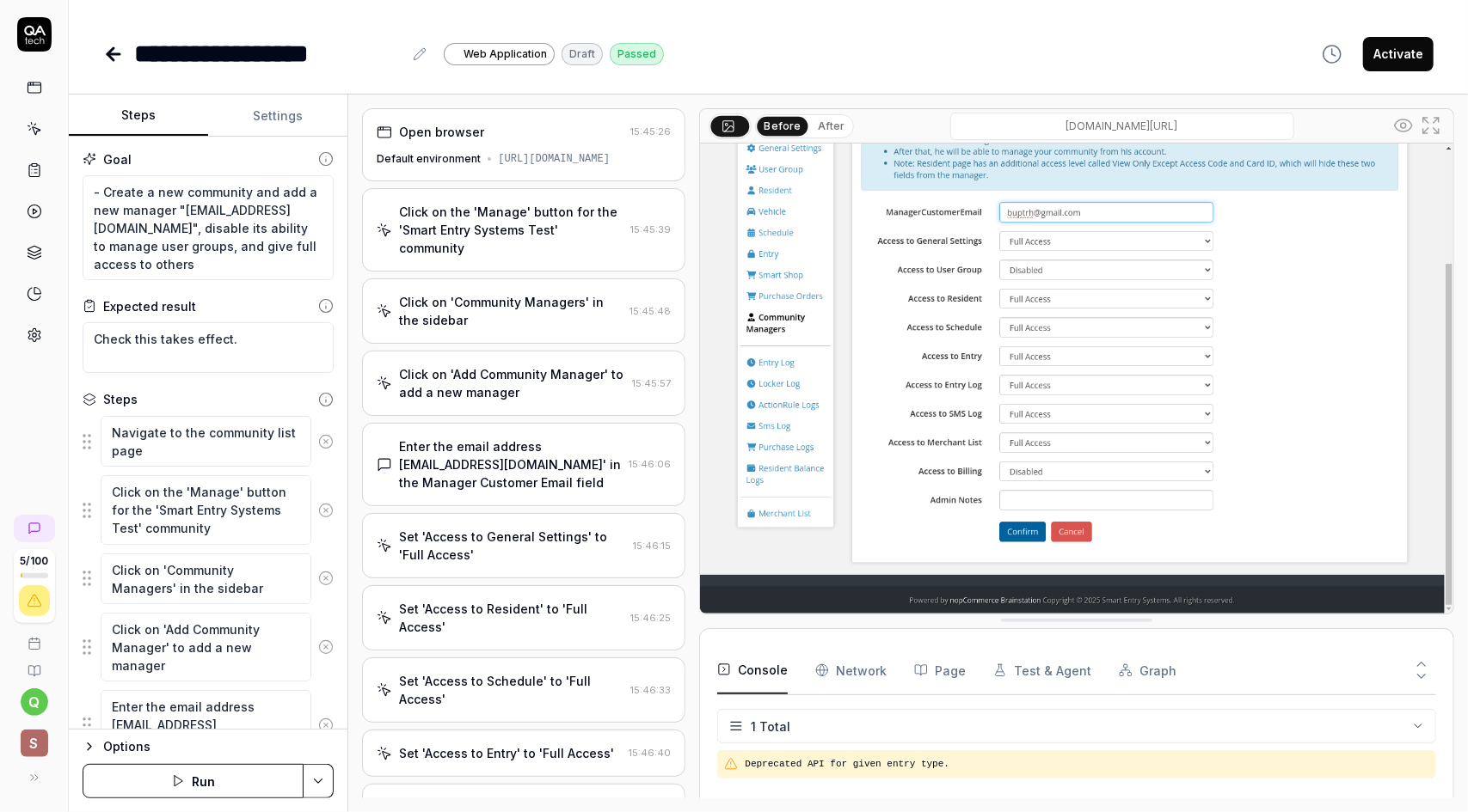
click at [558, 254] on div "Click on the 'Manage' button for the 'Smart Entry Systems Test' community" at bounding box center [511, 230] width 224 height 54
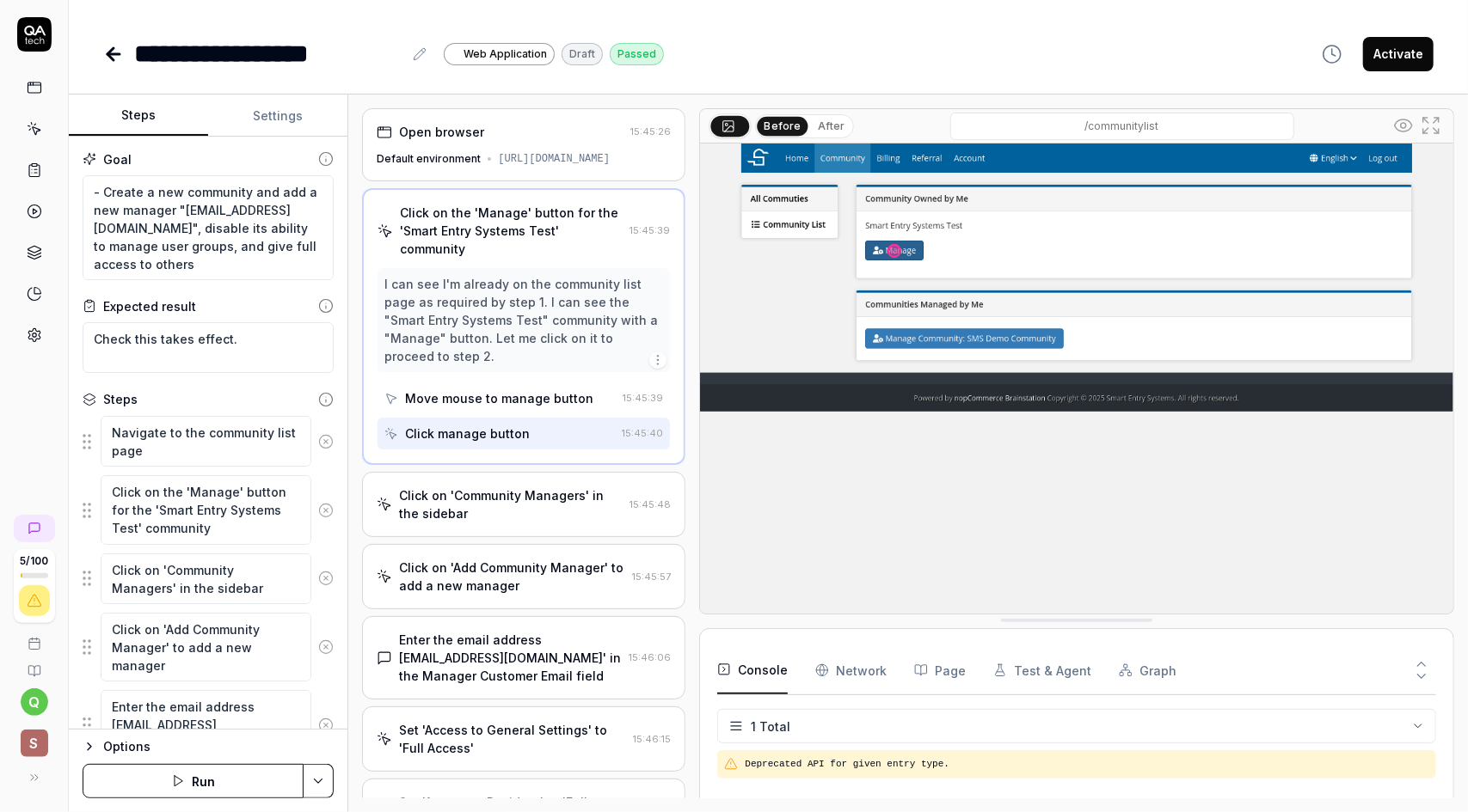
click at [559, 523] on div "Click on 'Community Managers' in the sidebar" at bounding box center [510, 504] width 223 height 36
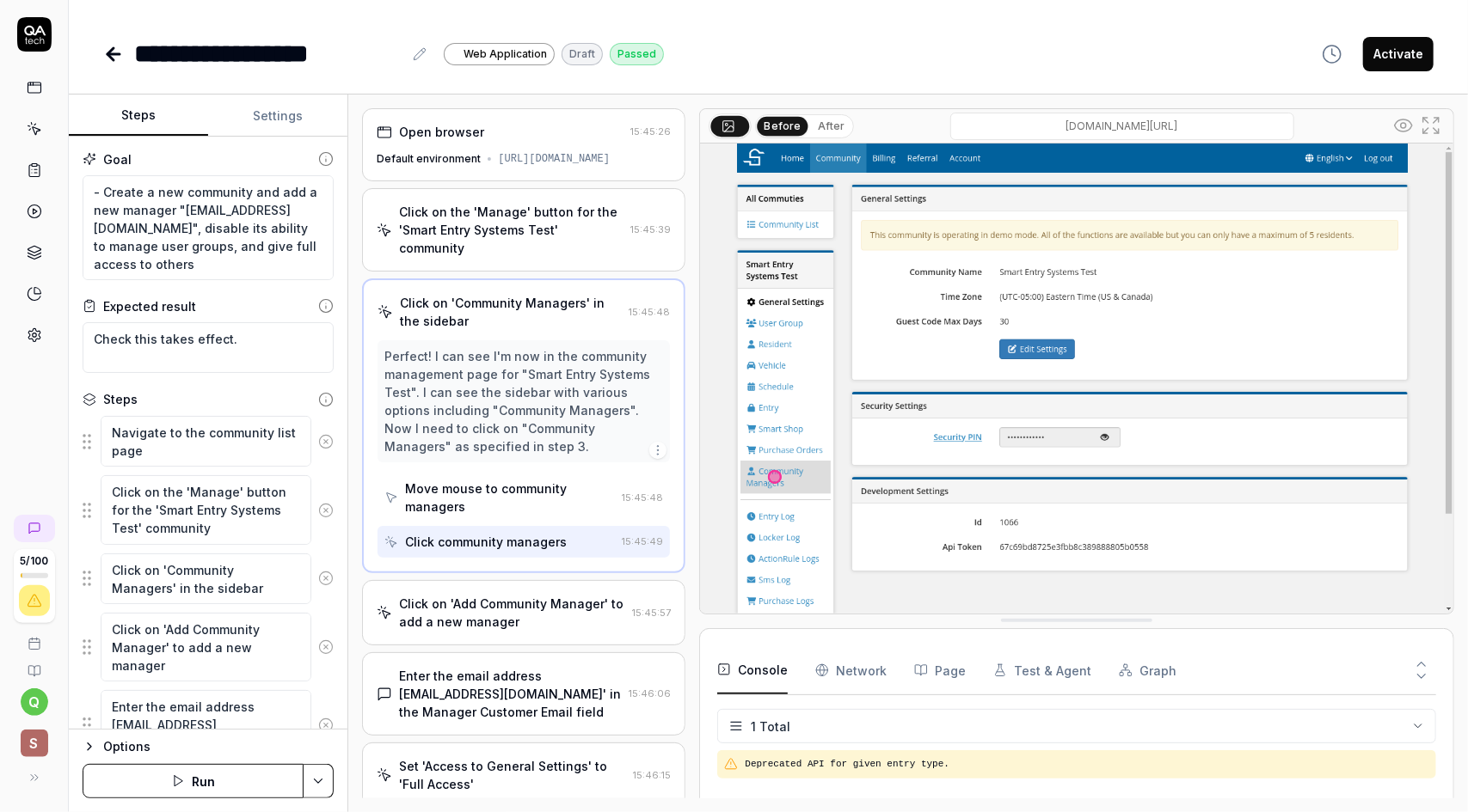
click at [568, 628] on div "Click on 'Add Community Manager' to add a new manager" at bounding box center [512, 613] width 226 height 36
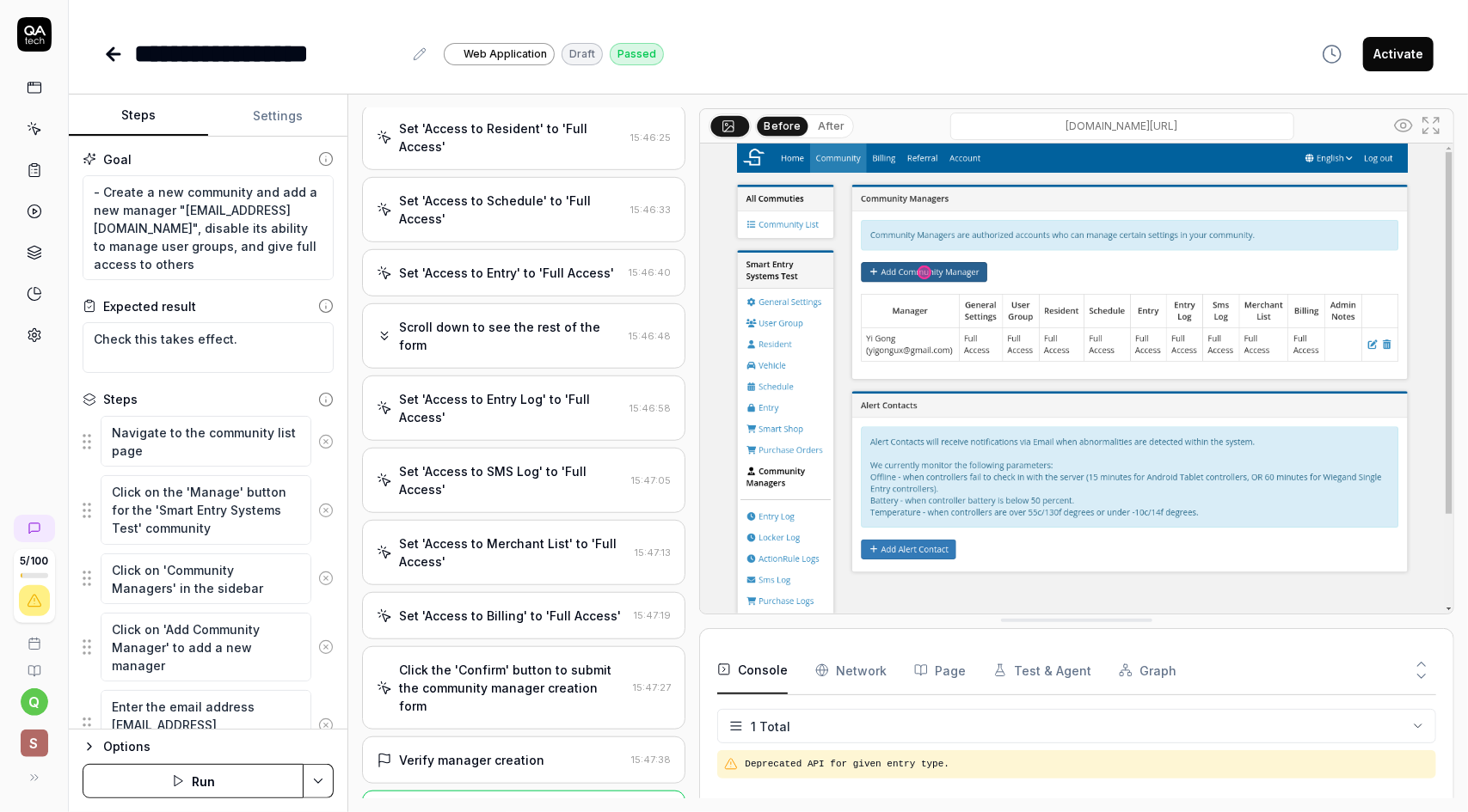
scroll to position [773, 0]
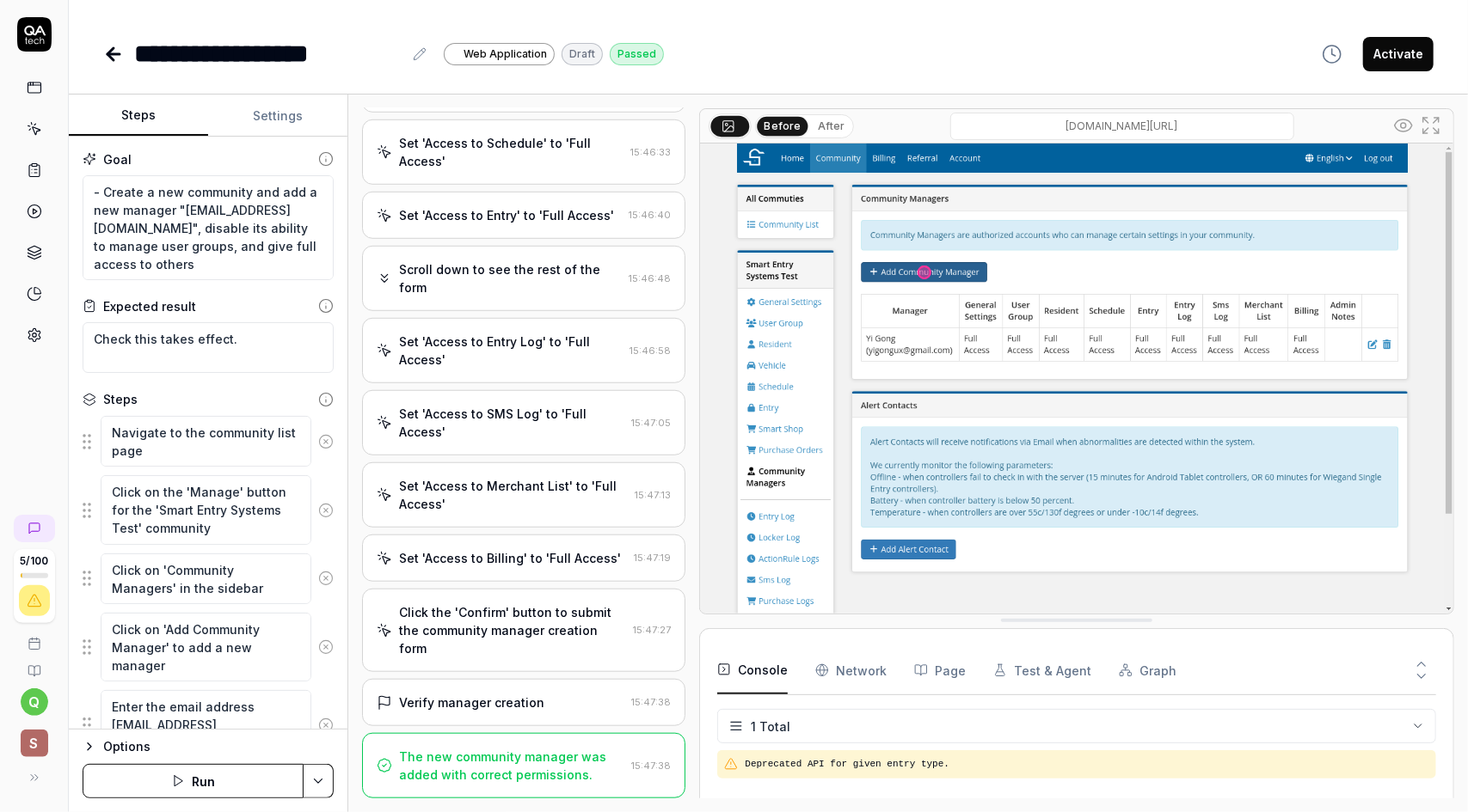
type textarea "*"
